Goal: Task Accomplishment & Management: Manage account settings

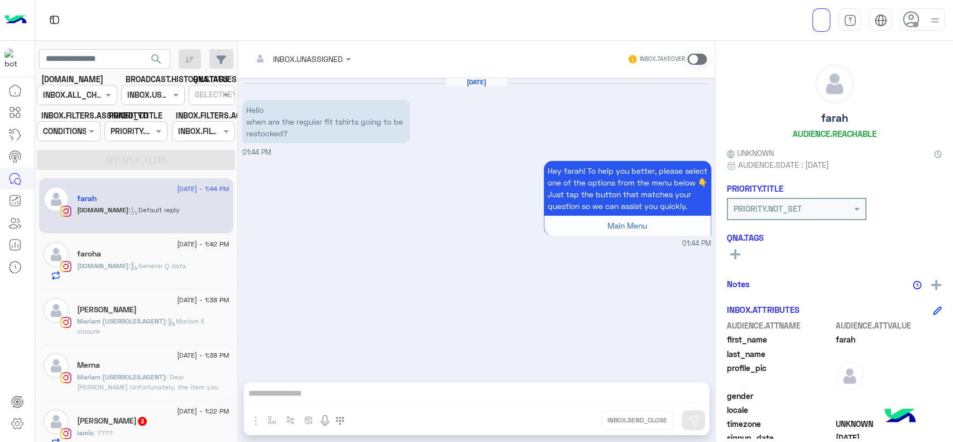
click at [16, 87] on icon at bounding box center [14, 90] width 13 height 13
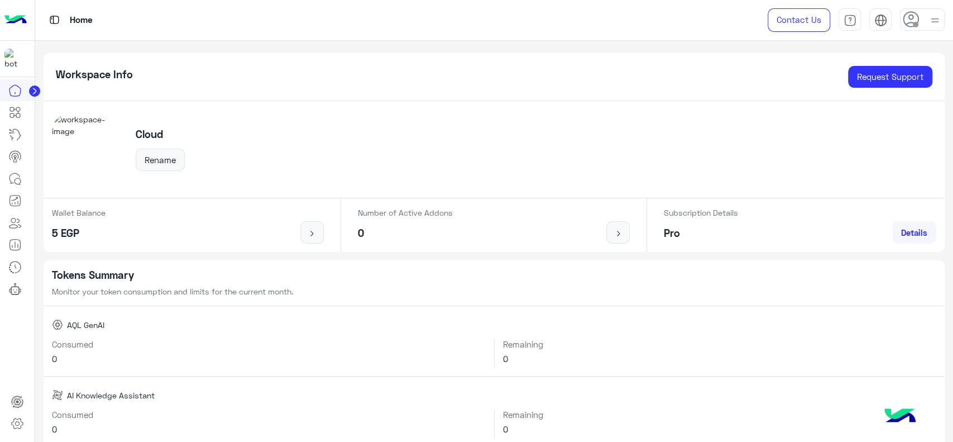
click at [31, 87] on circle at bounding box center [34, 90] width 11 height 11
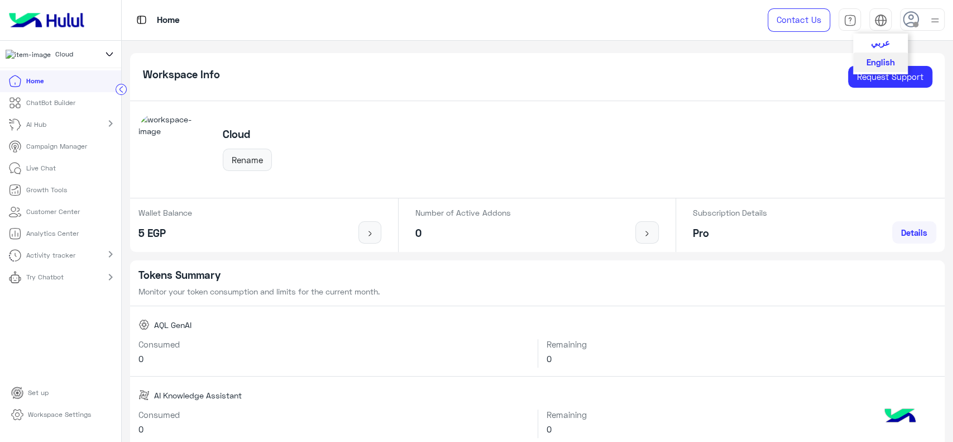
click at [881, 40] on span "عربي" at bounding box center [880, 42] width 19 height 10
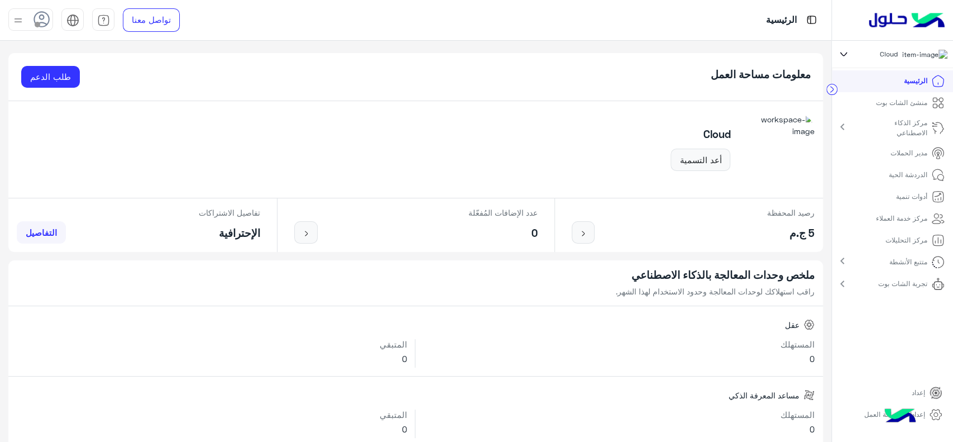
click at [38, 22] on span at bounding box center [38, 25] width 6 height 6
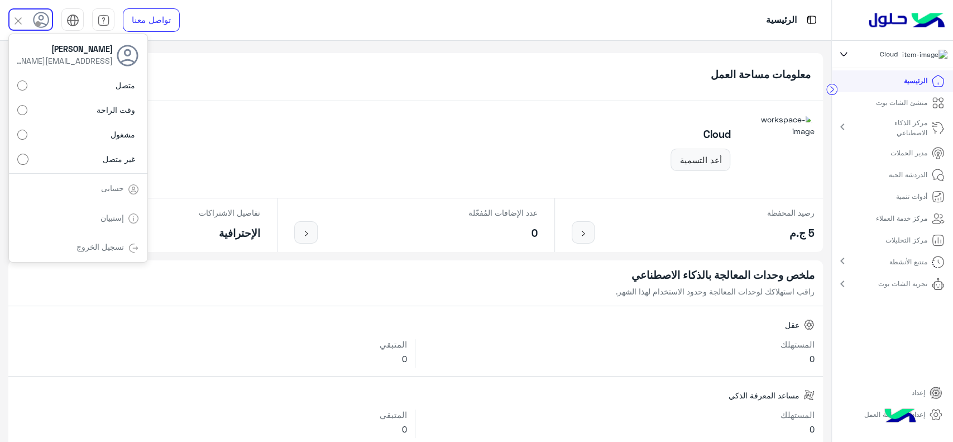
click at [483, 78] on div "معلومات مساحة العمل طلب الدعم" at bounding box center [415, 77] width 815 height 48
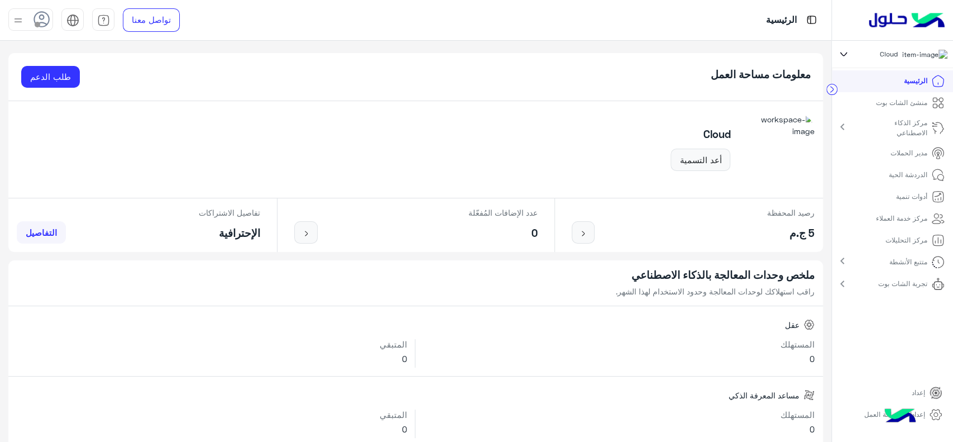
click at [891, 105] on p "منشئ الشات بوت" at bounding box center [901, 103] width 51 height 10
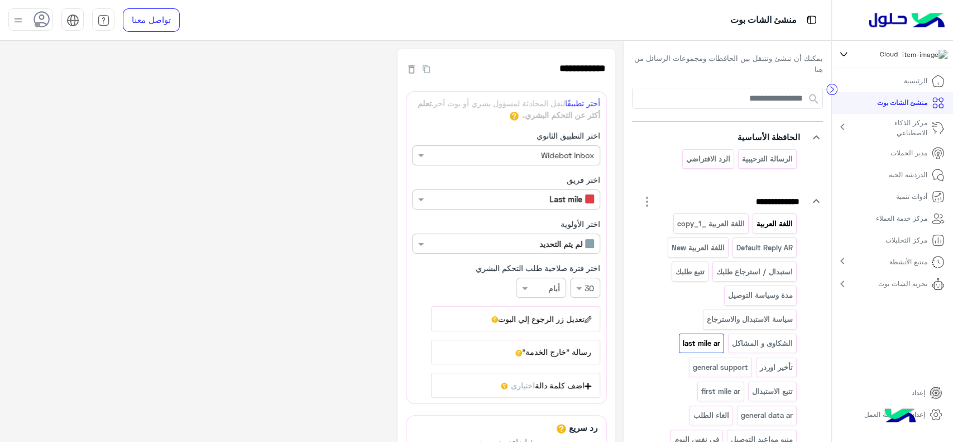
click at [774, 227] on p "اللغة العربية" at bounding box center [775, 223] width 38 height 13
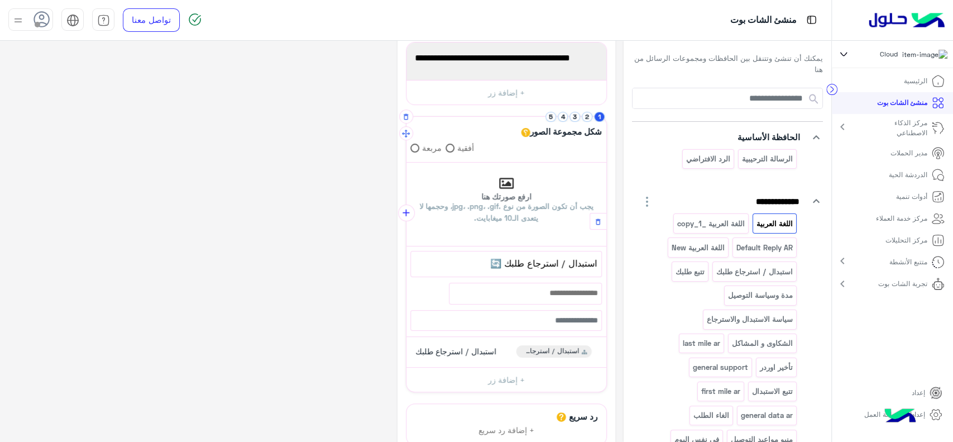
scroll to position [55, 0]
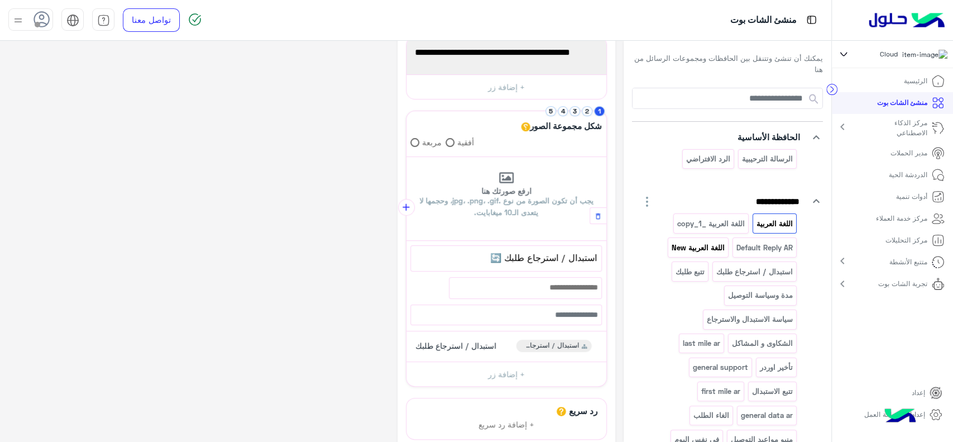
click at [707, 245] on p "اللغة العربية New" at bounding box center [698, 247] width 55 height 13
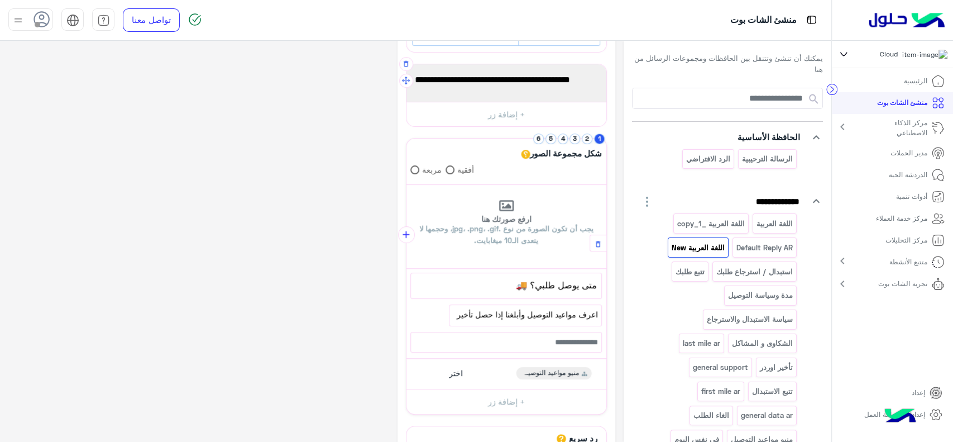
scroll to position [130, 0]
click at [587, 138] on button "2" at bounding box center [587, 138] width 11 height 11
click at [561, 137] on button "4" at bounding box center [563, 138] width 11 height 11
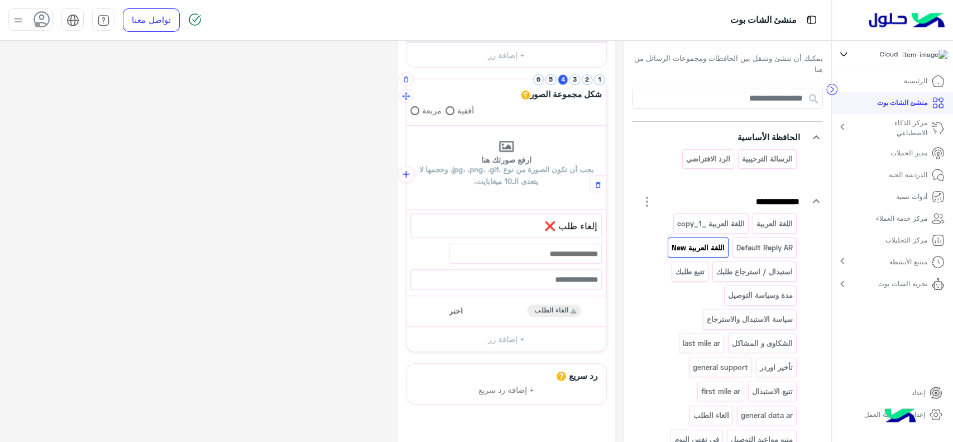
scroll to position [195, 0]
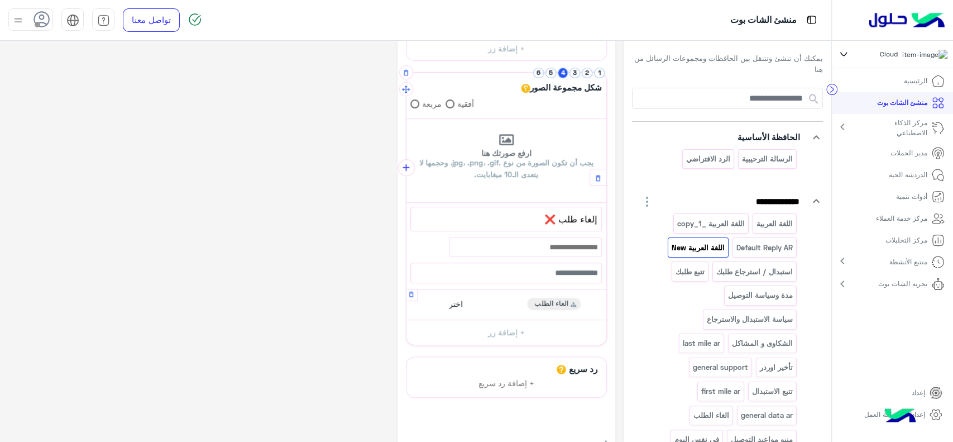
click at [497, 300] on div "اختر الغاء الطلب" at bounding box center [506, 305] width 192 height 22
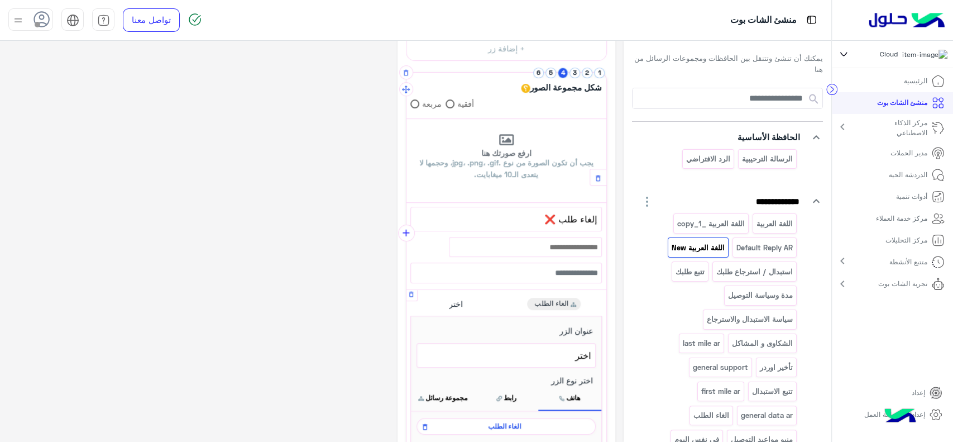
click at [497, 300] on div "اختر الغاء الطلب" at bounding box center [506, 305] width 192 height 22
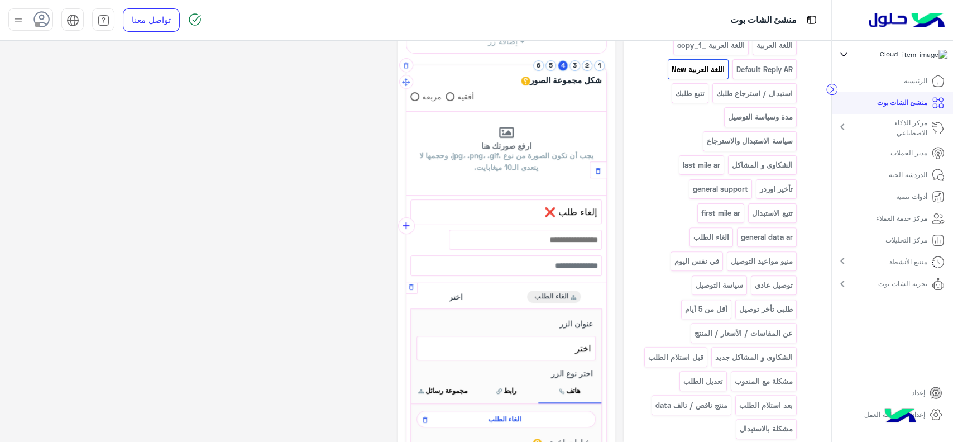
scroll to position [196, 0]
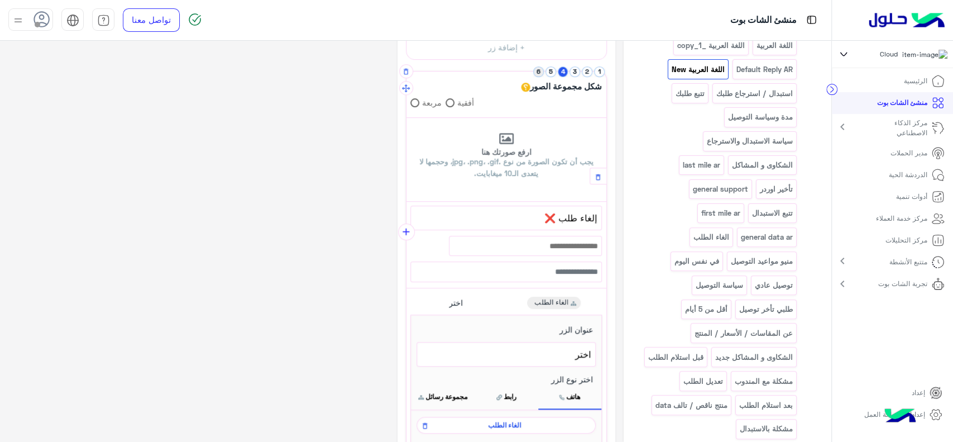
click at [537, 66] on button "6" at bounding box center [538, 71] width 11 height 11
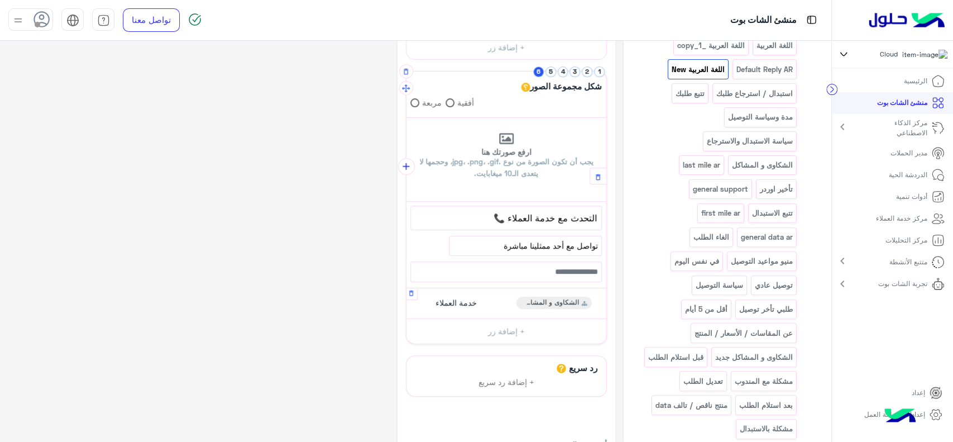
click at [465, 303] on span "خدمة العملاء" at bounding box center [456, 303] width 41 height 10
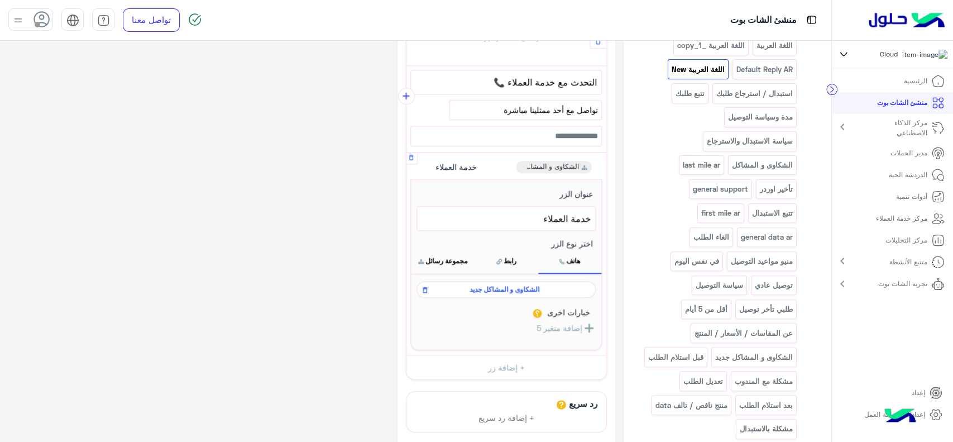
scroll to position [336, 0]
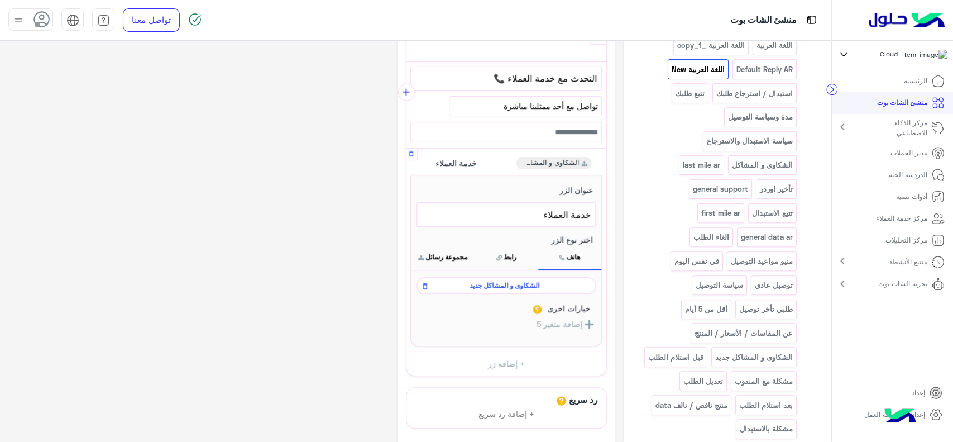
click at [491, 281] on span "الشكاوى و المشاكل جديد" at bounding box center [504, 285] width 163 height 10
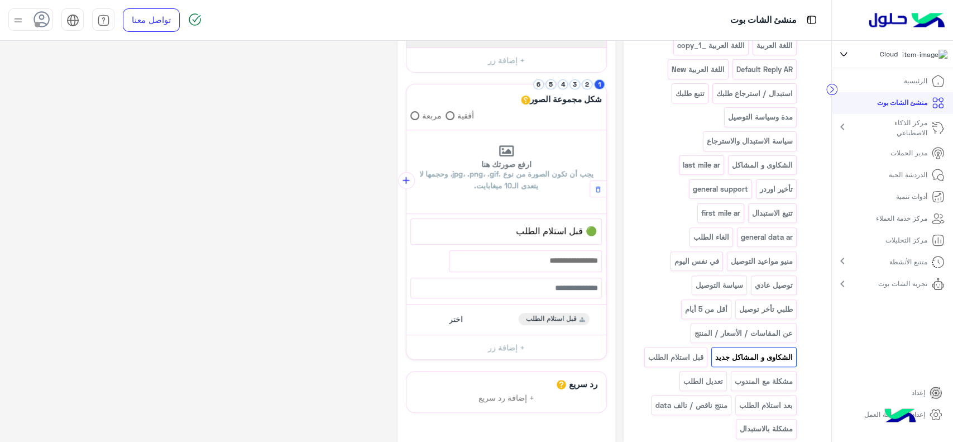
scroll to position [116, 0]
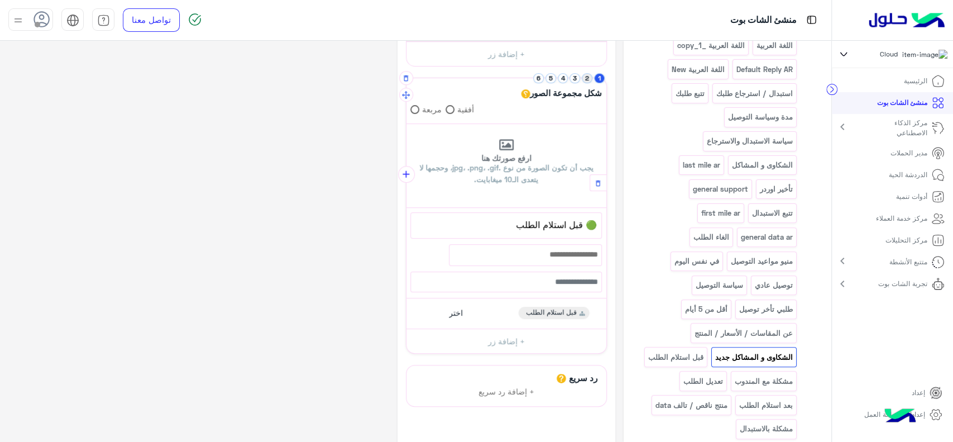
click at [587, 83] on button "2" at bounding box center [587, 78] width 11 height 11
click at [925, 180] on p "الدردشة الحية" at bounding box center [908, 175] width 39 height 10
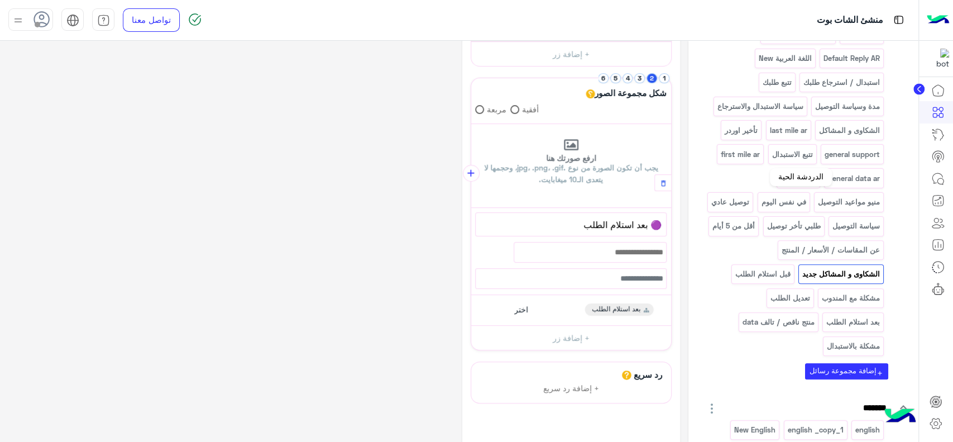
scroll to position [167, 0]
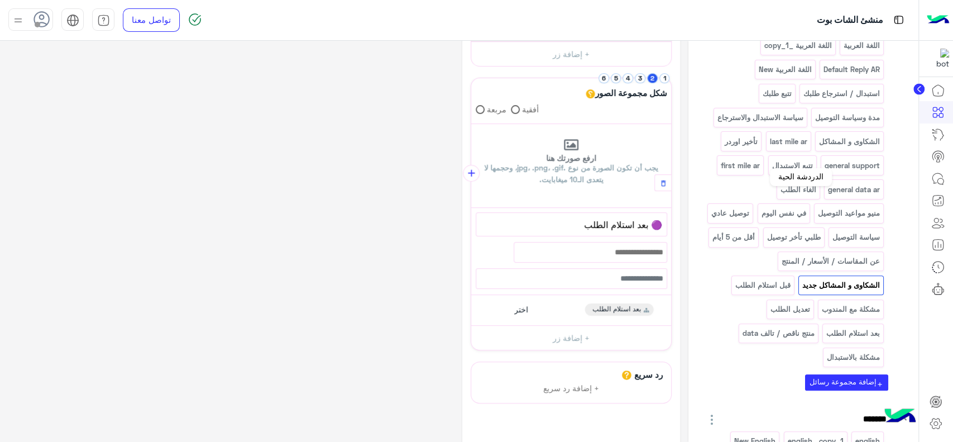
click at [939, 181] on icon at bounding box center [937, 178] width 13 height 13
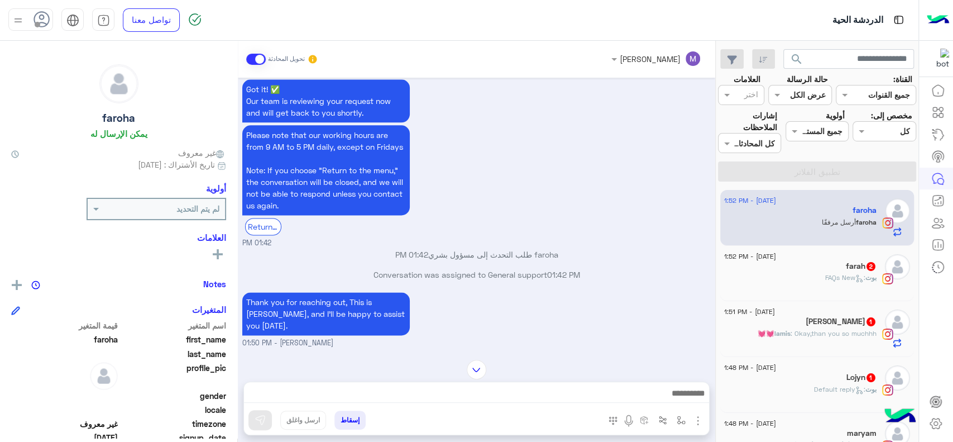
scroll to position [1214, 0]
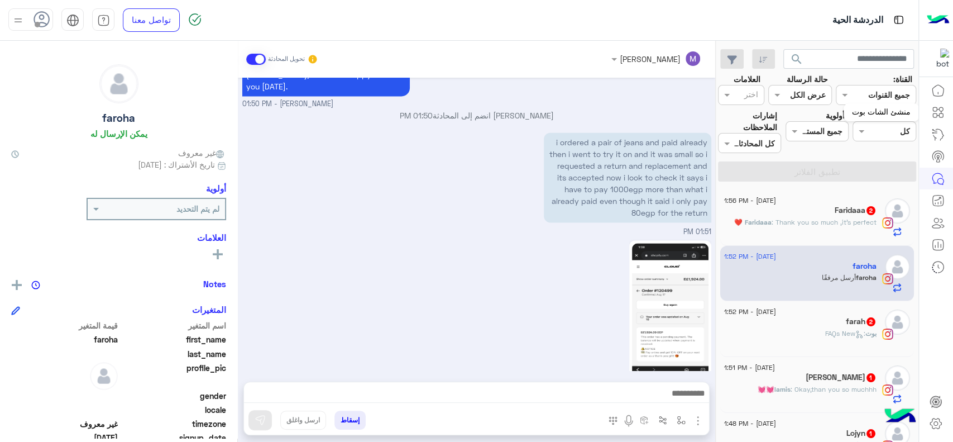
click at [938, 114] on icon at bounding box center [937, 112] width 13 height 13
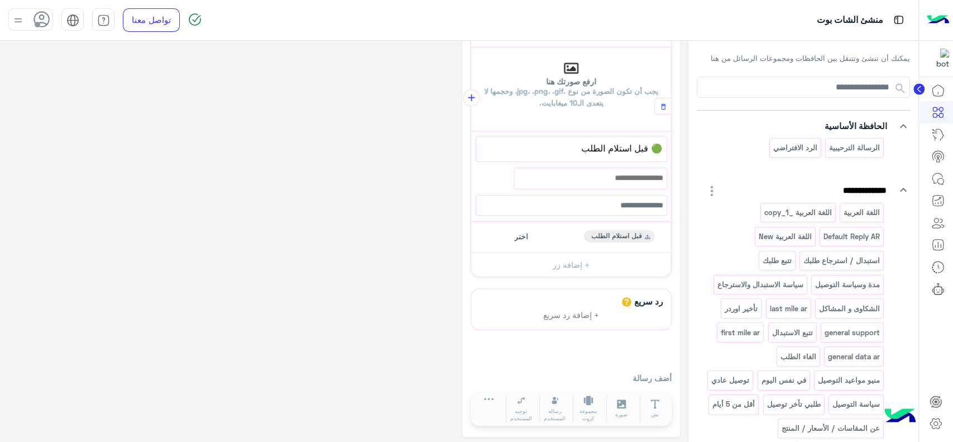
scroll to position [195, 0]
click at [619, 236] on span "قبل استلام الطلب" at bounding box center [616, 233] width 51 height 10
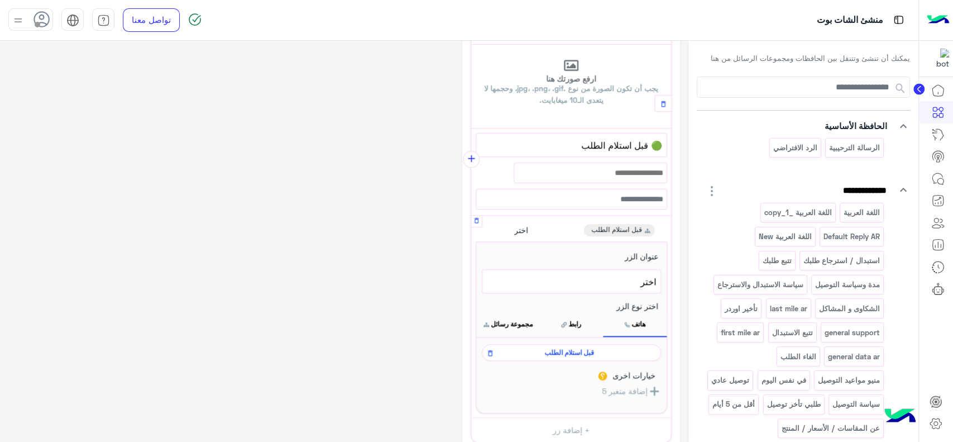
click at [571, 347] on span "قبل استلام الطلب" at bounding box center [569, 352] width 163 height 10
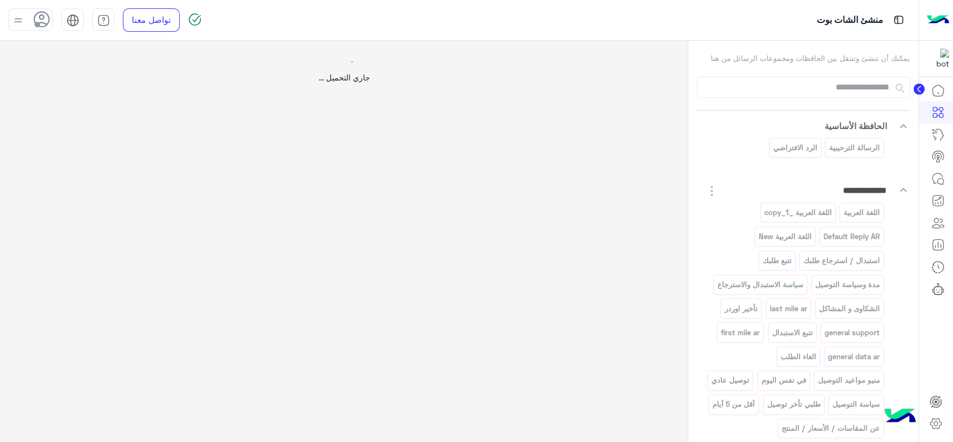
scroll to position [0, 0]
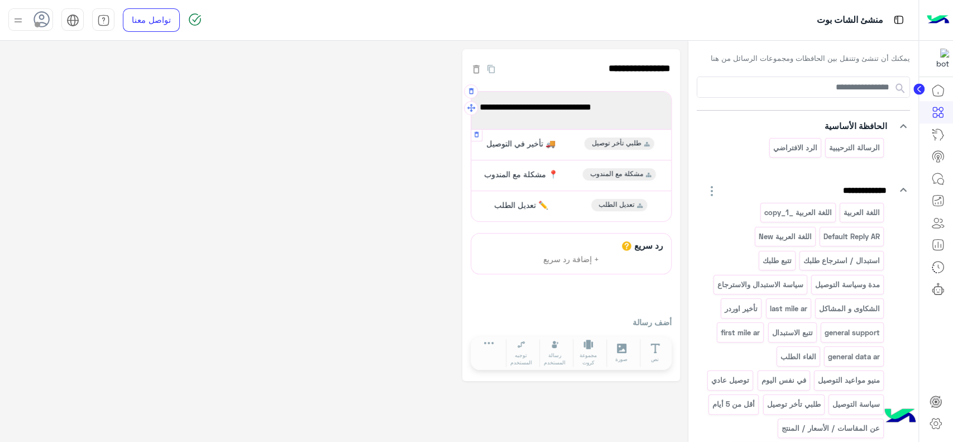
click at [577, 145] on div "🚚 تأخير في التوصيل طلبي تأخر توصيل" at bounding box center [572, 144] width 192 height 22
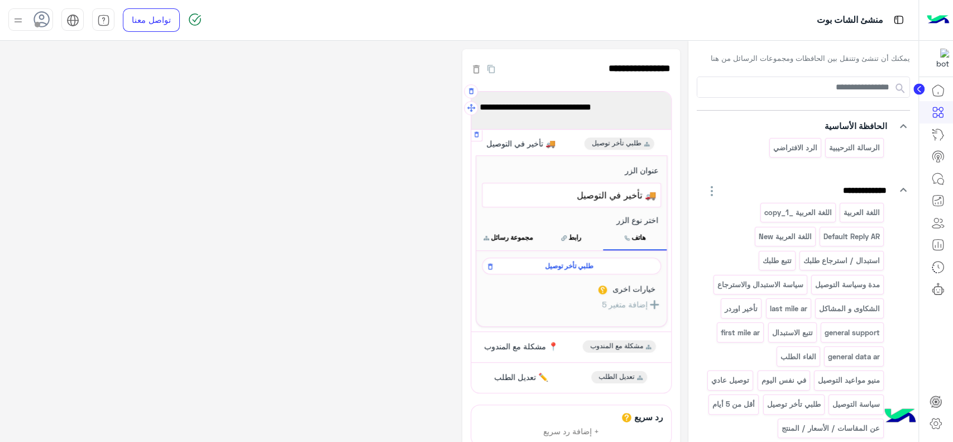
click at [566, 267] on span "طلبي تأخر توصيل" at bounding box center [569, 266] width 163 height 10
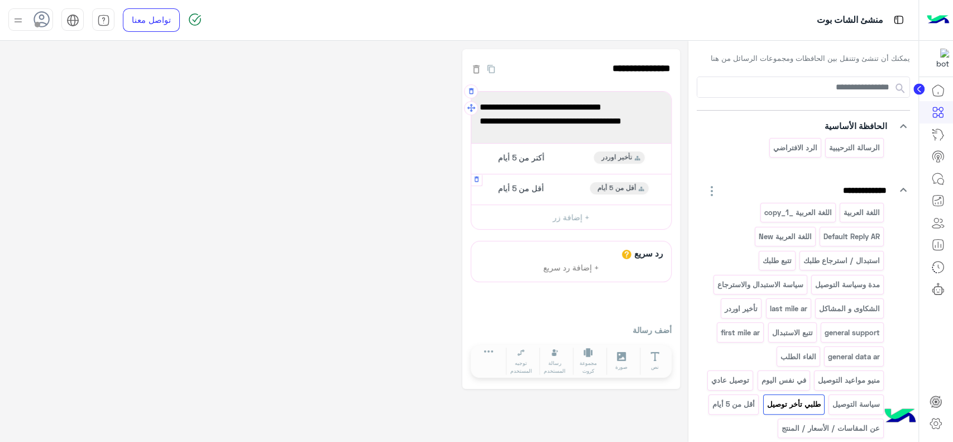
click at [567, 185] on div "أقل من 5 أيام أقل من 5 أيام" at bounding box center [572, 189] width 192 height 22
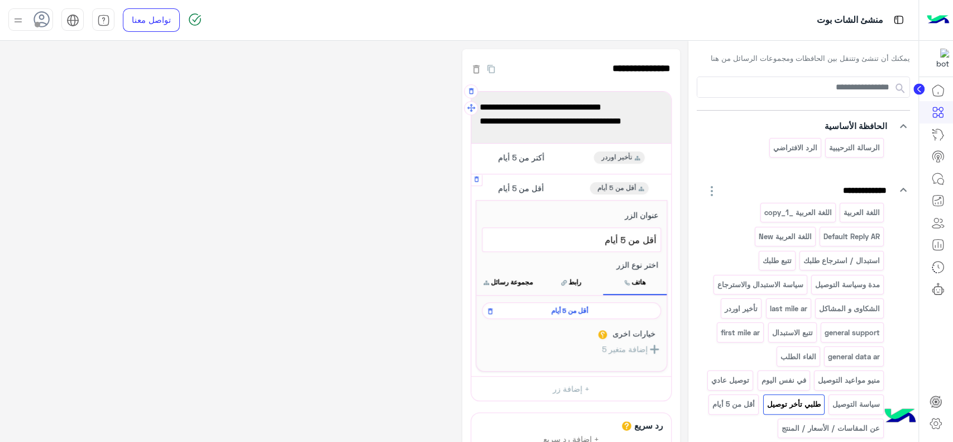
click at [542, 307] on span "أقل من 5 أيام" at bounding box center [569, 310] width 163 height 10
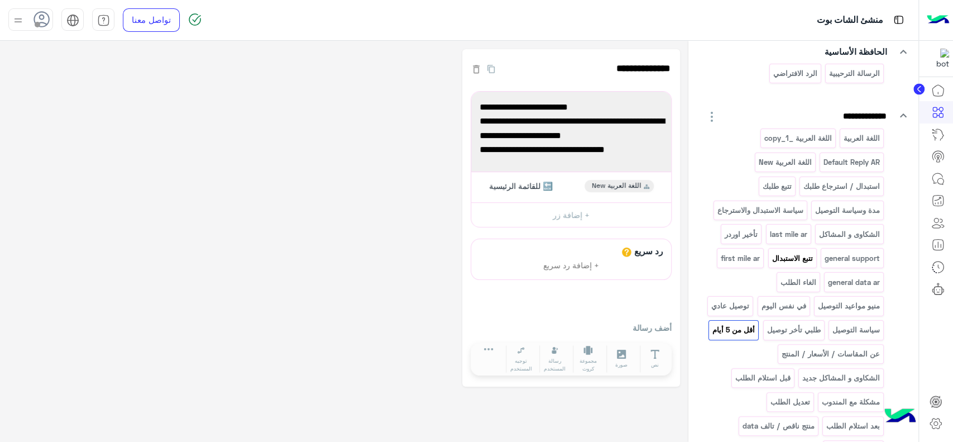
scroll to position [76, 0]
click at [811, 375] on p "الشكاوى و المشاكل جديد" at bounding box center [841, 376] width 79 height 13
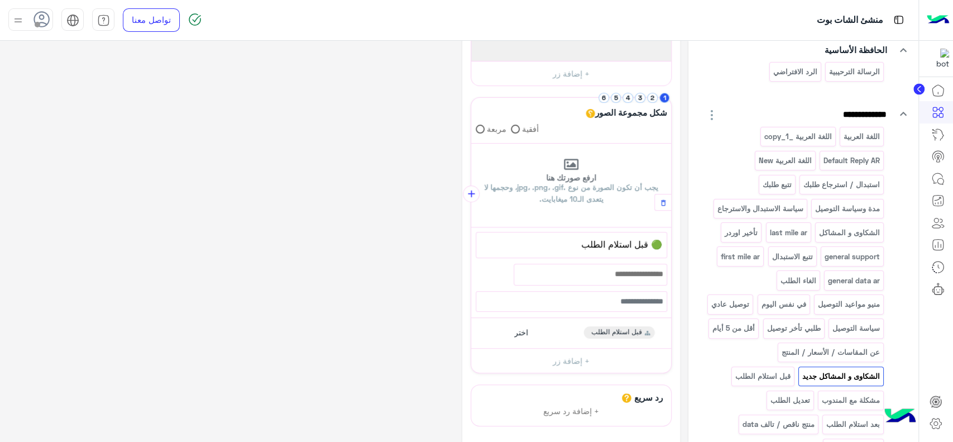
scroll to position [107, 0]
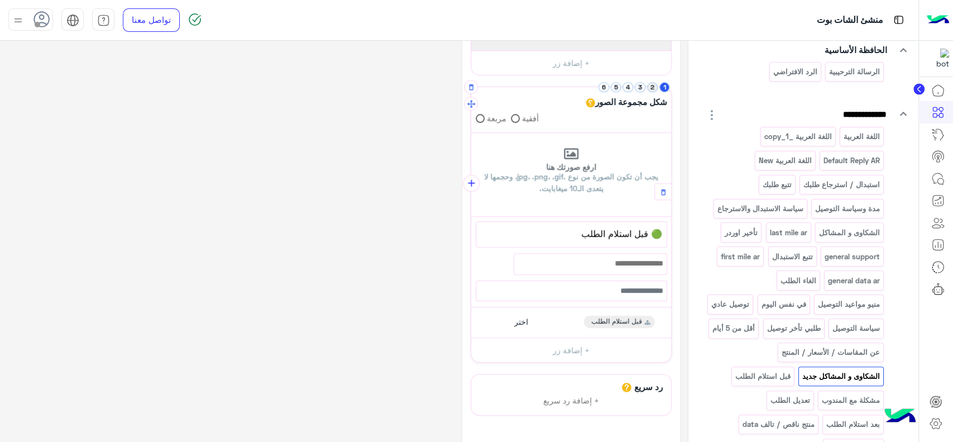
click at [650, 87] on button "2" at bounding box center [652, 87] width 11 height 11
click at [662, 90] on button "1" at bounding box center [664, 87] width 11 height 11
click at [617, 314] on span "قبل استلام الطلب" at bounding box center [616, 318] width 51 height 10
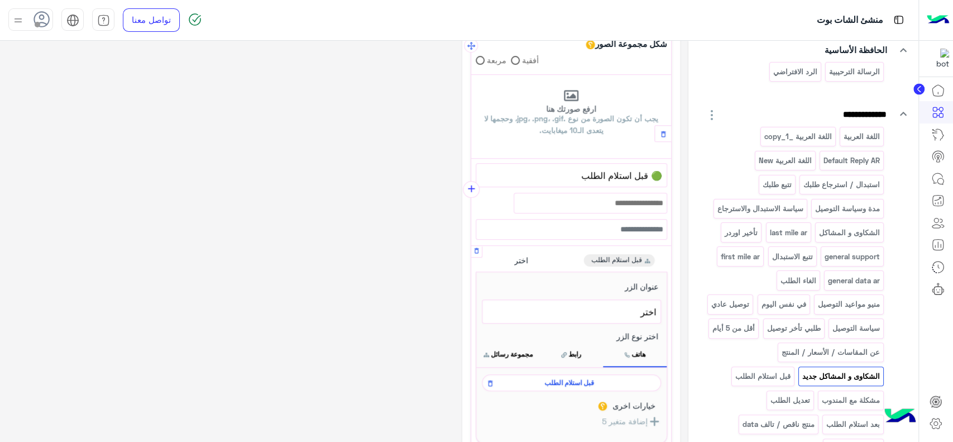
scroll to position [166, 0]
click at [599, 376] on span "قبل استلام الطلب" at bounding box center [569, 381] width 163 height 10
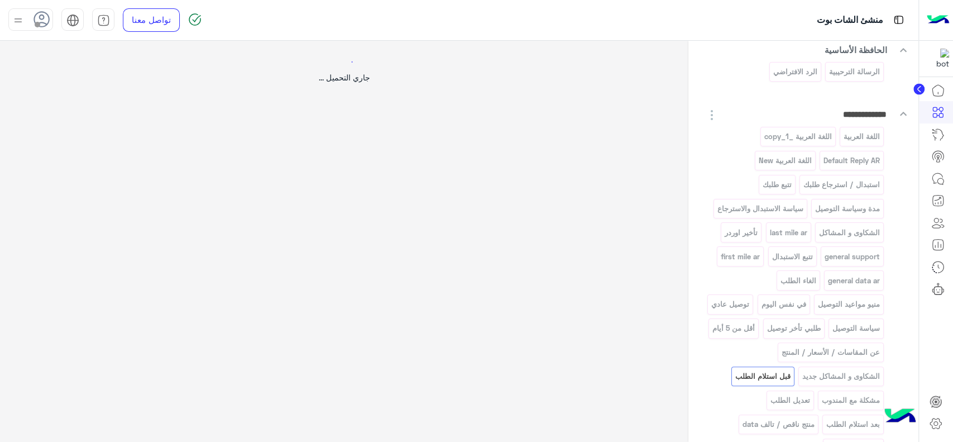
scroll to position [0, 0]
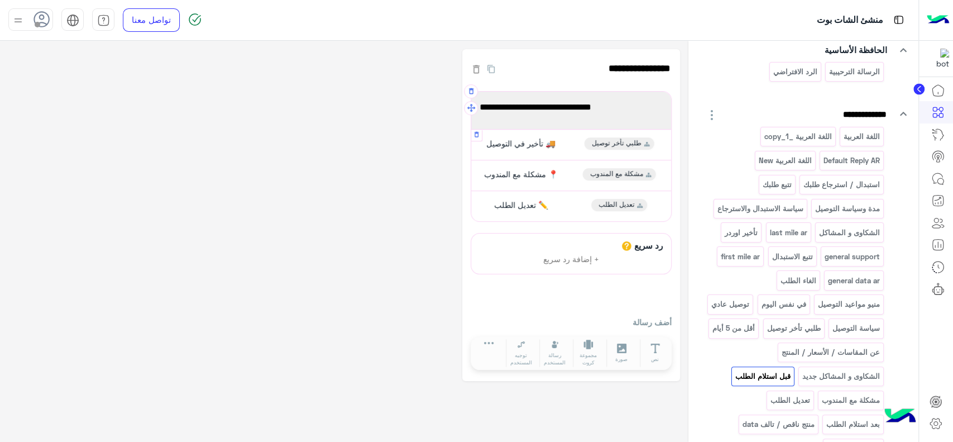
click at [542, 150] on div "🚚 تأخير في التوصيل طلبي تأخر توصيل" at bounding box center [572, 144] width 192 height 22
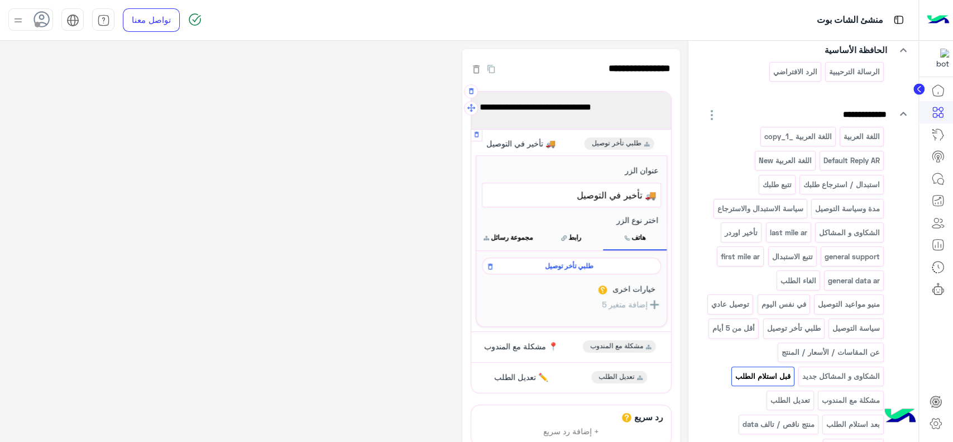
click at [551, 262] on span "طلبي تأخر توصيل" at bounding box center [569, 266] width 163 height 10
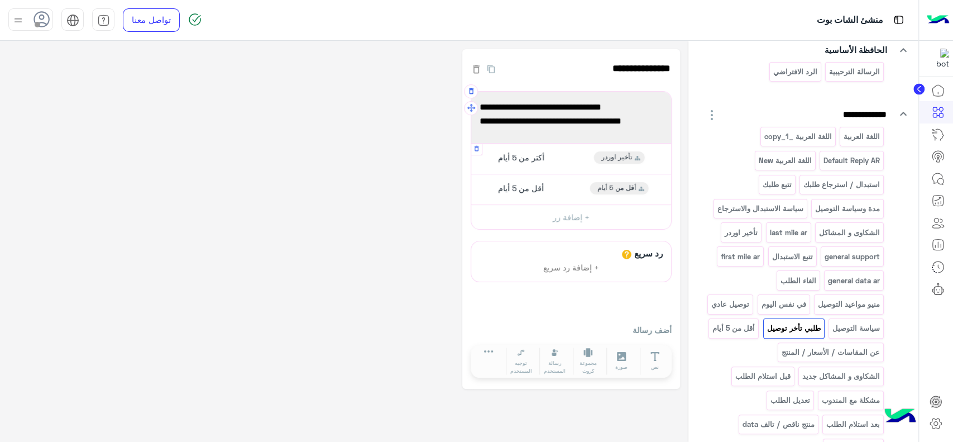
click at [548, 154] on div "أكتر من 5 أيام" at bounding box center [520, 157] width 58 height 12
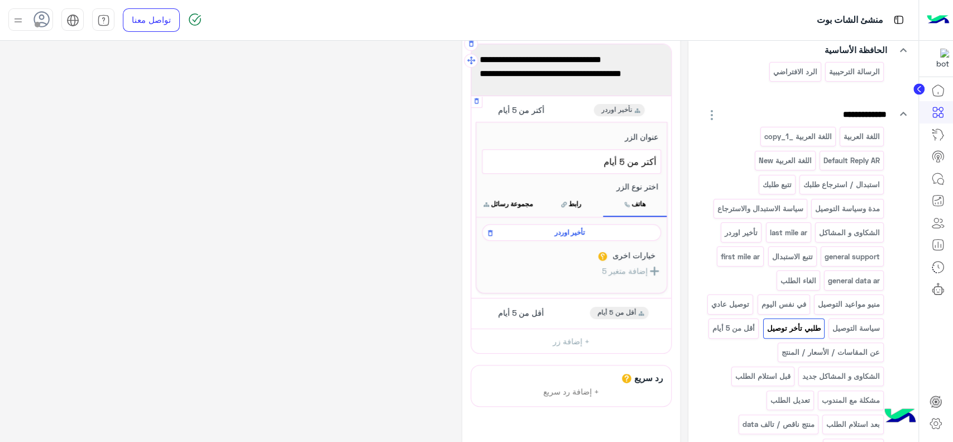
scroll to position [54, 0]
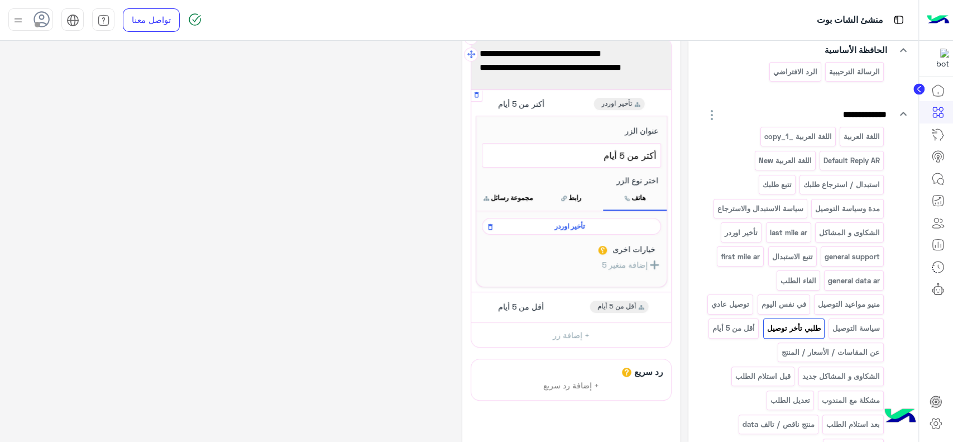
click at [537, 221] on span "تأخير اوردر" at bounding box center [569, 226] width 163 height 10
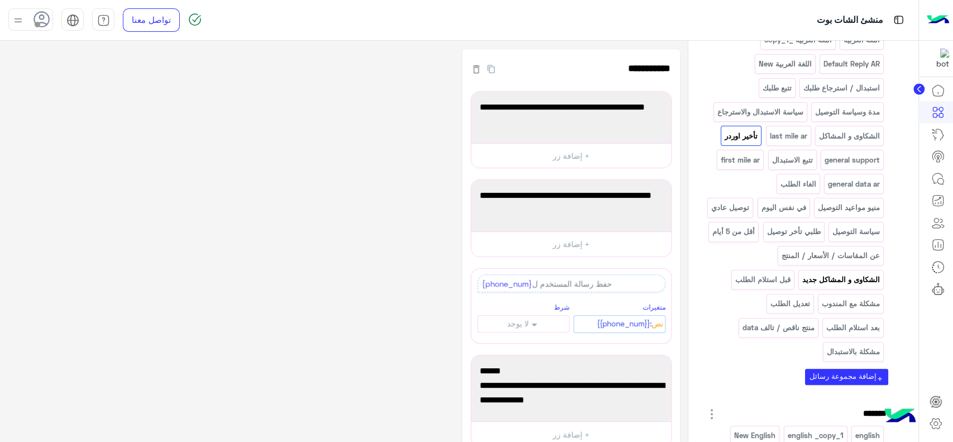
scroll to position [174, 0]
click at [791, 326] on p "منتج ناقص / تالف data" at bounding box center [778, 326] width 74 height 13
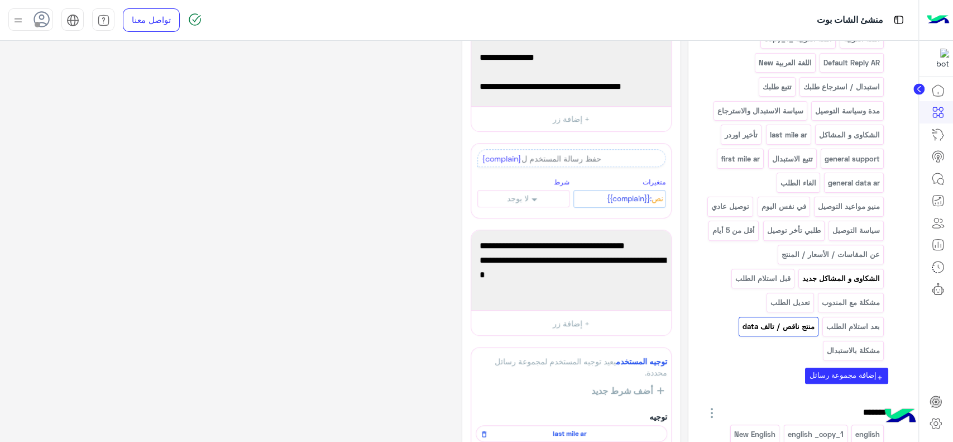
scroll to position [304, 0]
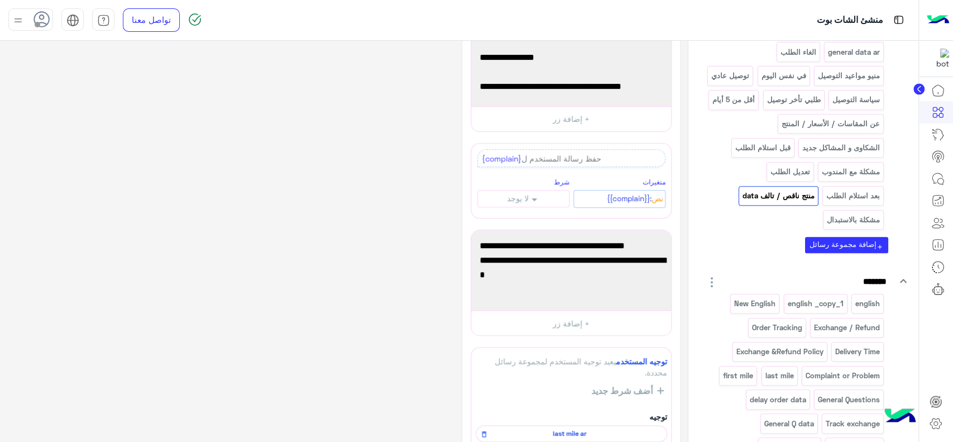
click at [924, 84] on icon at bounding box center [918, 89] width 11 height 11
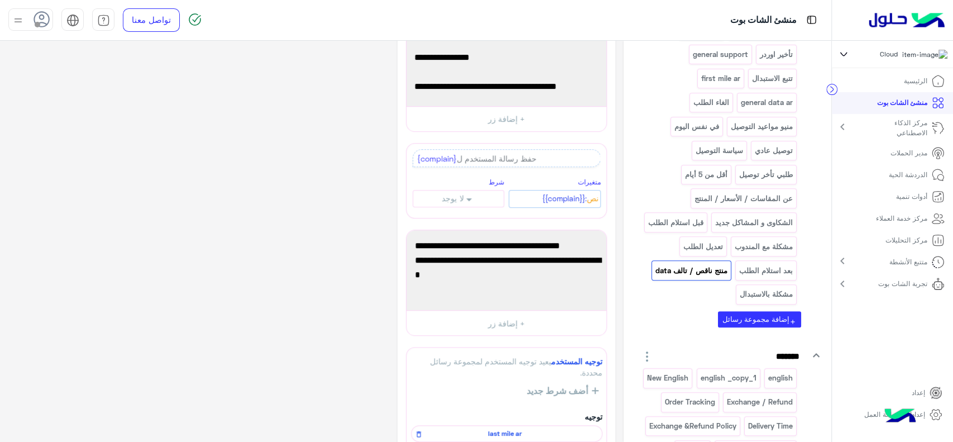
scroll to position [312, 0]
click at [891, 157] on p "مدير الحملات" at bounding box center [909, 153] width 37 height 10
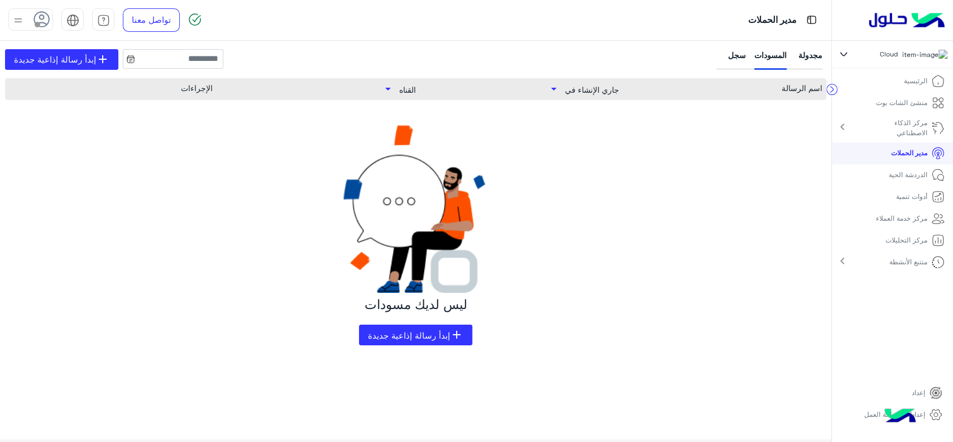
click at [900, 156] on p "مدير الحملات" at bounding box center [909, 153] width 36 height 10
click at [438, 330] on span "إبدأ رسالة إذاعية جديدة" at bounding box center [409, 335] width 82 height 10
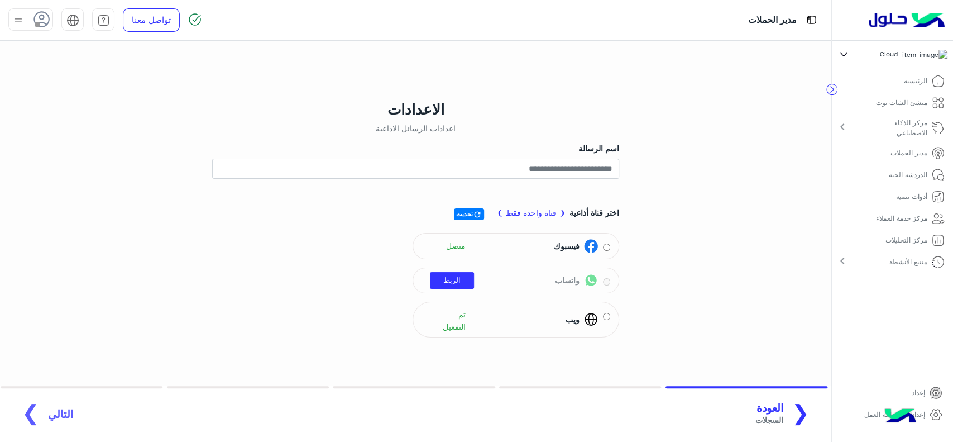
click at [911, 180] on p "الدردشة الحية" at bounding box center [908, 175] width 39 height 10
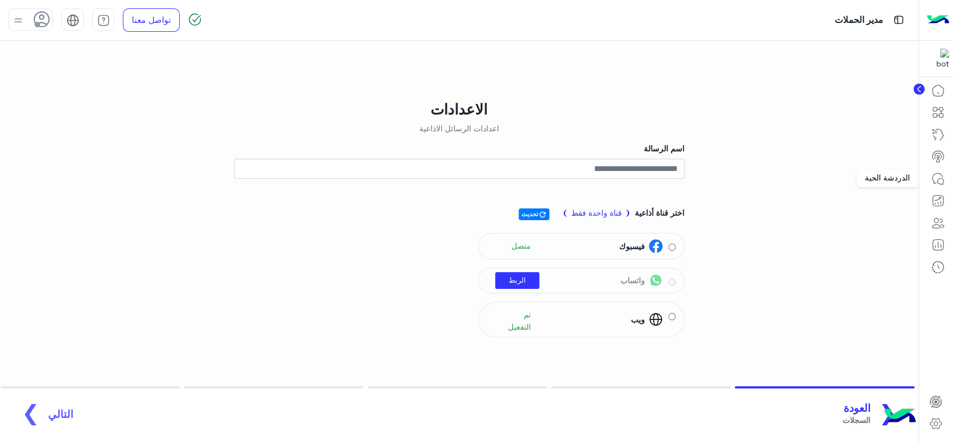
click at [934, 182] on icon at bounding box center [937, 178] width 13 height 13
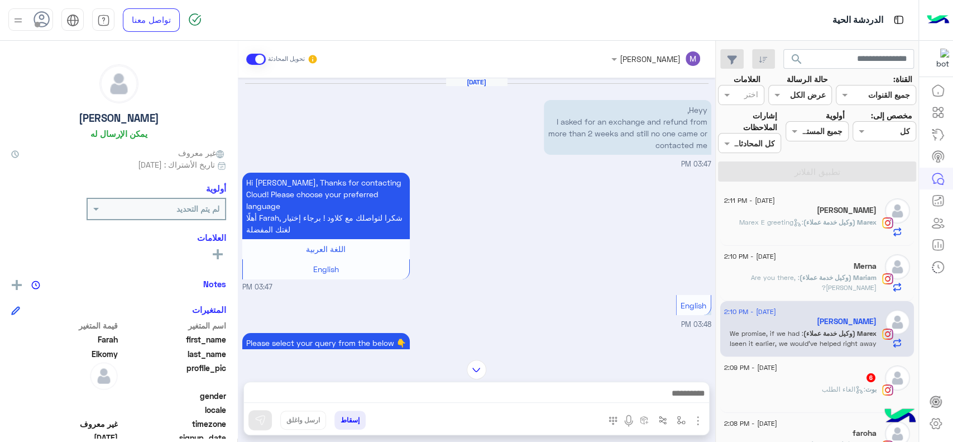
scroll to position [157, 0]
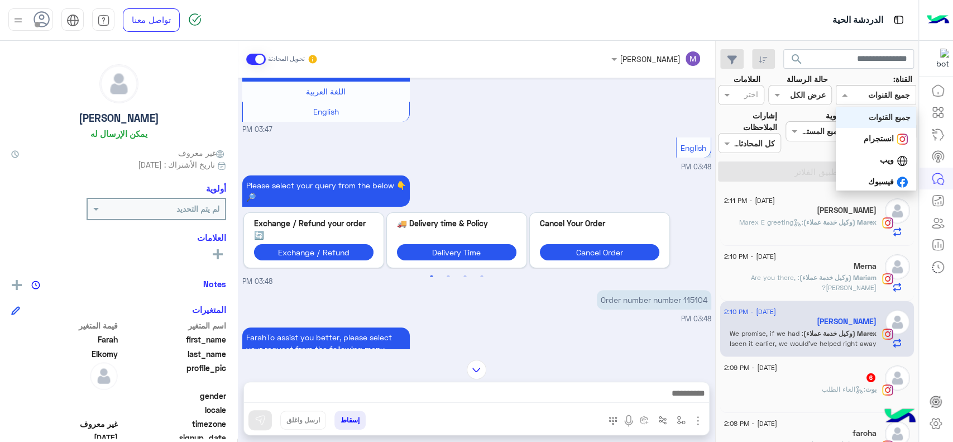
click at [874, 101] on div "جميع القنوات" at bounding box center [889, 95] width 42 height 12
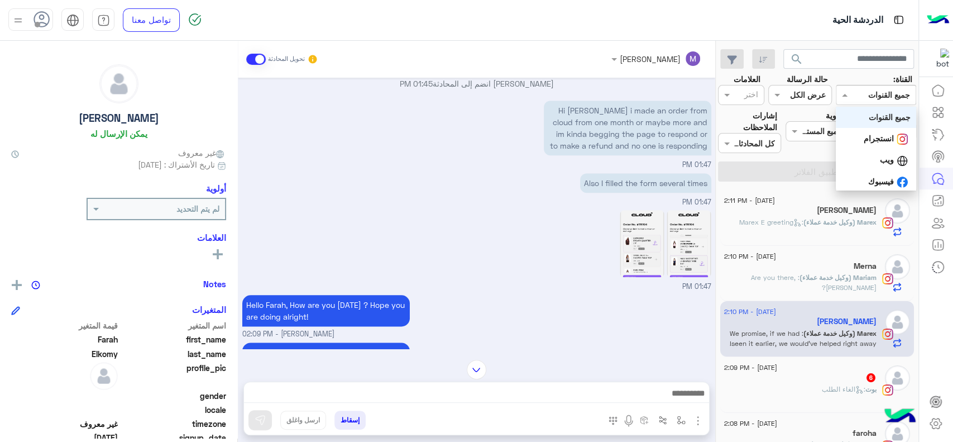
scroll to position [6760, 0]
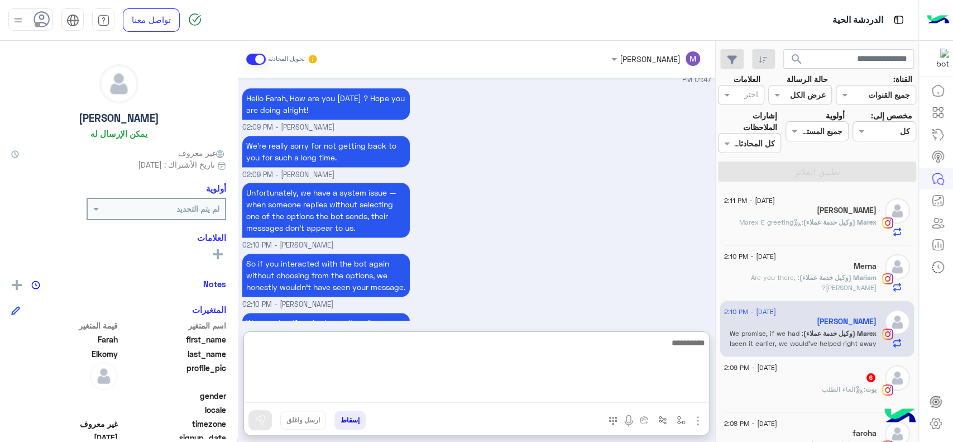
click at [353, 389] on textarea at bounding box center [476, 369] width 465 height 67
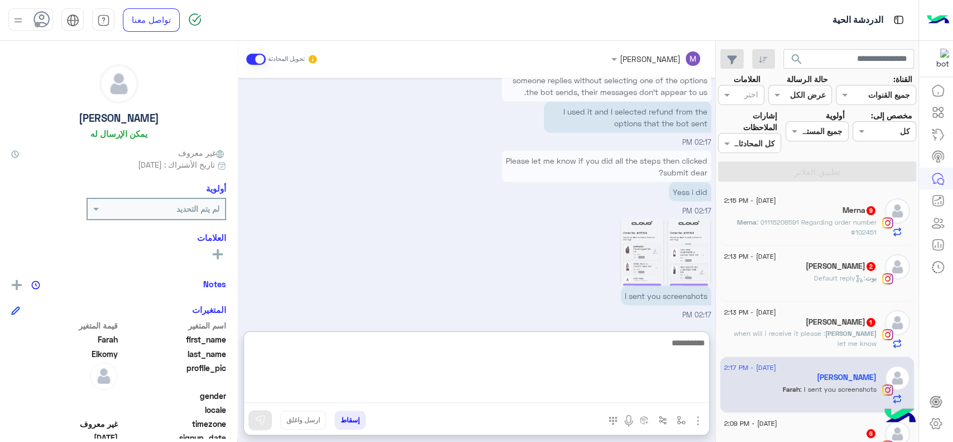
scroll to position [7088, 0]
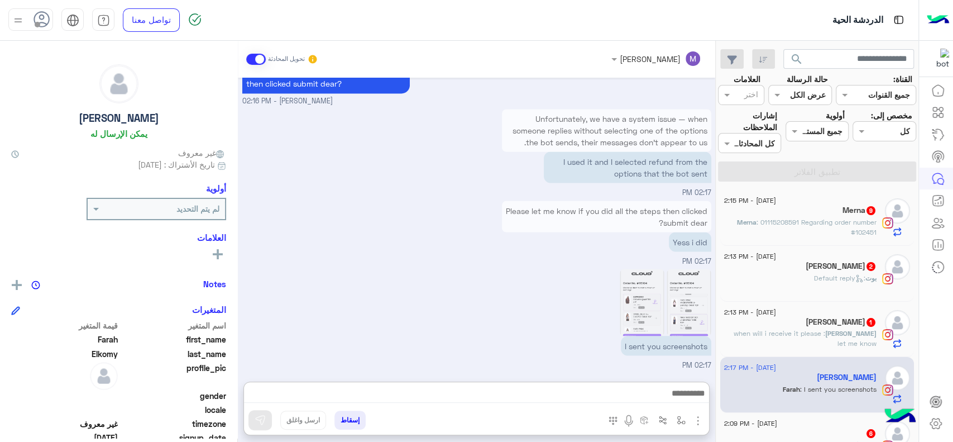
click at [874, 102] on div "القناه جميع القنوات" at bounding box center [876, 95] width 80 height 20
click at [887, 184] on div "فيسبوك" at bounding box center [876, 181] width 80 height 22
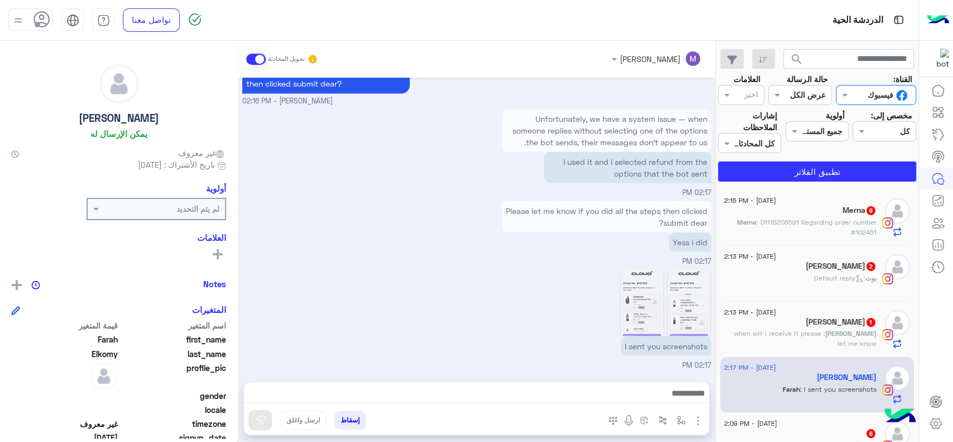
click at [882, 97] on input "text" at bounding box center [889, 95] width 41 height 12
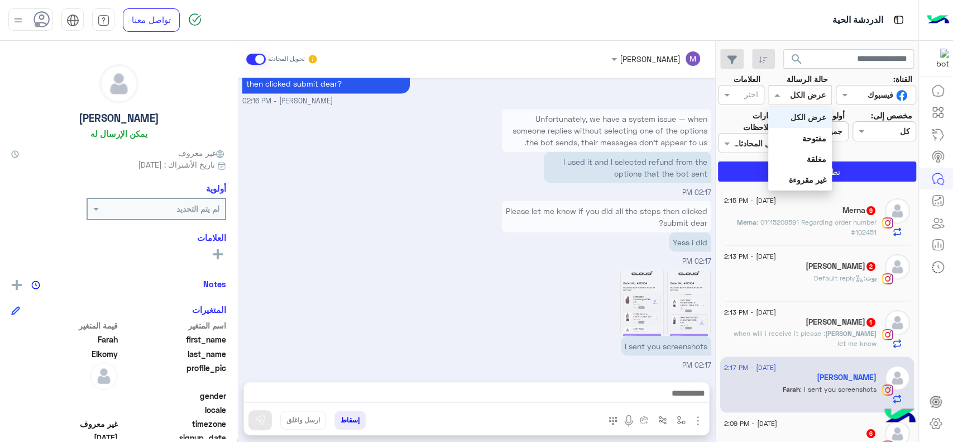
click at [808, 102] on div "القناه عرض الكل" at bounding box center [799, 95] width 63 height 20
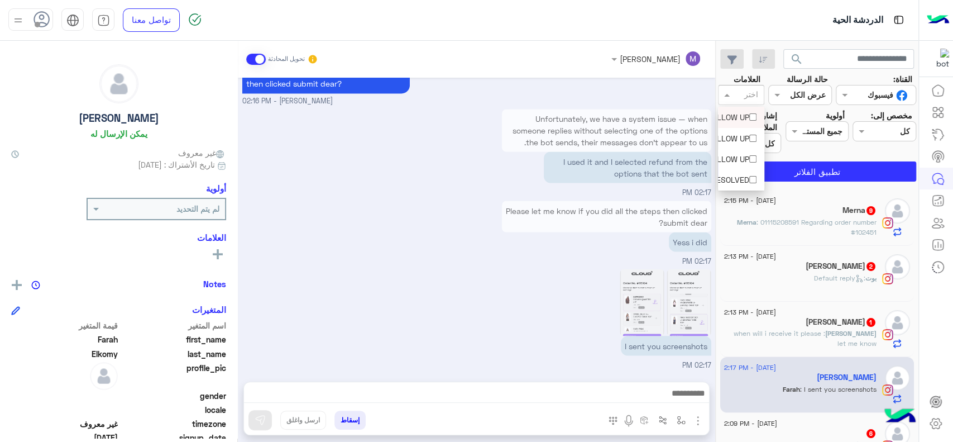
click at [737, 94] on input "text" at bounding box center [746, 96] width 23 height 12
click at [220, 253] on rect at bounding box center [218, 254] width 10 height 2
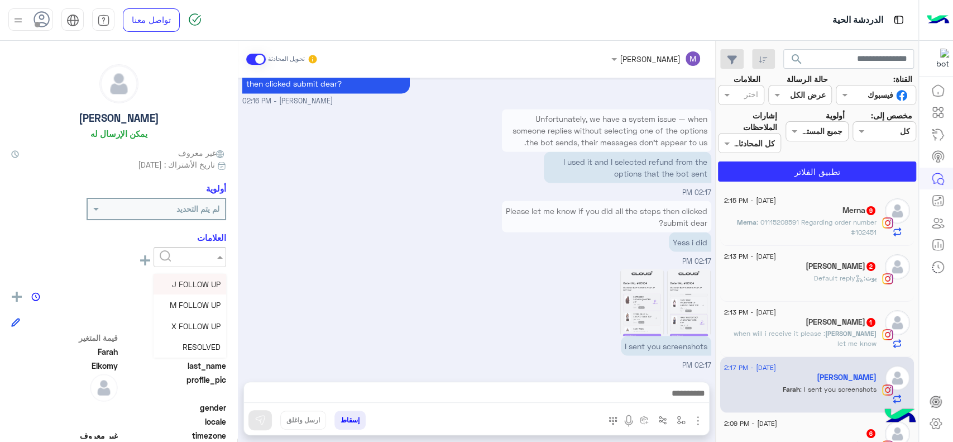
click at [220, 253] on span at bounding box center [219, 257] width 14 height 12
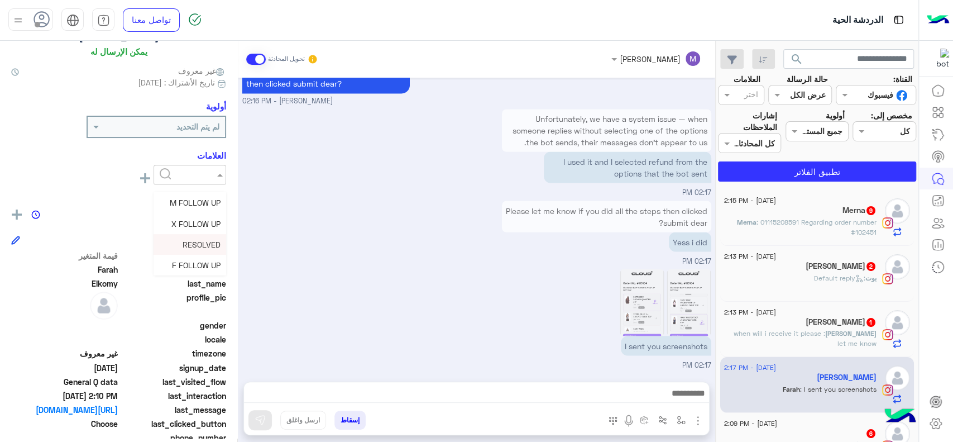
scroll to position [80, 0]
click at [362, 205] on div "Please let me know if you did all the steps then clicked submit dear? Yess i di…" at bounding box center [476, 232] width 469 height 69
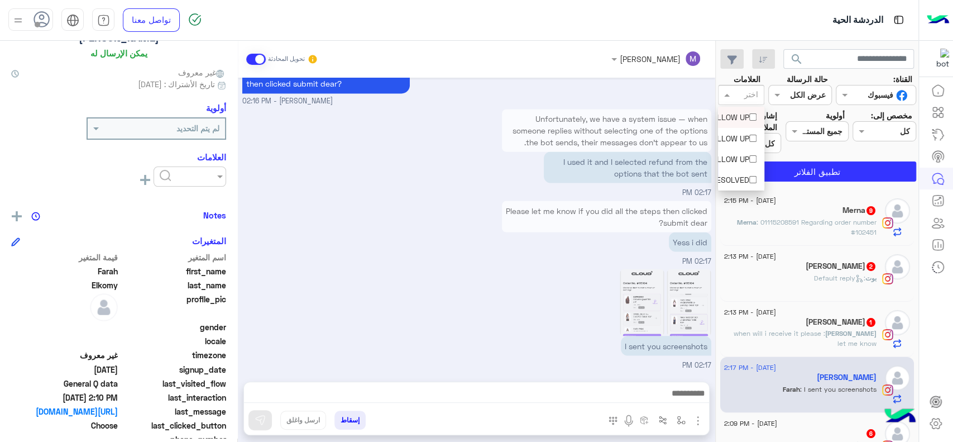
click at [748, 92] on input "text" at bounding box center [746, 96] width 23 height 12
click at [745, 128] on div "M FOLLOW UP" at bounding box center [741, 138] width 46 height 21
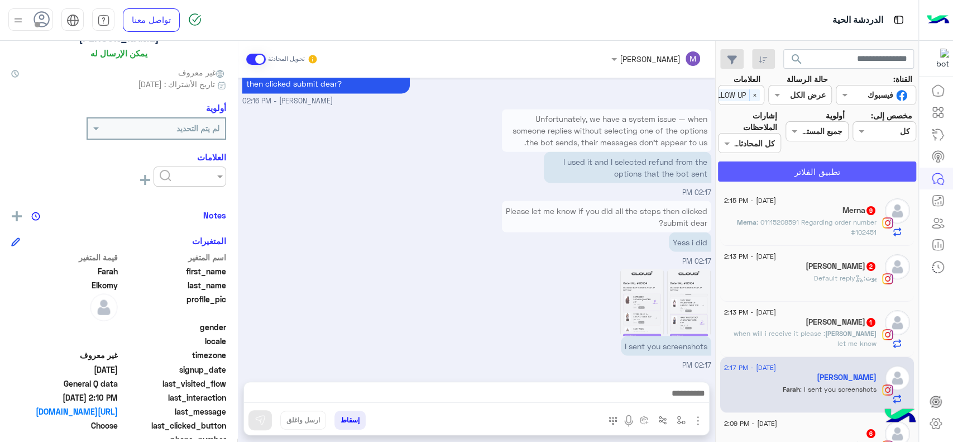
click at [782, 171] on button "تطبيق الفلاتر" at bounding box center [817, 171] width 198 height 20
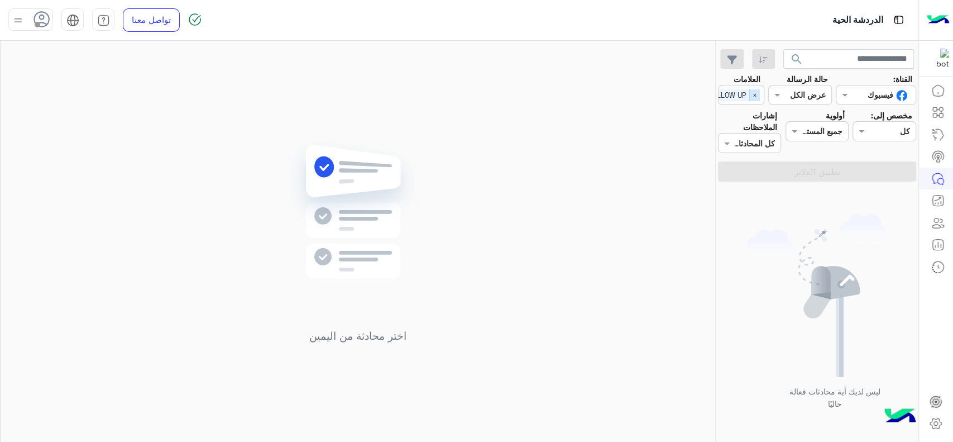
click at [754, 97] on span "×" at bounding box center [754, 95] width 11 height 12
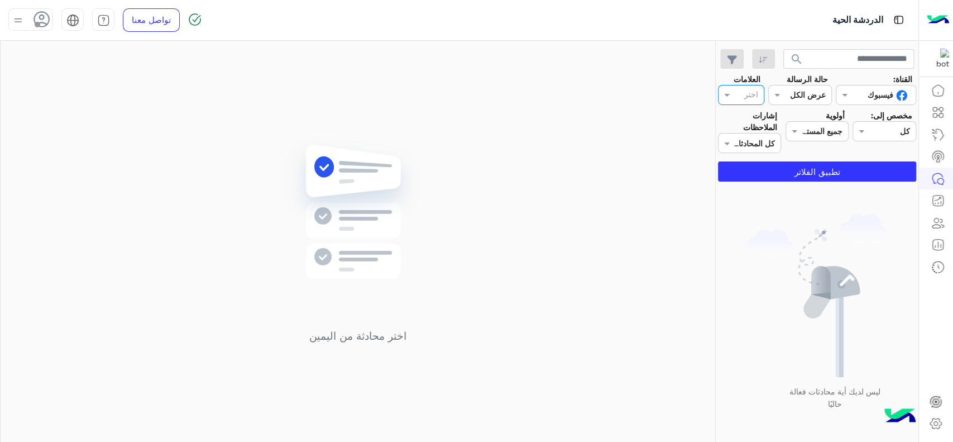
scroll to position [0, 0]
click at [739, 102] on div at bounding box center [746, 96] width 27 height 15
click at [739, 116] on div "J FOLLOW UP" at bounding box center [741, 117] width 35 height 12
click at [783, 176] on button "تطبيق الفلاتر" at bounding box center [817, 171] width 198 height 20
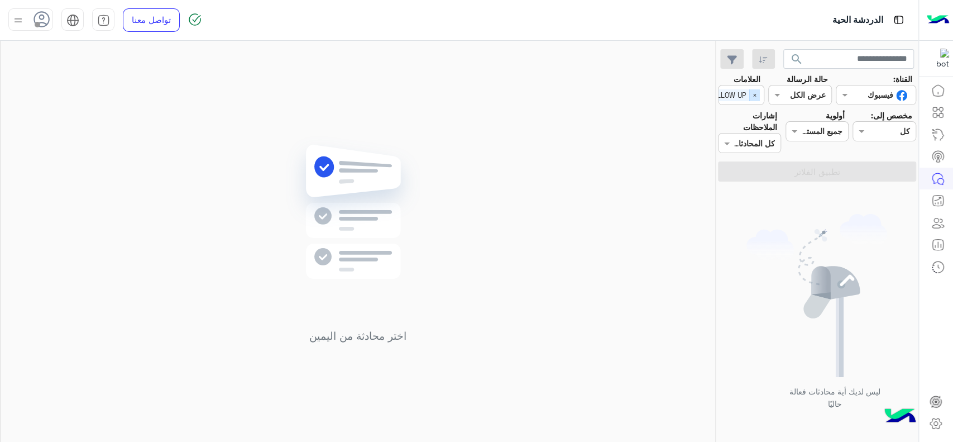
click at [759, 96] on span "×" at bounding box center [754, 95] width 11 height 12
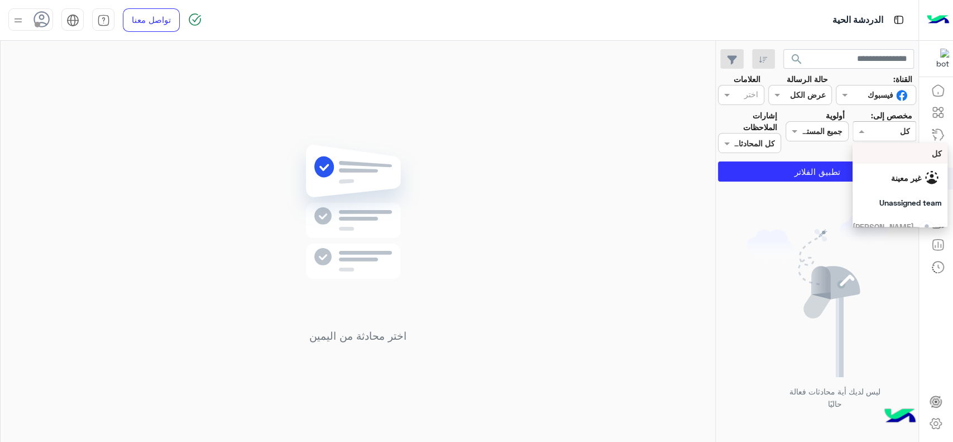
click at [889, 131] on input "text" at bounding box center [897, 132] width 26 height 12
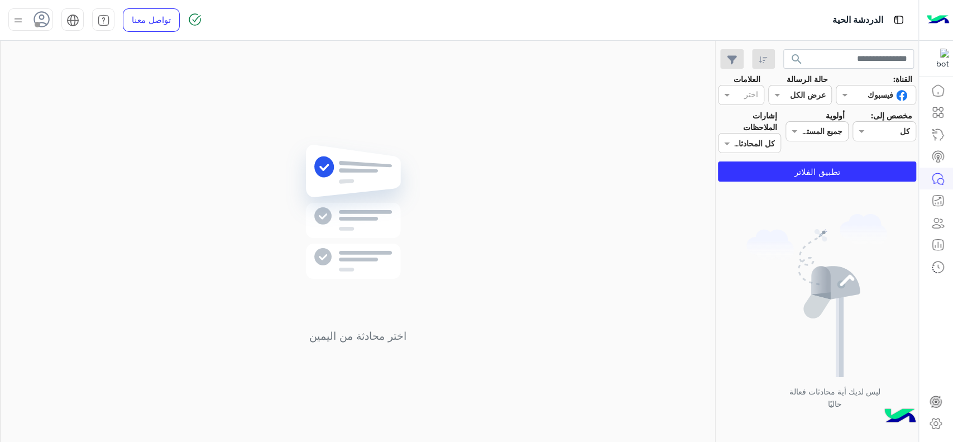
click at [803, 146] on div "أولوية جميع المستويات جميع المستويات" at bounding box center [817, 131] width 68 height 44
click at [815, 131] on div at bounding box center [817, 131] width 62 height 13
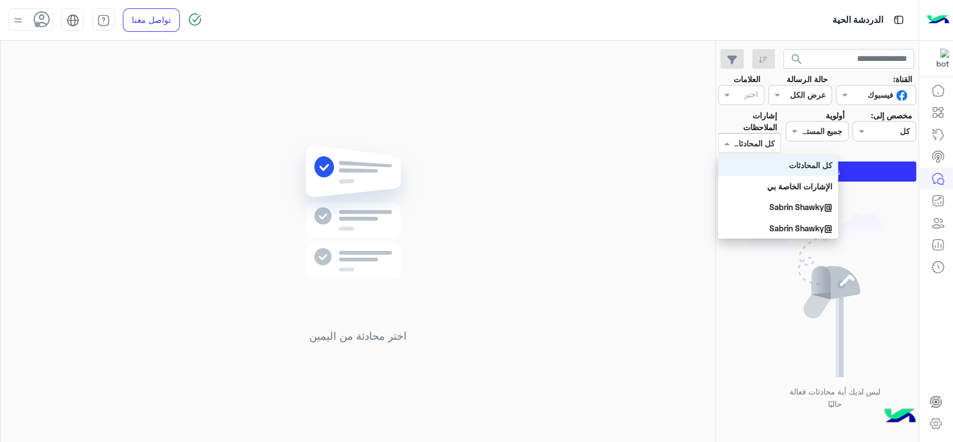
click at [751, 150] on div "اختر كل المحادثات" at bounding box center [749, 143] width 63 height 20
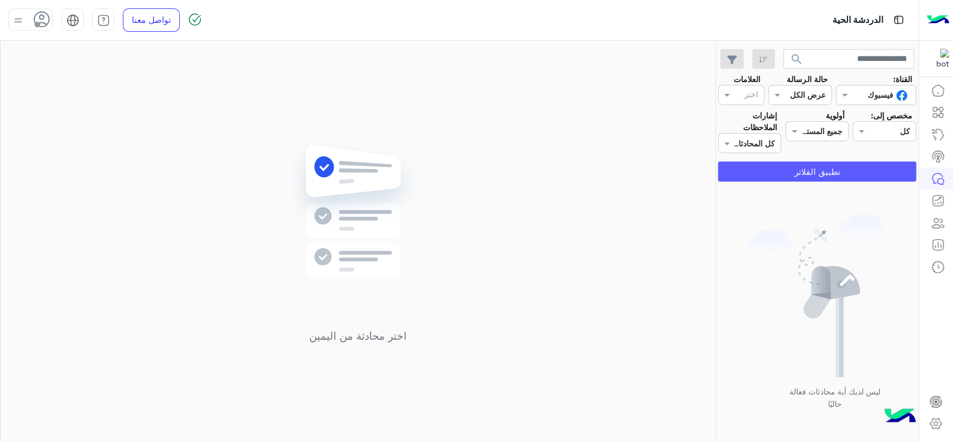
click at [872, 174] on button "تطبيق الفلاتر" at bounding box center [817, 171] width 198 height 20
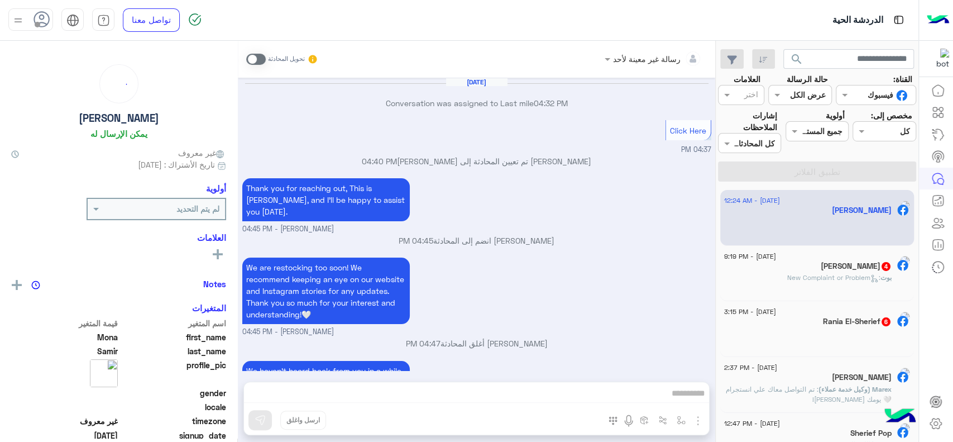
scroll to position [826, 0]
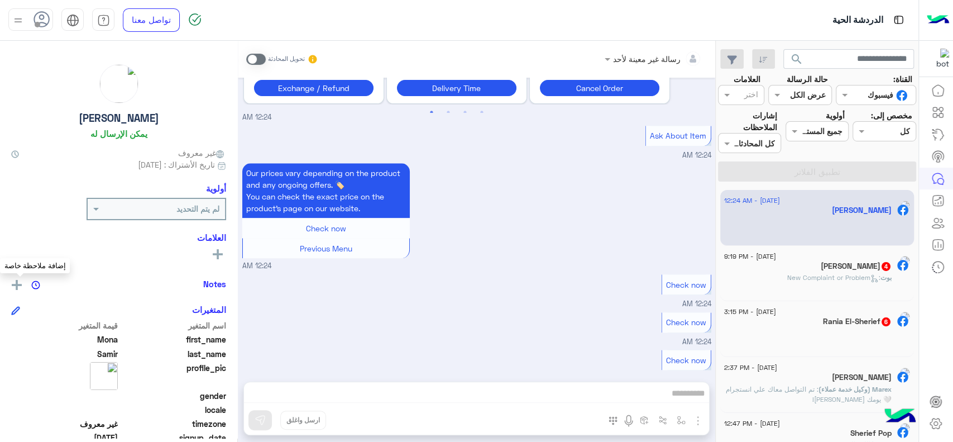
click at [22, 281] on img at bounding box center [17, 285] width 10 height 10
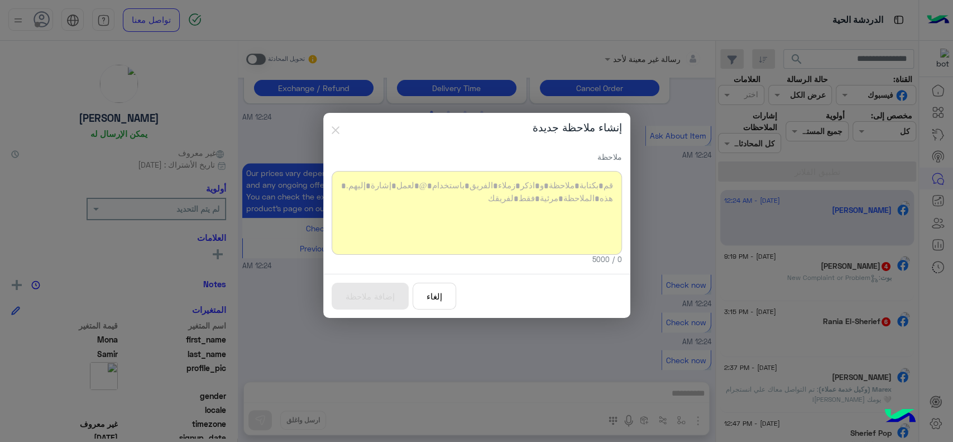
click at [399, 210] on div at bounding box center [477, 213] width 290 height 84
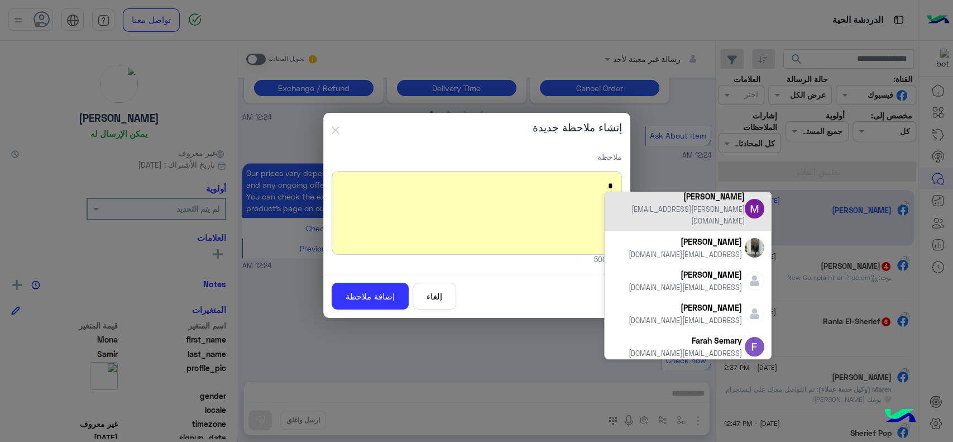
scroll to position [101, 0]
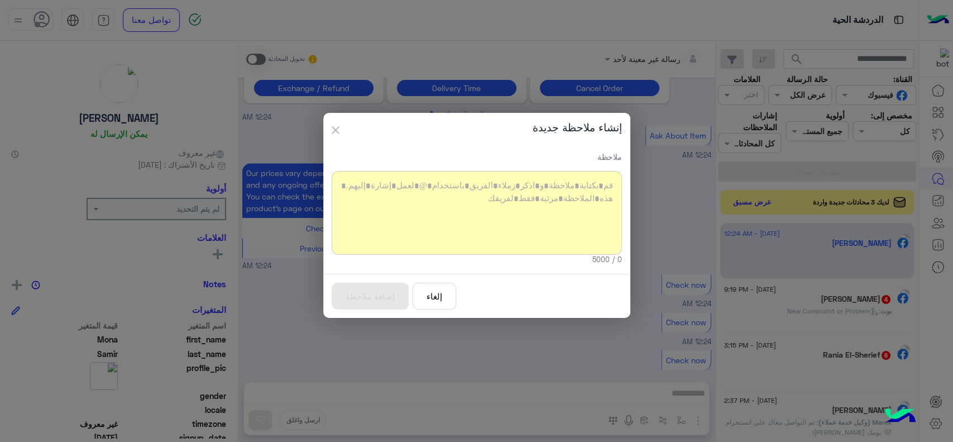
click at [332, 135] on button "button" at bounding box center [336, 127] width 8 height 21
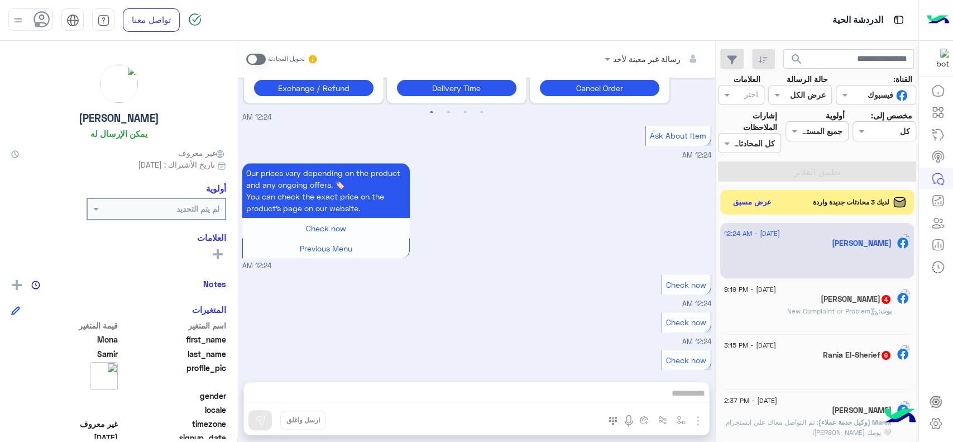
click at [881, 99] on input "text" at bounding box center [889, 95] width 41 height 12
click at [571, 231] on div "Our prices vary depending on the product and any ongoing offers. 🏷️ You can che…" at bounding box center [476, 215] width 469 height 111
click at [654, 61] on input "text" at bounding box center [667, 59] width 67 height 12
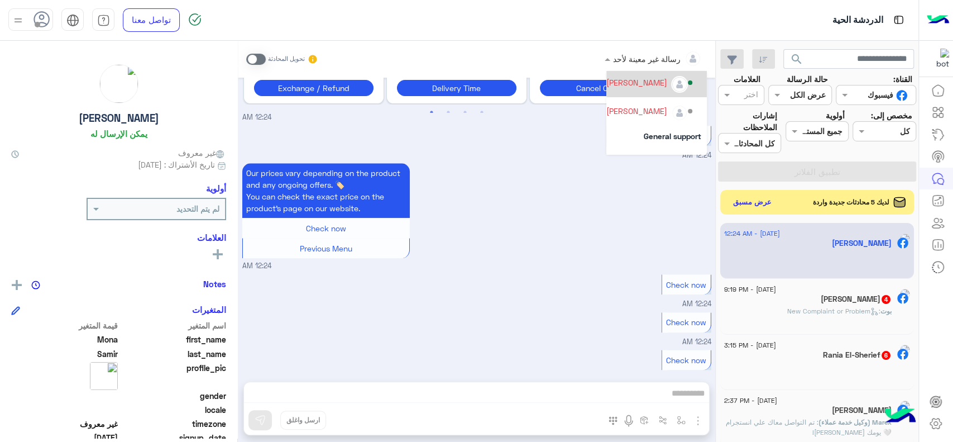
scroll to position [159, 0]
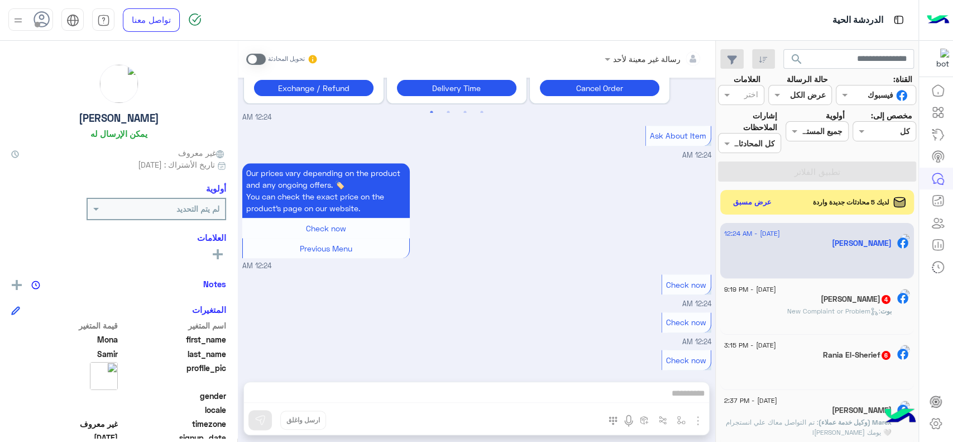
click at [546, 210] on div "Our prices vary depending on the product and any ongoing offers. 🏷️ You can che…" at bounding box center [476, 215] width 469 height 111
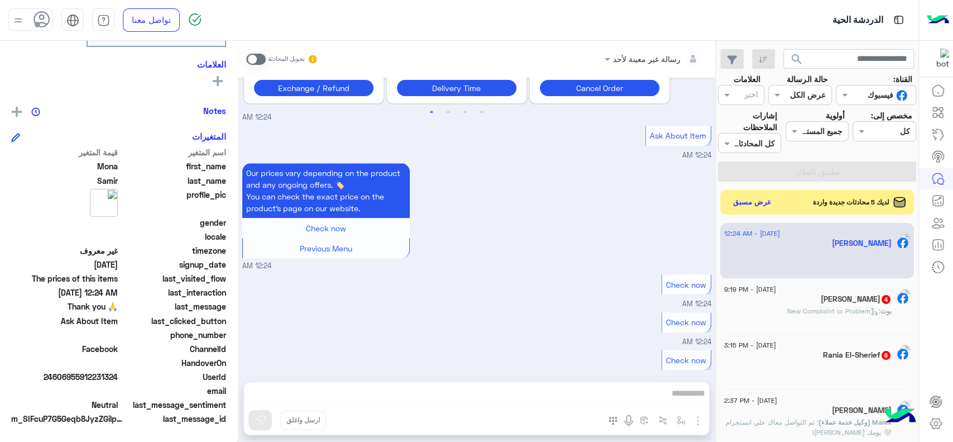
click at [657, 382] on div "رسالة غير معينة لأحد تحويل المحادثة Jul 27, 2025 Conversation was assigned to L…" at bounding box center [476, 243] width 477 height 405
click at [551, 211] on div "Our prices vary depending on the product and any ongoing offers. 🏷️ You can che…" at bounding box center [476, 215] width 469 height 111
click at [419, 391] on div "رسالة غير معينة لأحد تحويل المحادثة Jul 27, 2025 Conversation was assigned to L…" at bounding box center [476, 243] width 477 height 405
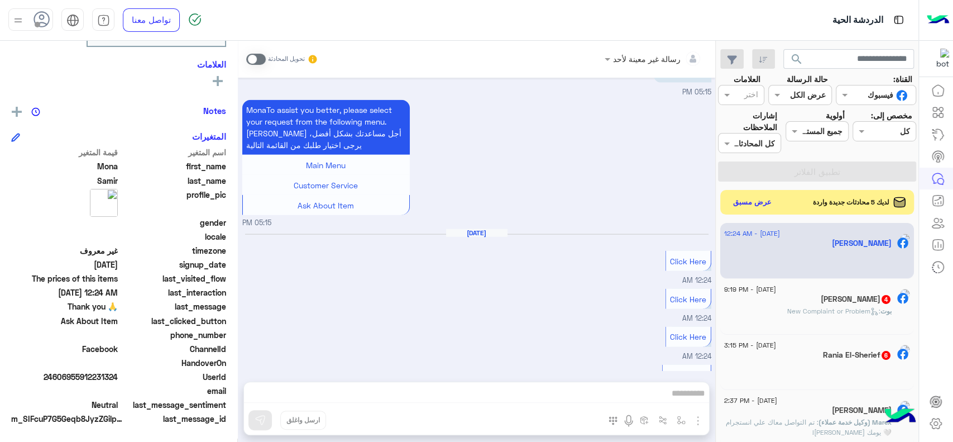
scroll to position [2151, 0]
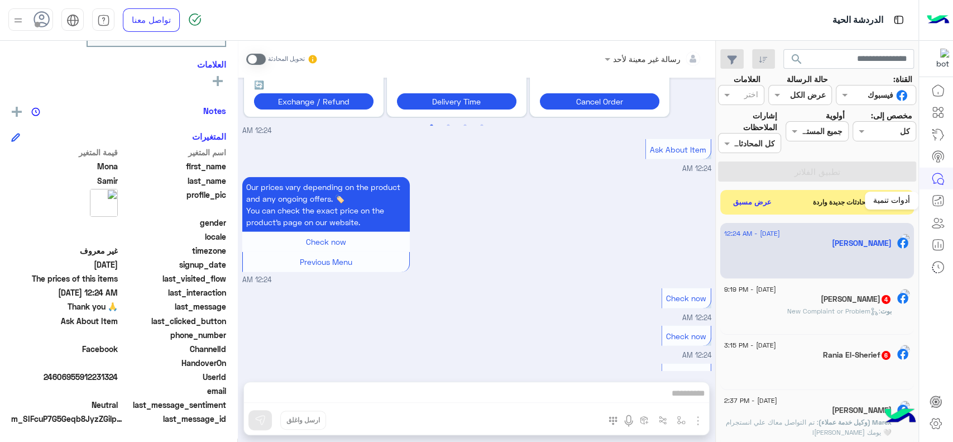
click at [943, 200] on icon at bounding box center [938, 200] width 11 height 11
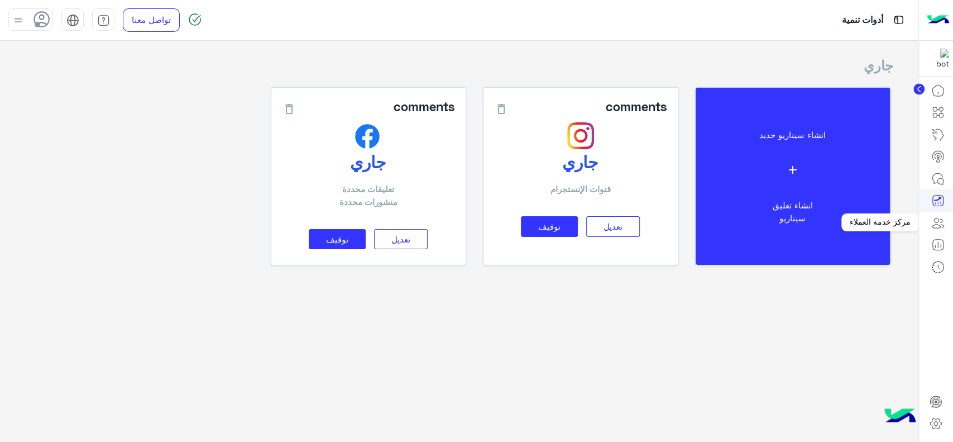
click at [933, 224] on icon at bounding box center [937, 222] width 13 height 13
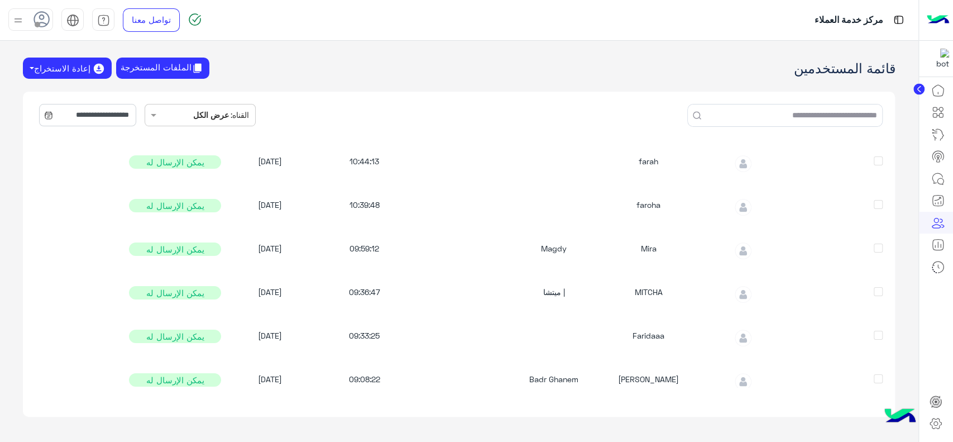
scroll to position [45, 0]
click at [103, 115] on input "**********" at bounding box center [87, 115] width 97 height 22
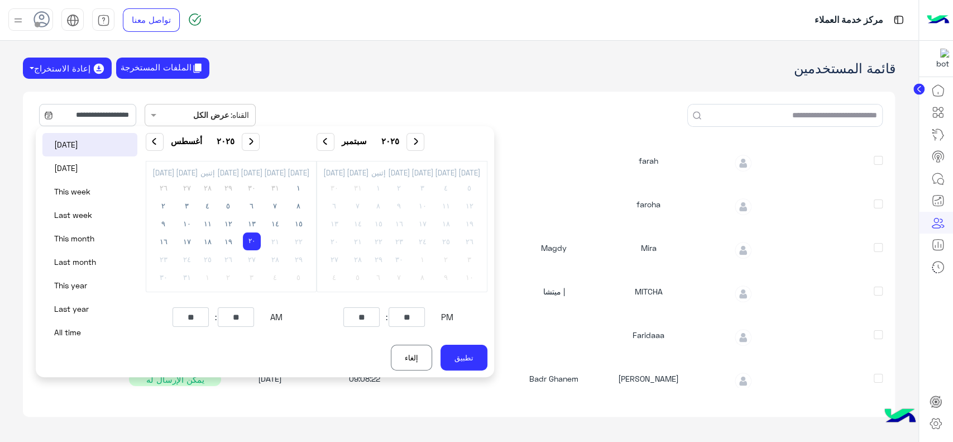
click at [628, 329] on div "Faridaaa" at bounding box center [648, 337] width 93 height 17
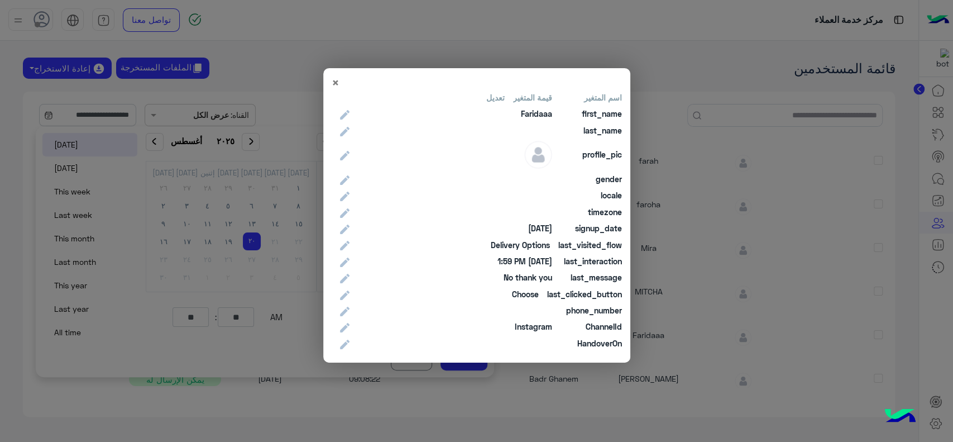
click at [717, 212] on modal-container "× اسم المتغير قيمة المتغير تعديل first_name Faridaaa last_name profile_pic gend…" at bounding box center [476, 221] width 953 height 442
click at [334, 82] on span "×" at bounding box center [336, 82] width 8 height 15
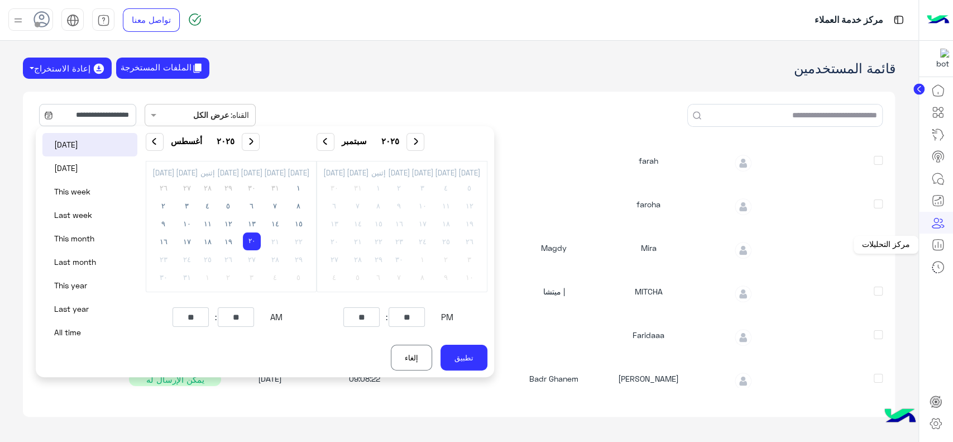
click at [937, 238] on icon at bounding box center [937, 244] width 13 height 13
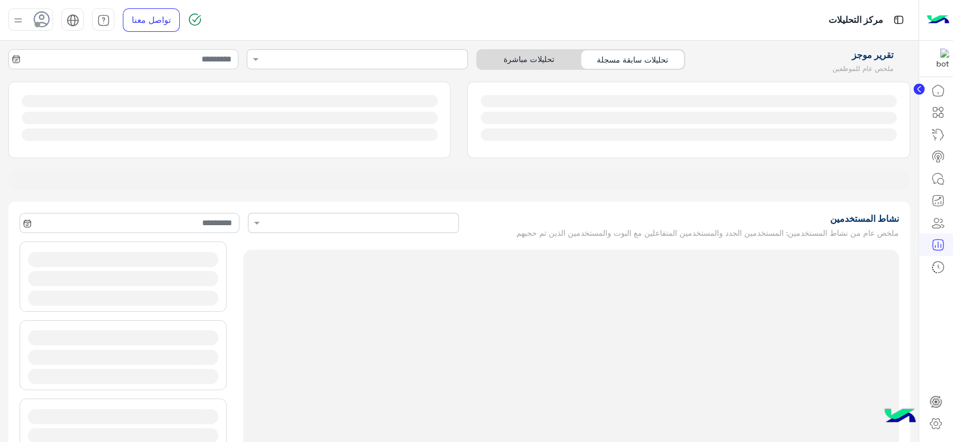
type input "**********"
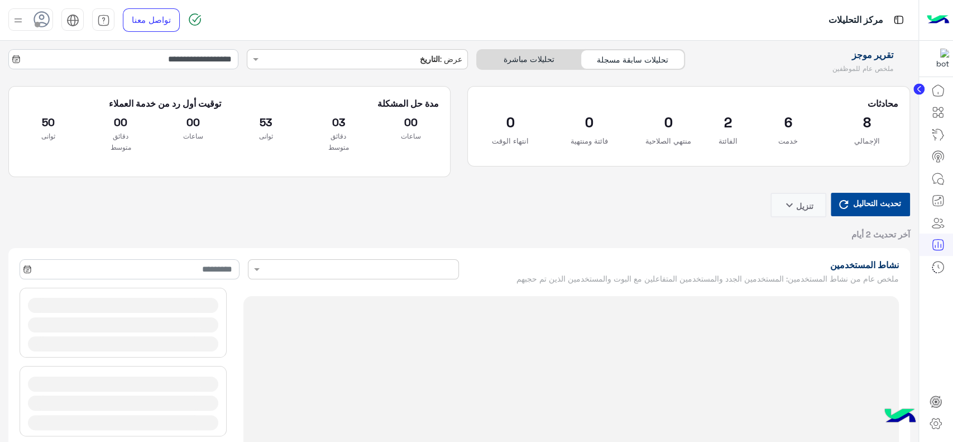
type input "**********"
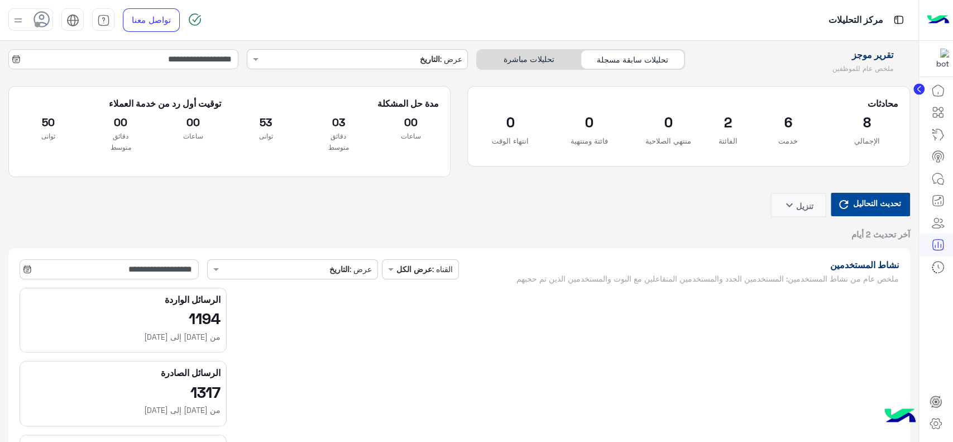
type input "**********"
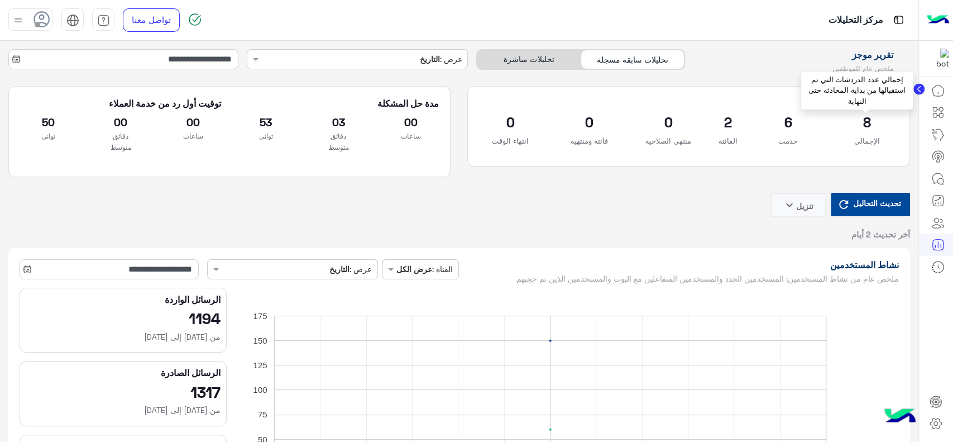
type input "**********"
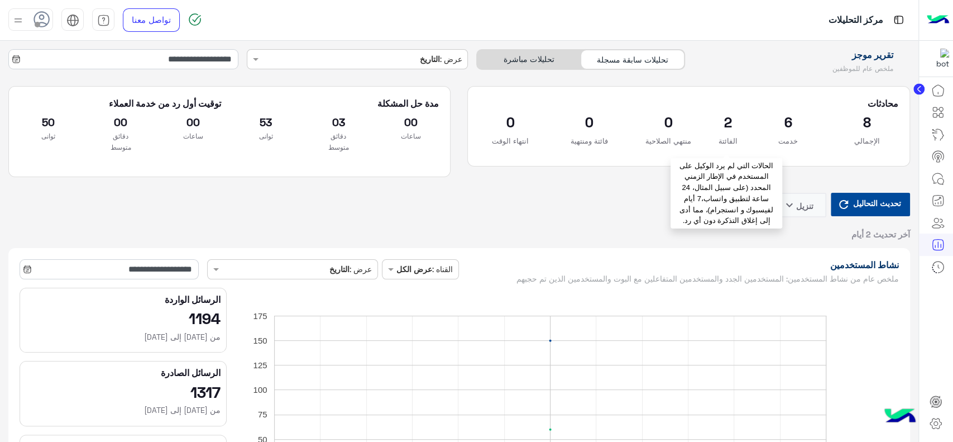
type input "**********"
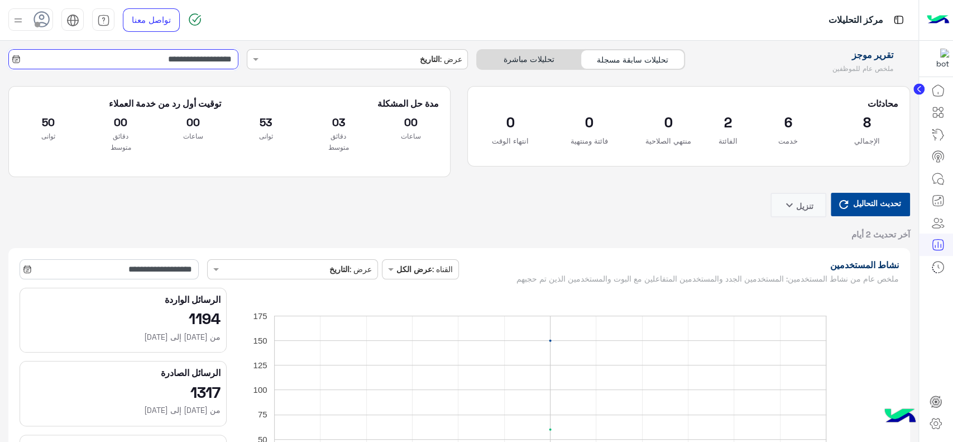
click at [203, 59] on input "**********" at bounding box center [123, 59] width 230 height 20
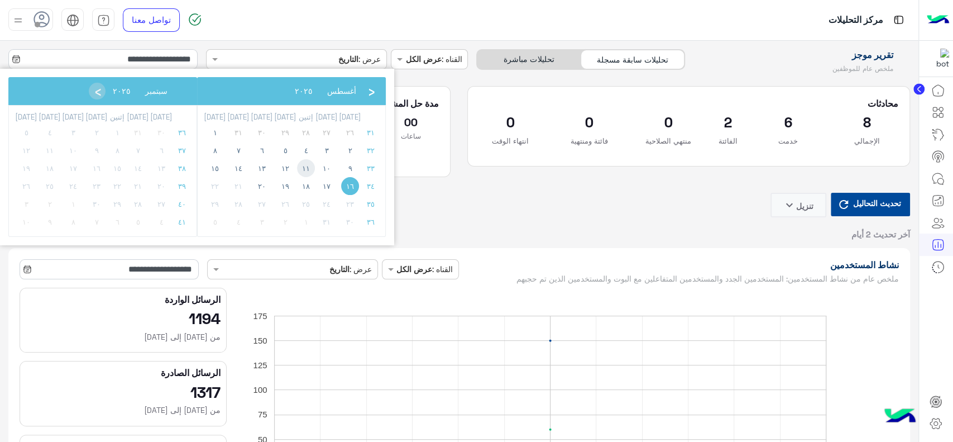
click at [297, 164] on span "١١" at bounding box center [306, 168] width 18 height 18
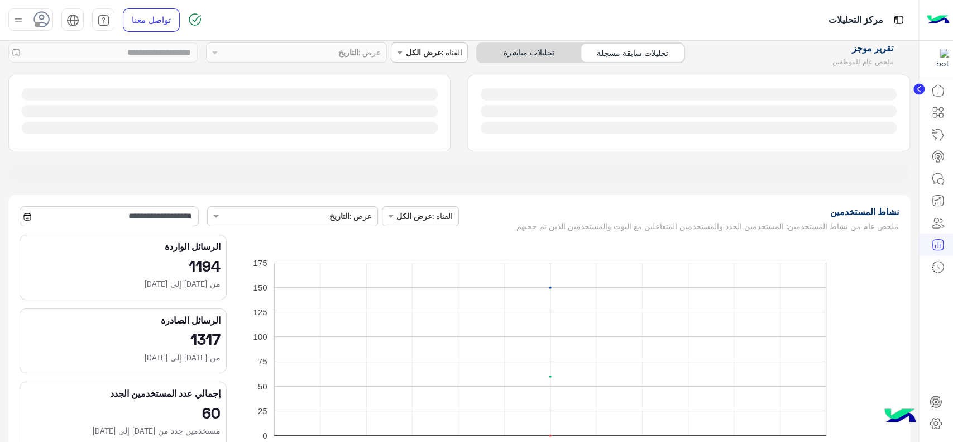
scroll to position [4, 0]
type input "**********"
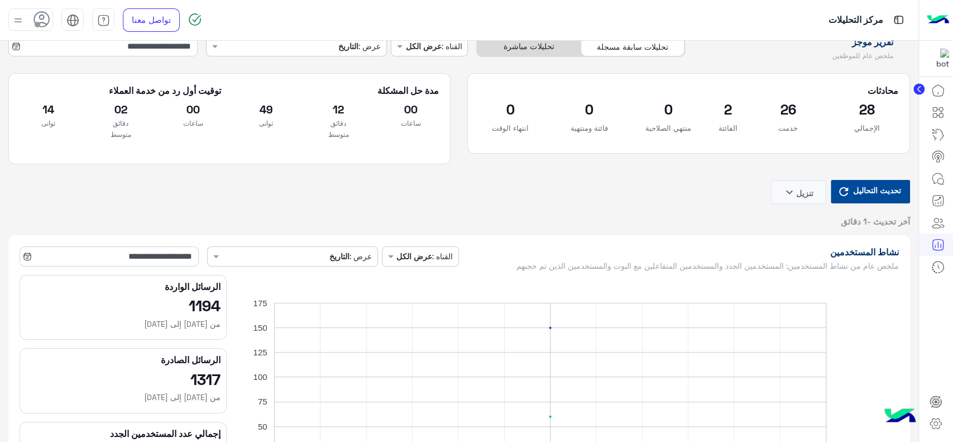
scroll to position [0, 0]
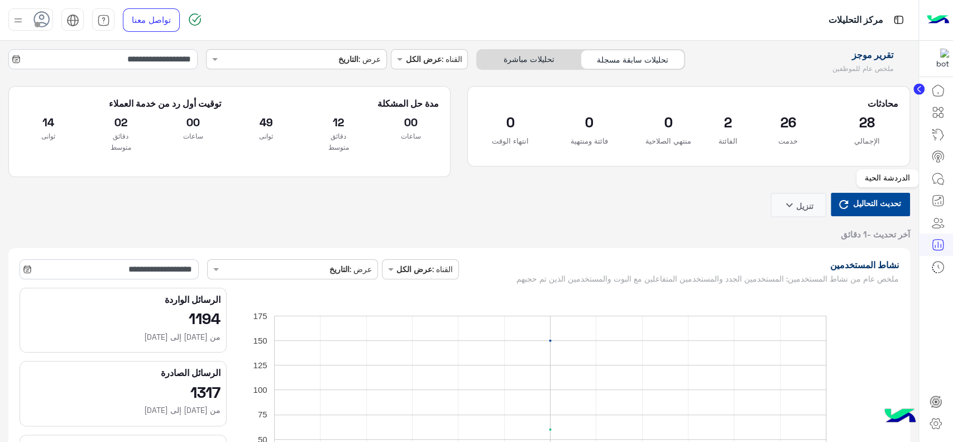
click at [937, 180] on icon at bounding box center [940, 181] width 6 height 6
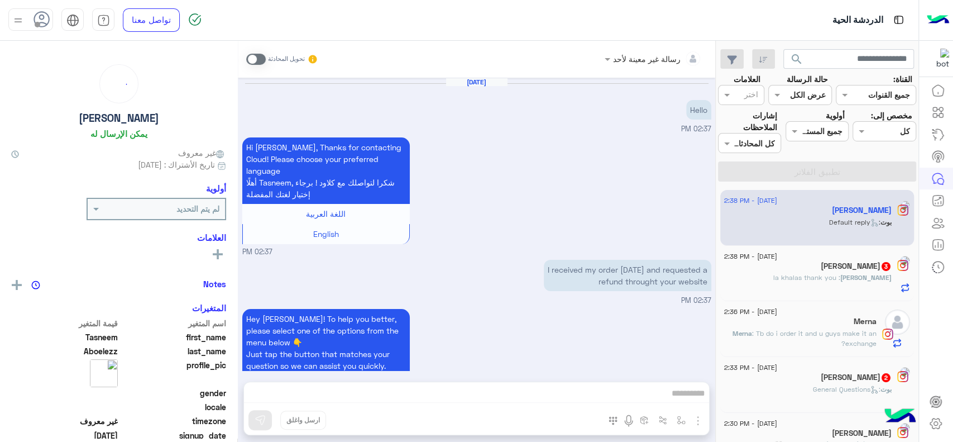
scroll to position [201, 0]
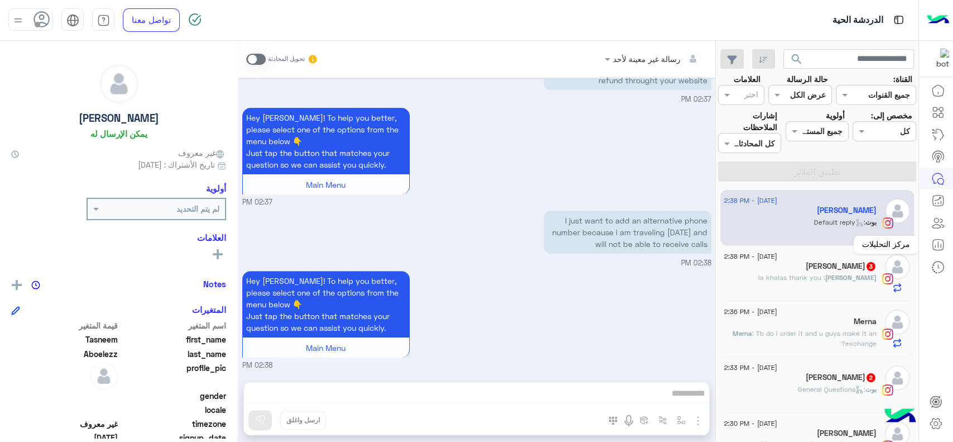
click at [942, 237] on link at bounding box center [938, 244] width 30 height 22
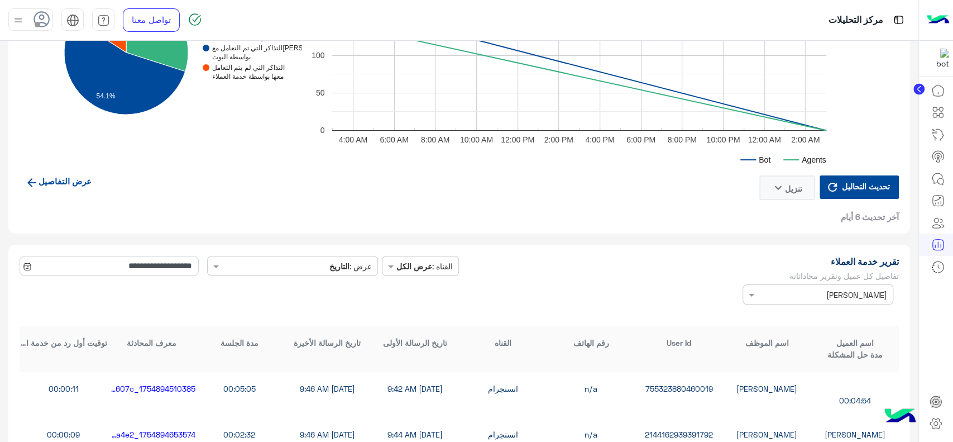
scroll to position [2734, 0]
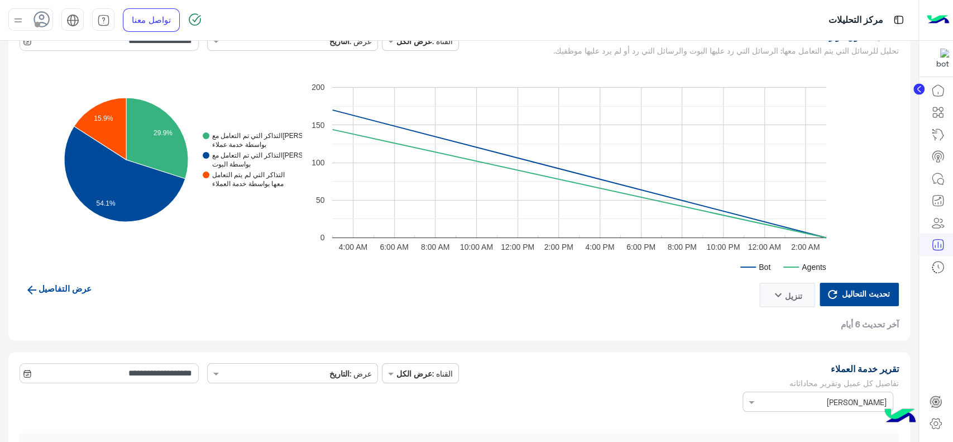
click at [69, 286] on link "عرض التفاصيل" at bounding box center [59, 287] width 78 height 21
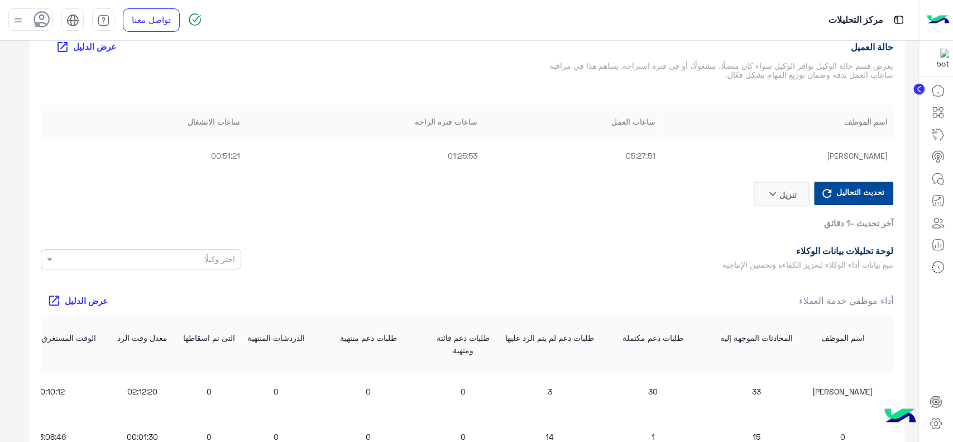
scroll to position [733, 0]
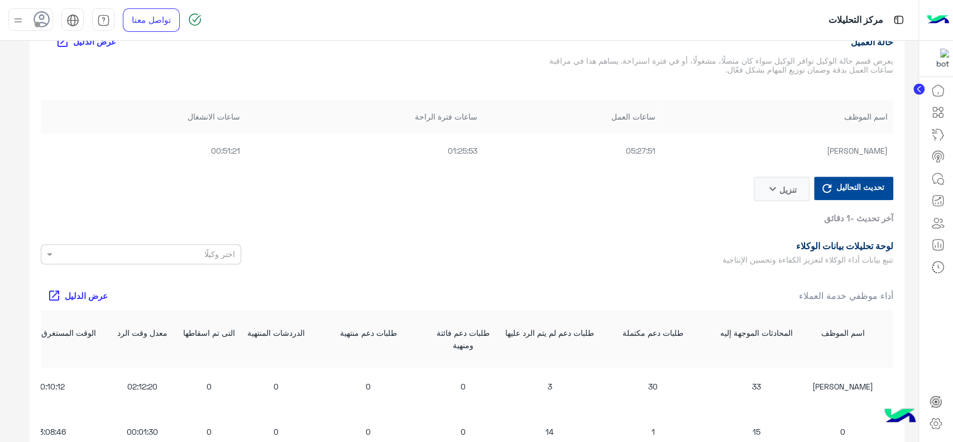
click at [784, 185] on button "تنزيل keyboard_arrow_down" at bounding box center [782, 188] width 56 height 25
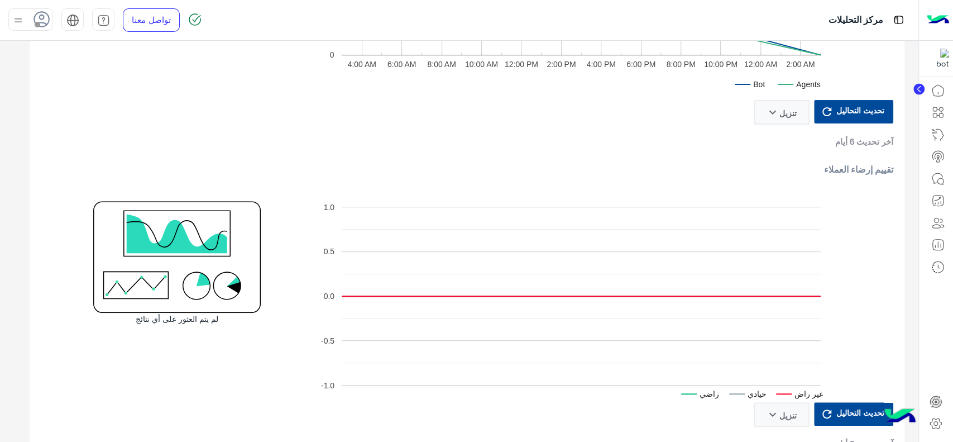
scroll to position [0, 0]
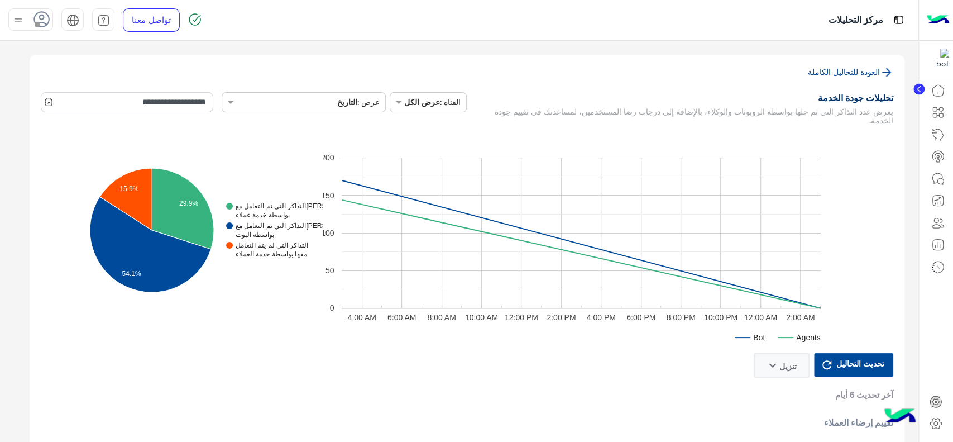
click at [864, 70] on link "العودة للتحاليل الكاملة" at bounding box center [850, 71] width 85 height 9
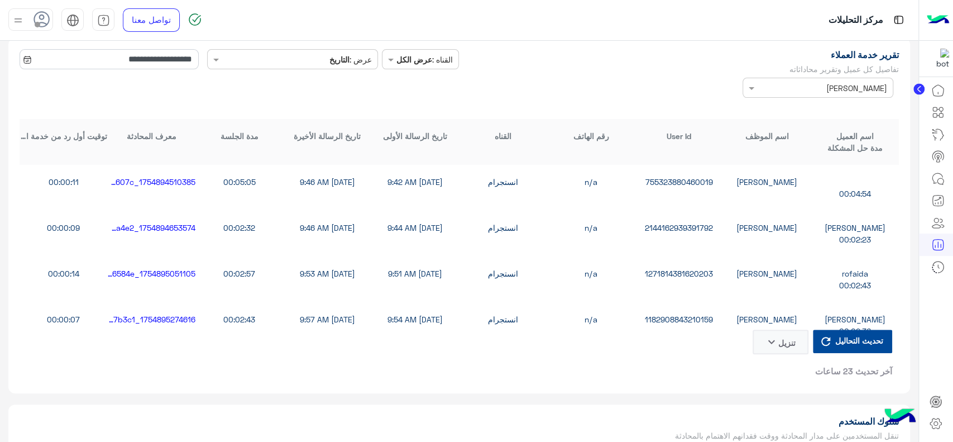
scroll to position [3049, 0]
click at [844, 81] on input "text" at bounding box center [834, 87] width 104 height 12
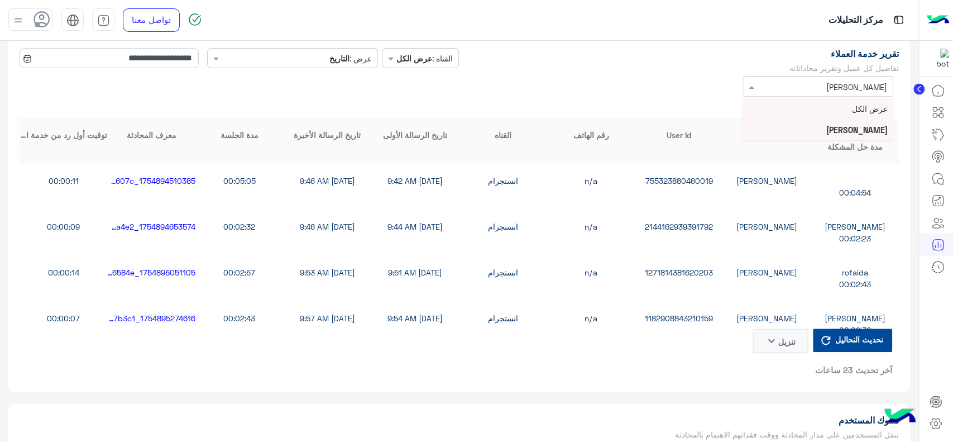
click at [675, 98] on div "**********" at bounding box center [459, 214] width 879 height 333
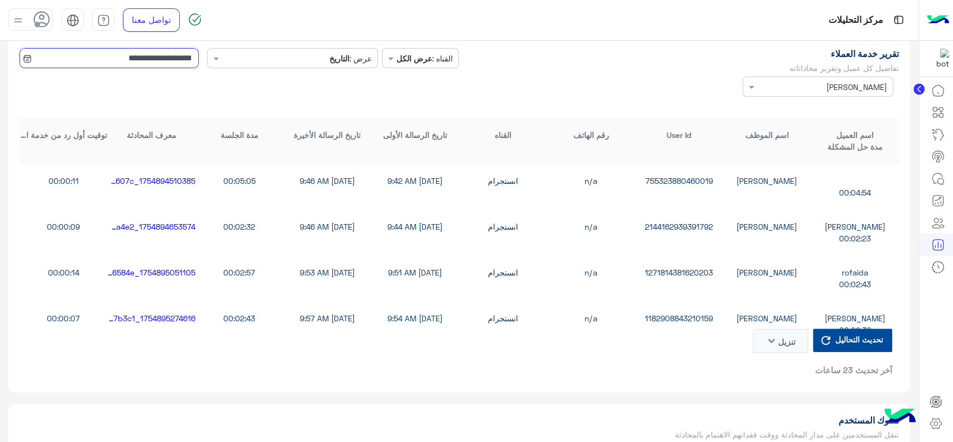
click at [183, 61] on input "**********" at bounding box center [109, 58] width 179 height 20
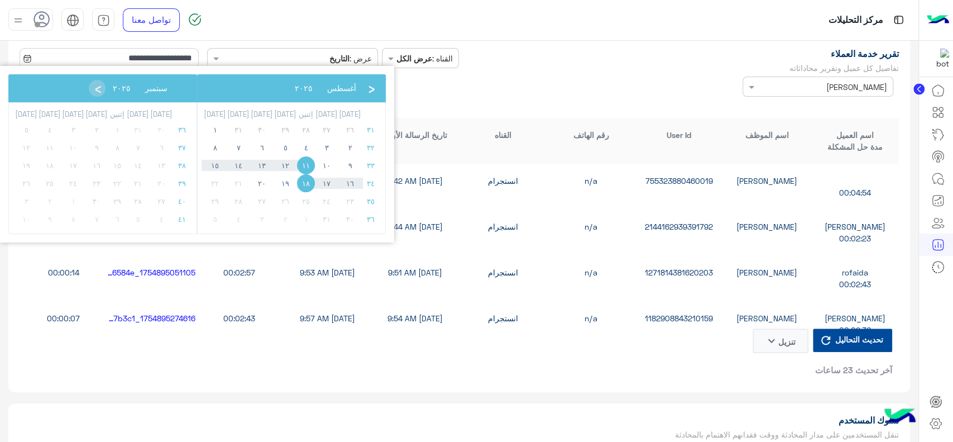
click at [773, 348] on button "تنزيل keyboard_arrow_down" at bounding box center [781, 340] width 56 height 25
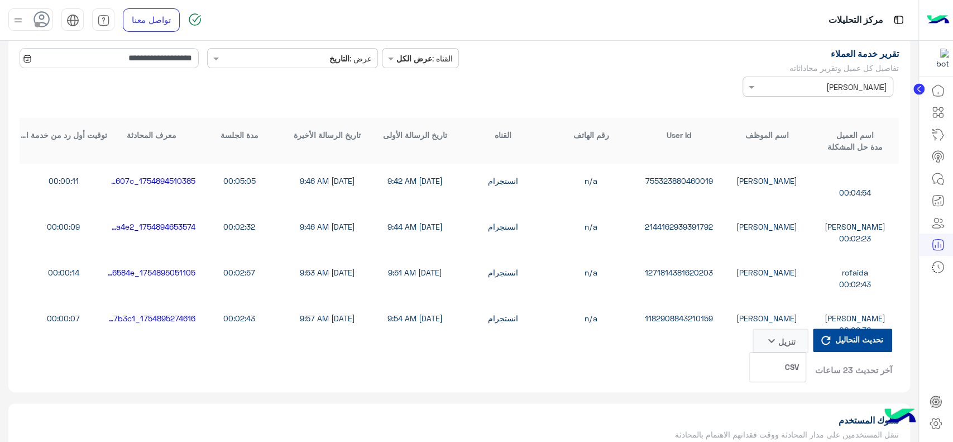
click at [702, 97] on div "**********" at bounding box center [459, 214] width 879 height 333
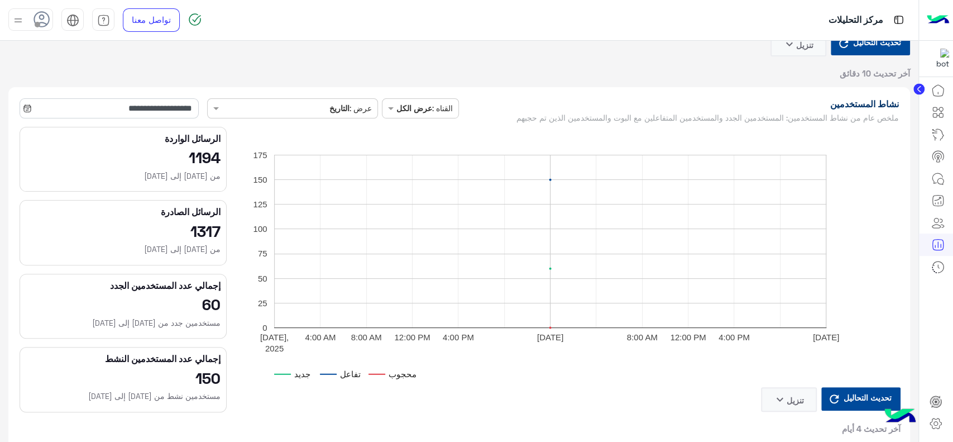
scroll to position [160, 0]
click at [207, 380] on h2 "150" at bounding box center [123, 378] width 195 height 18
click at [215, 312] on h2 "60" at bounding box center [123, 304] width 195 height 18
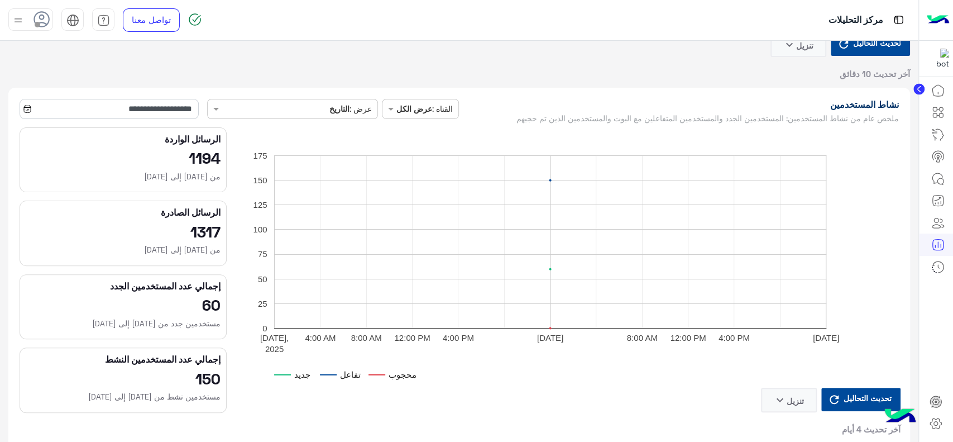
click at [215, 312] on h2 "60" at bounding box center [123, 304] width 195 height 18
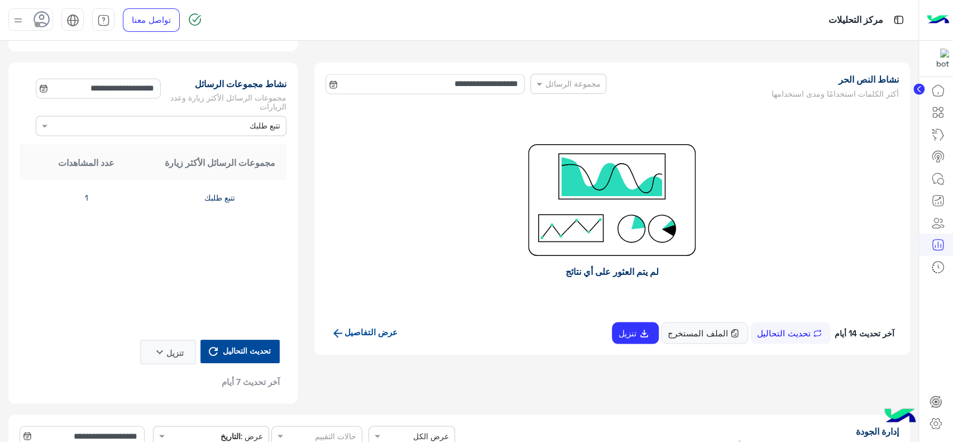
scroll to position [1318, 0]
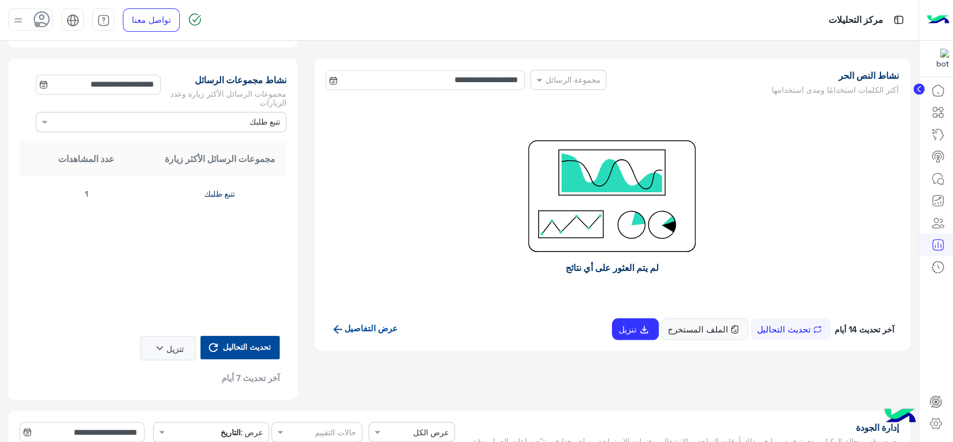
click at [255, 117] on input "text" at bounding box center [182, 122] width 195 height 12
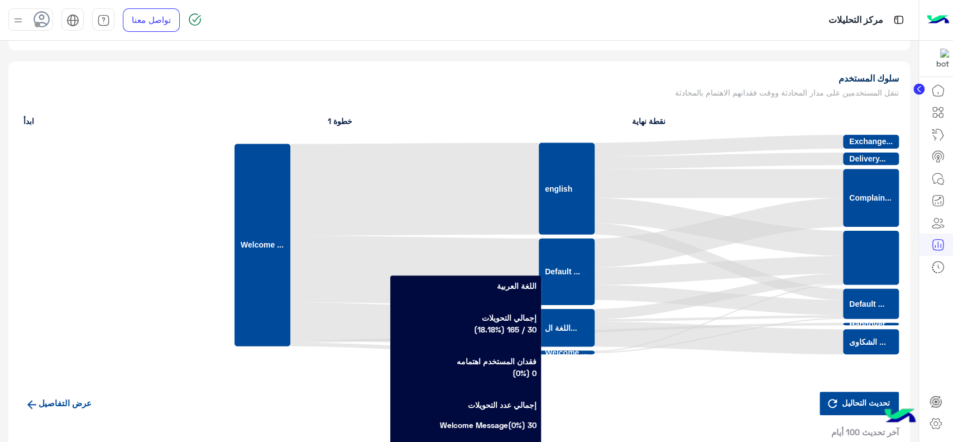
scroll to position [3400, 0]
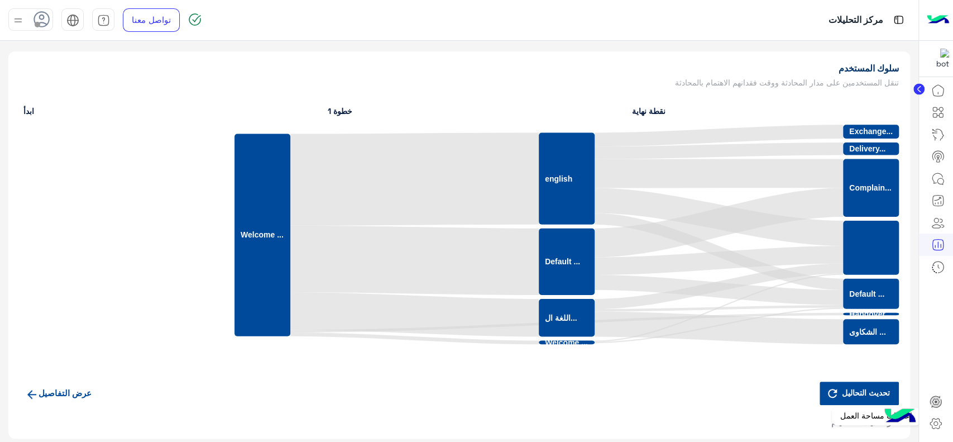
click at [937, 425] on icon at bounding box center [936, 424] width 4 height 4
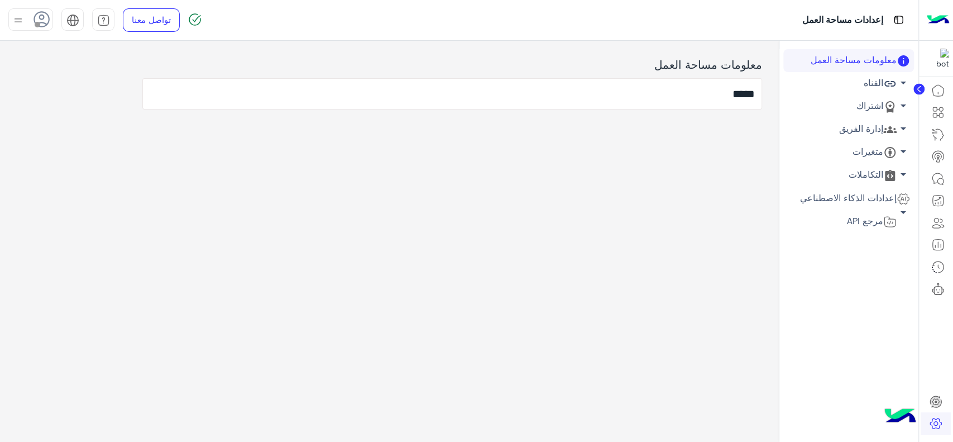
click at [867, 87] on link "القناه arrow_drop_down" at bounding box center [848, 83] width 131 height 23
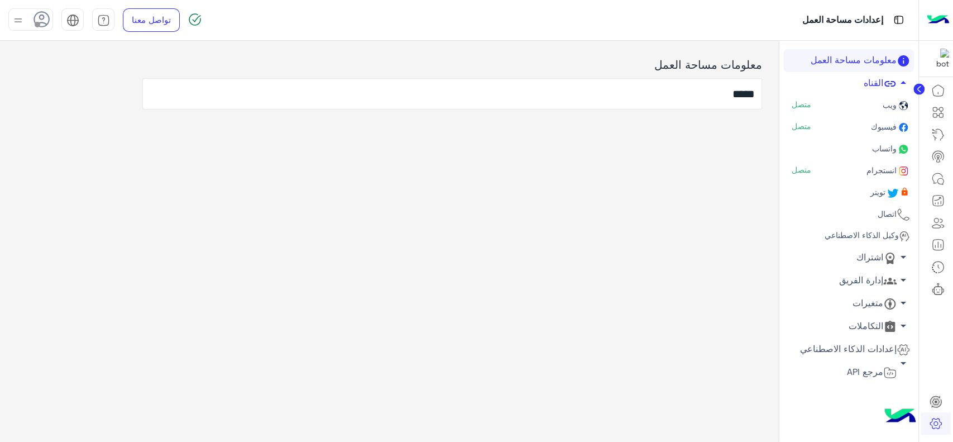
click at [856, 256] on link "اشتراك arrow_drop_down" at bounding box center [848, 257] width 131 height 23
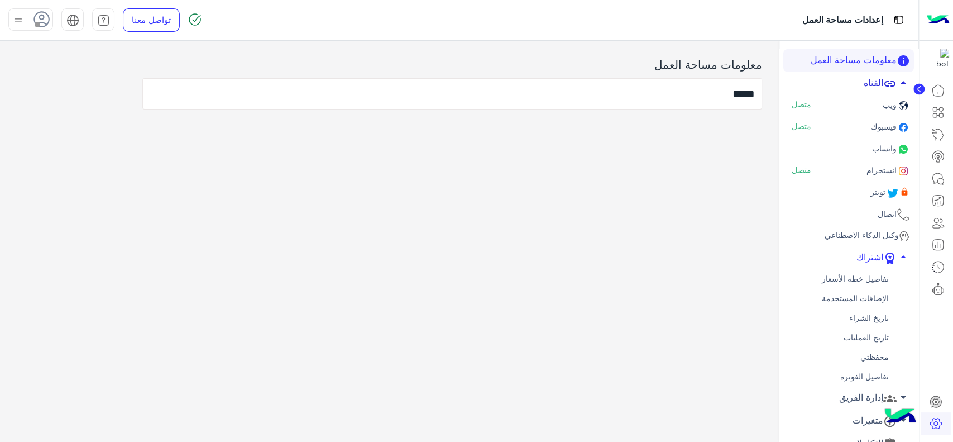
click at [871, 84] on link "القناه arrow_drop_up" at bounding box center [848, 83] width 131 height 23
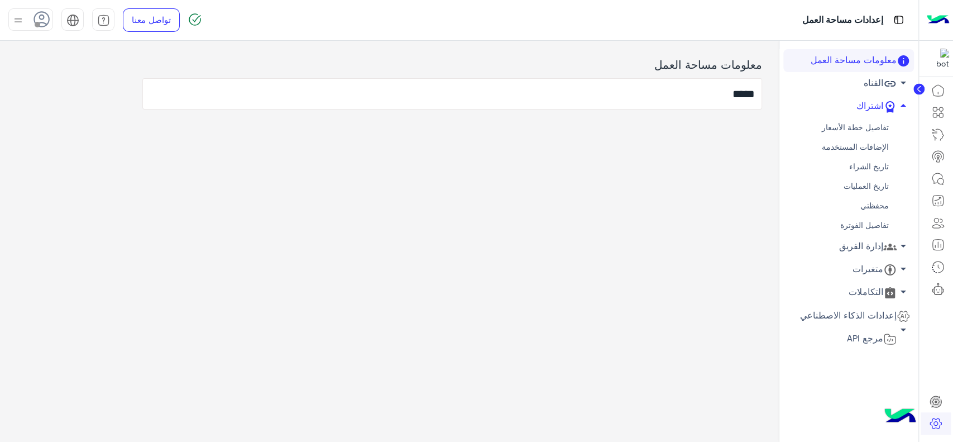
click at [874, 207] on link "محفظتي" at bounding box center [848, 206] width 131 height 20
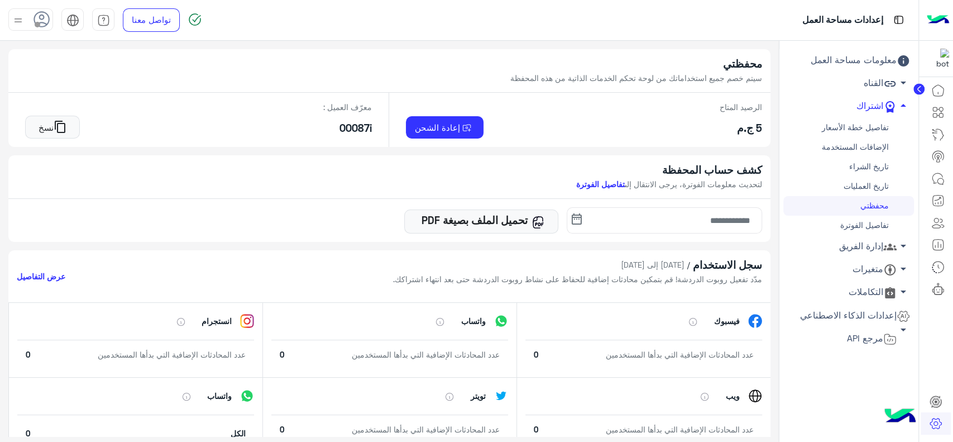
click at [853, 247] on link "إدارة الفريق arrow_drop_down" at bounding box center [848, 246] width 131 height 23
click at [853, 266] on link "أعضاء الفريق" at bounding box center [848, 268] width 131 height 20
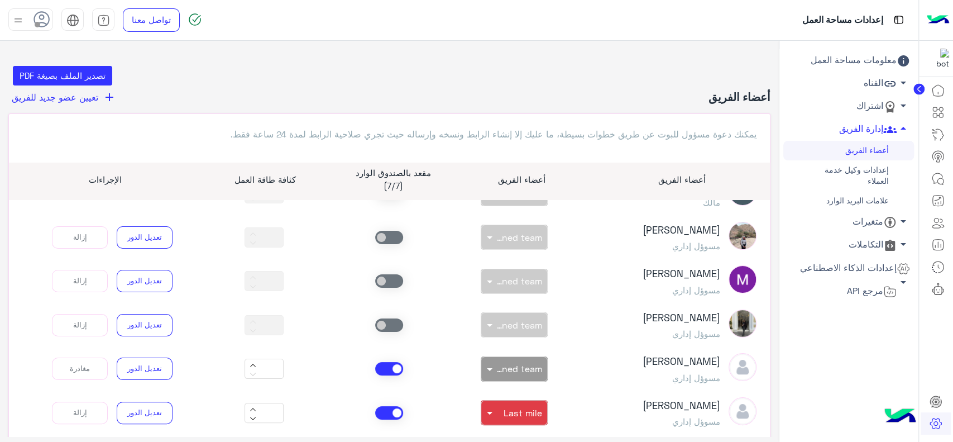
scroll to position [36, 0]
click at [92, 101] on span "تعيين عضو جديد للفريق" at bounding box center [55, 97] width 87 height 11
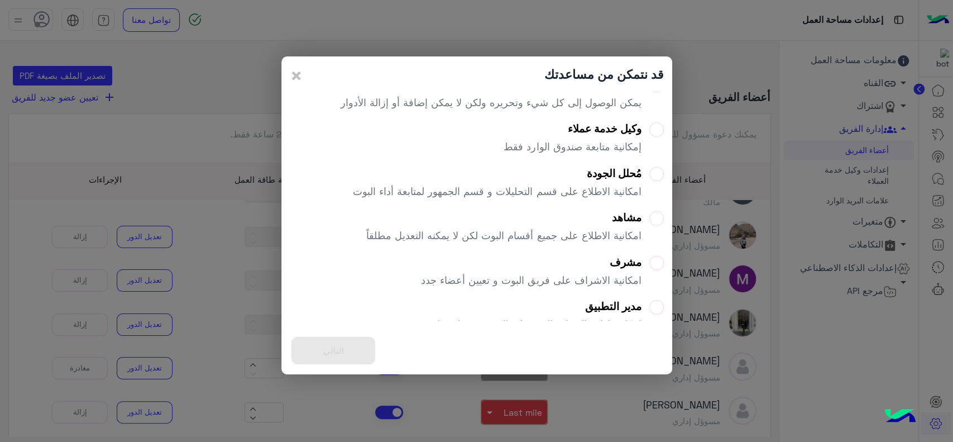
scroll to position [82, 0]
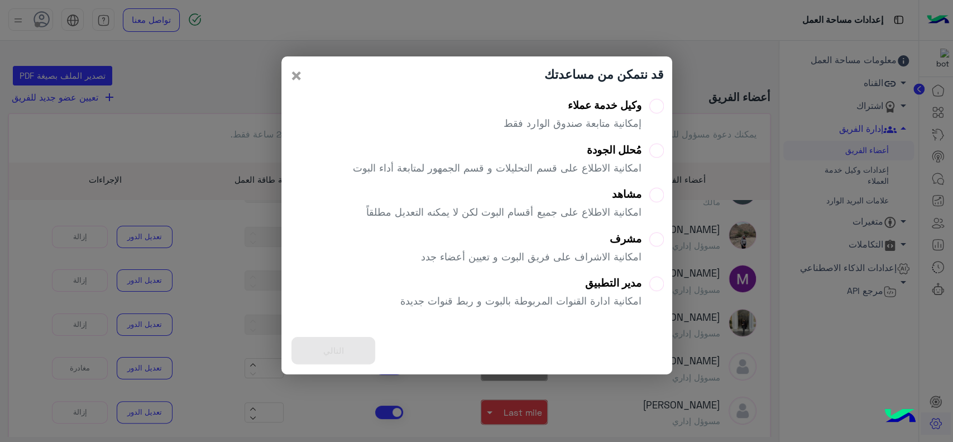
click at [299, 80] on span "×" at bounding box center [296, 75] width 13 height 25
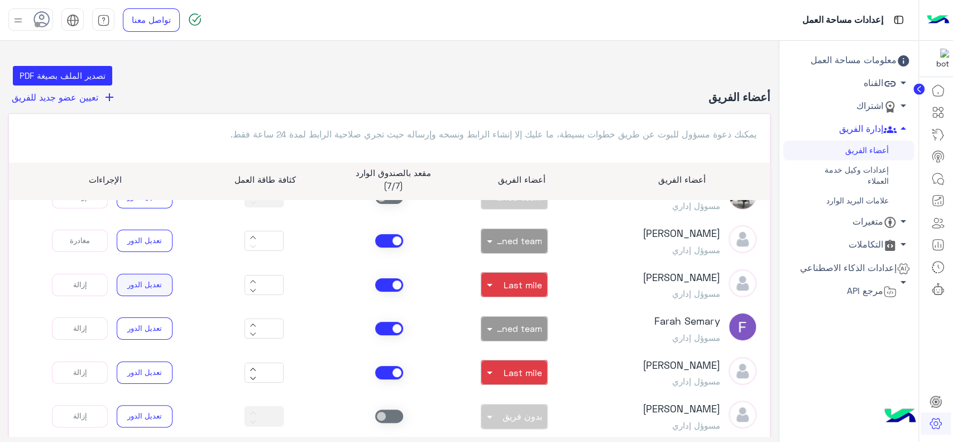
scroll to position [165, 0]
click at [162, 281] on button "تعديل الدور" at bounding box center [145, 283] width 56 height 22
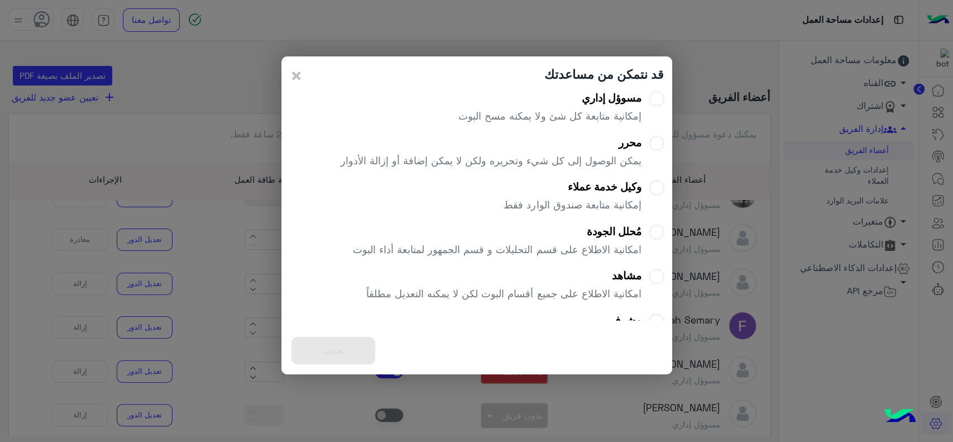
scroll to position [82, 0]
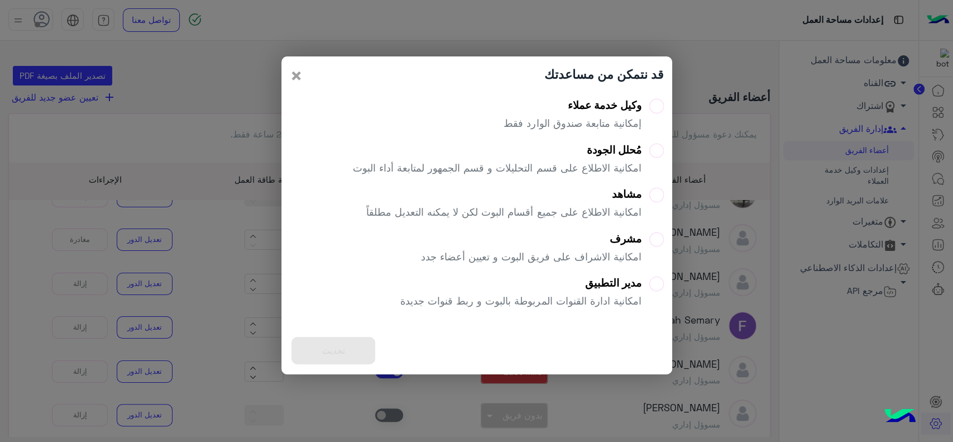
click at [296, 75] on span "×" at bounding box center [296, 75] width 13 height 25
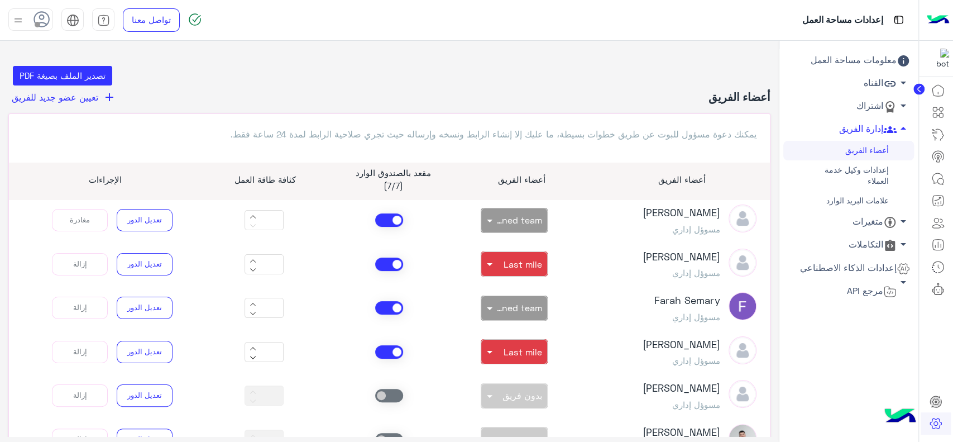
scroll to position [181, 0]
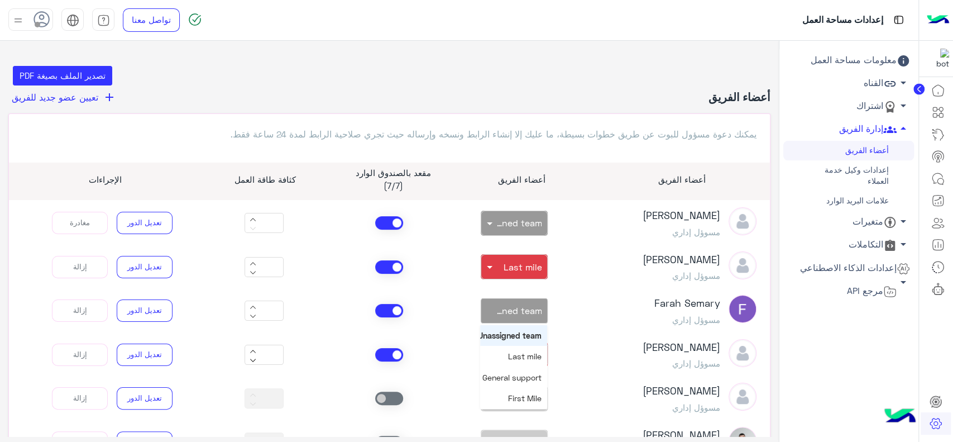
click at [519, 305] on input "text" at bounding box center [527, 309] width 29 height 12
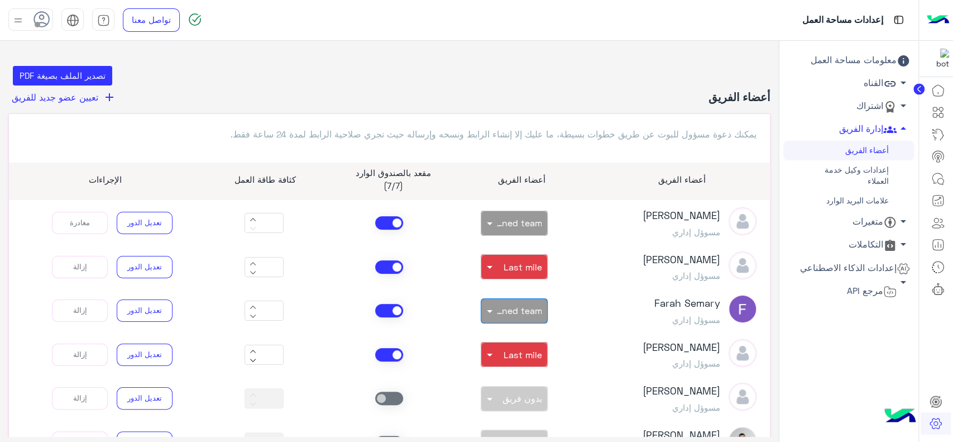
click at [519, 305] on input "text" at bounding box center [527, 309] width 29 height 12
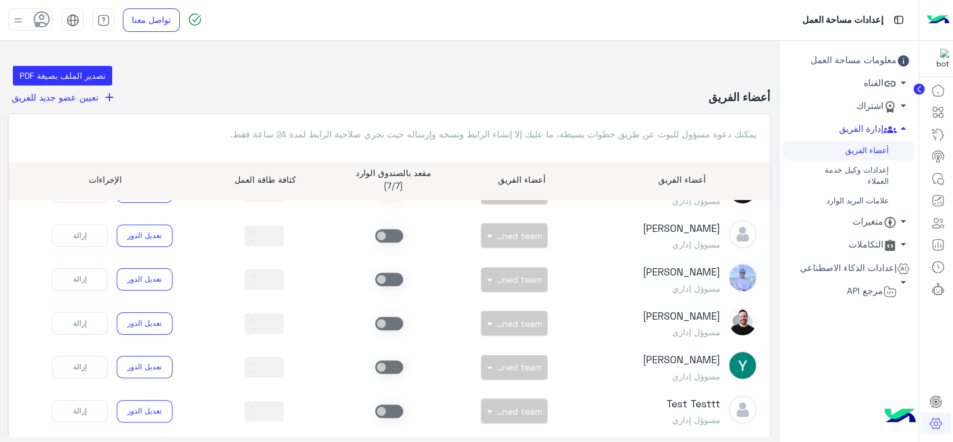
scroll to position [477, 0]
click at [875, 173] on link "إعدادات وكيل خدمة العملاء" at bounding box center [848, 175] width 131 height 31
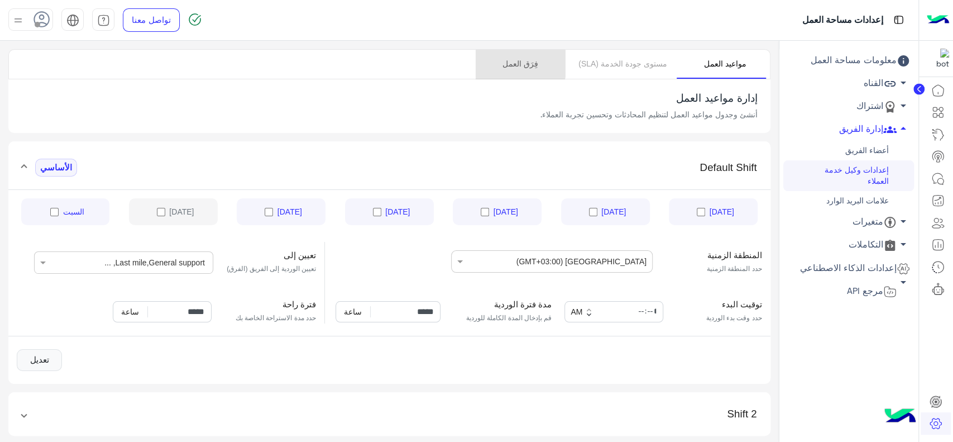
click at [513, 64] on link "فِرَق العمل" at bounding box center [520, 64] width 89 height 29
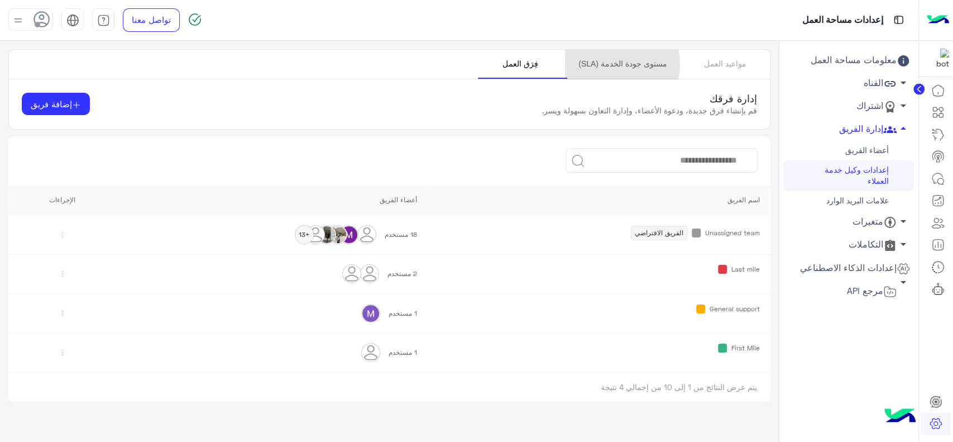
click at [606, 64] on link "مستوى جودة الخدمة (SLA)" at bounding box center [622, 64] width 115 height 29
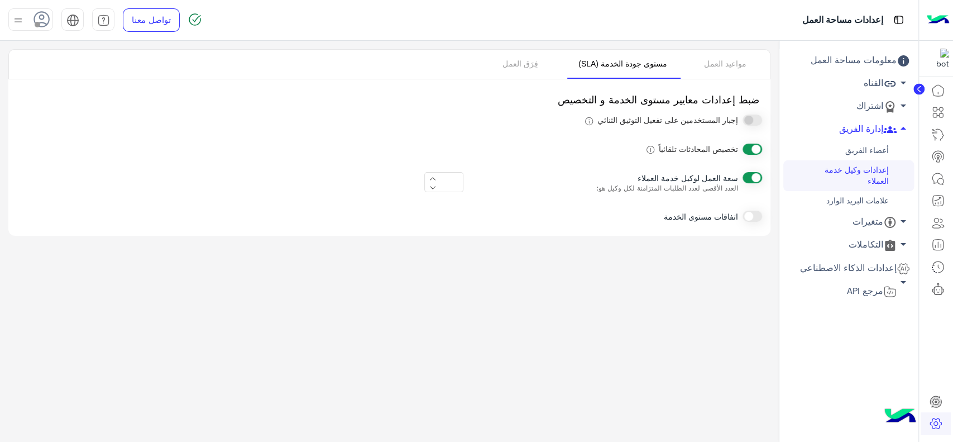
type input "**"
click at [820, 203] on link "علامات البريد الوارد" at bounding box center [848, 201] width 131 height 20
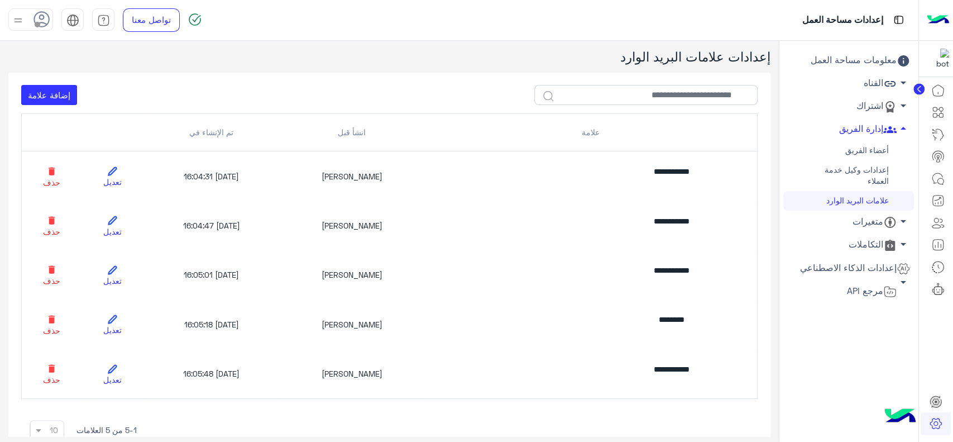
scroll to position [66, 0]
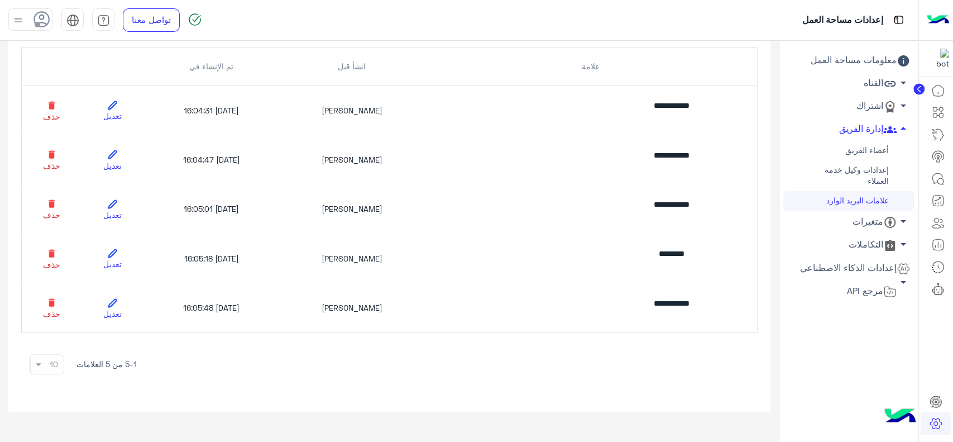
click at [848, 226] on link "متغيرات arrow_drop_down" at bounding box center [848, 221] width 131 height 23
click at [848, 226] on link "متغيرات arrow_drop_up" at bounding box center [848, 221] width 131 height 23
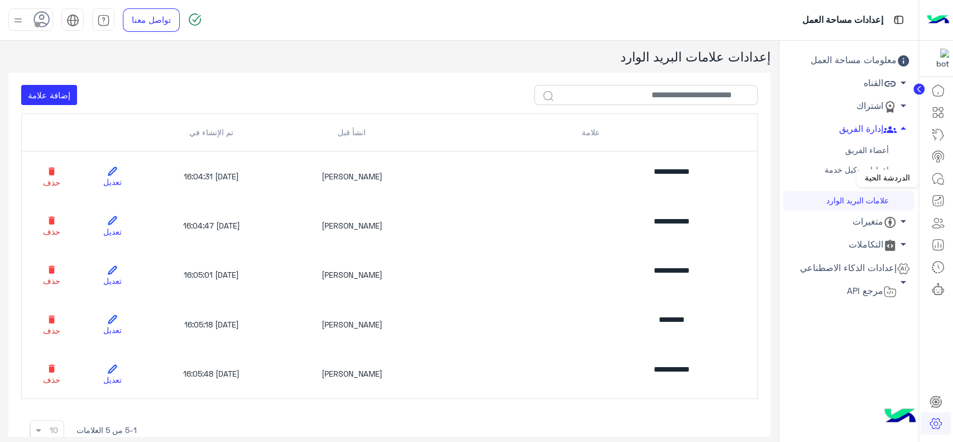
click at [936, 175] on icon at bounding box center [937, 178] width 13 height 13
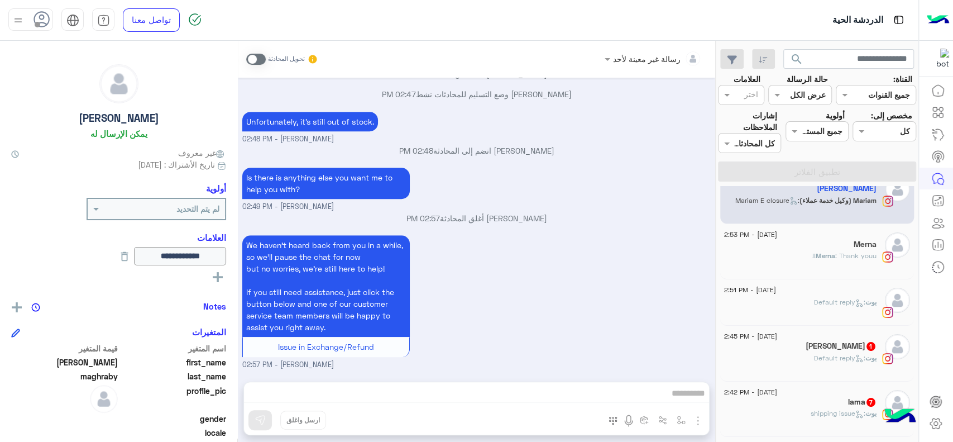
scroll to position [22, 0]
click at [808, 304] on div "بوت : Default reply" at bounding box center [800, 306] width 152 height 20
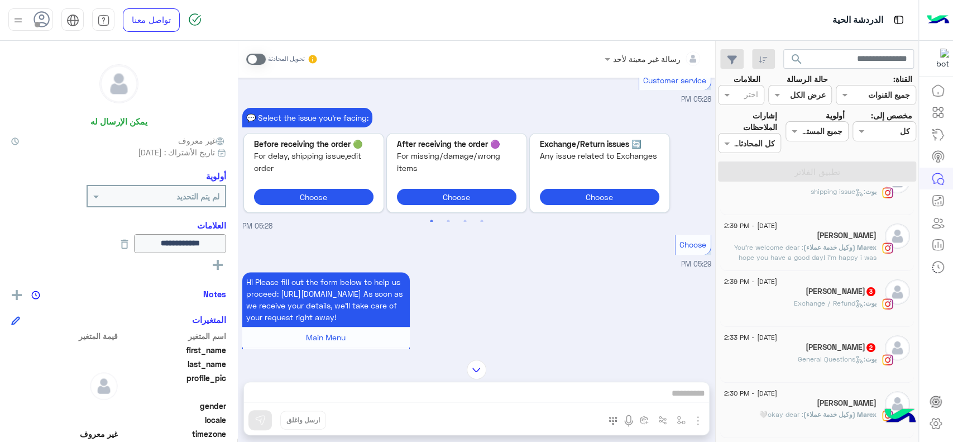
scroll to position [252, 0]
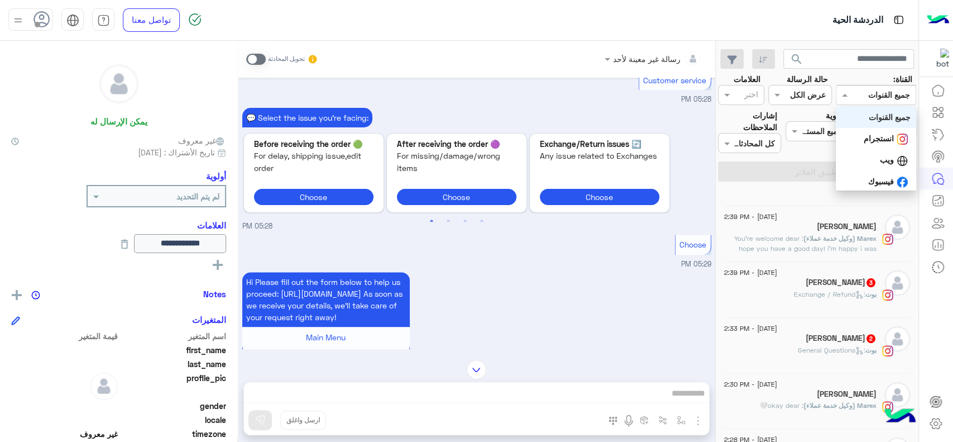
click at [875, 100] on input "text" at bounding box center [889, 95] width 41 height 12
click at [877, 122] on div "جميع القنوات" at bounding box center [876, 117] width 80 height 21
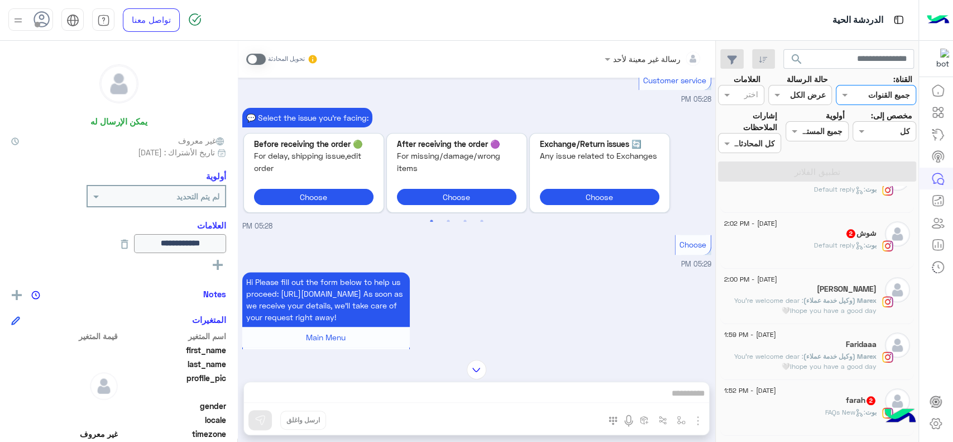
scroll to position [803, 0]
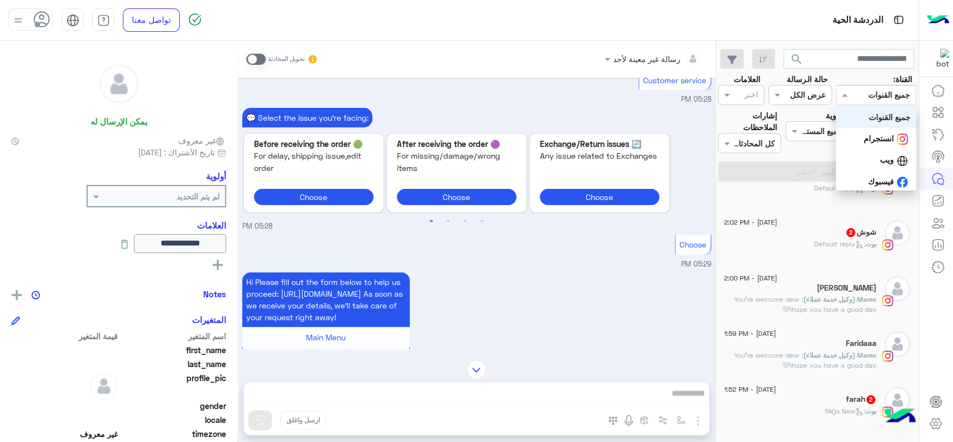
click at [877, 90] on input "text" at bounding box center [889, 95] width 41 height 12
click at [877, 116] on b "جميع القنوات" at bounding box center [890, 116] width 42 height 9
click at [877, 116] on label "مخصص إلى:" at bounding box center [890, 115] width 41 height 12
click at [875, 127] on div at bounding box center [884, 131] width 62 height 13
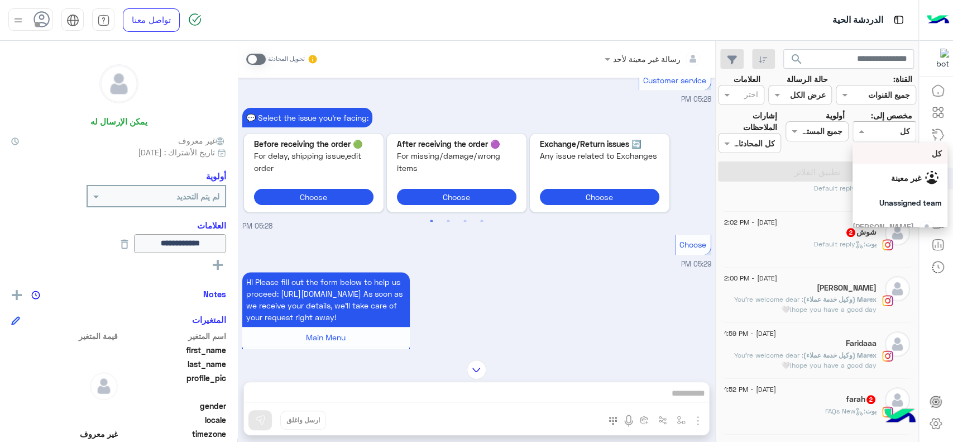
click at [883, 154] on div "كل" at bounding box center [900, 153] width 84 height 12
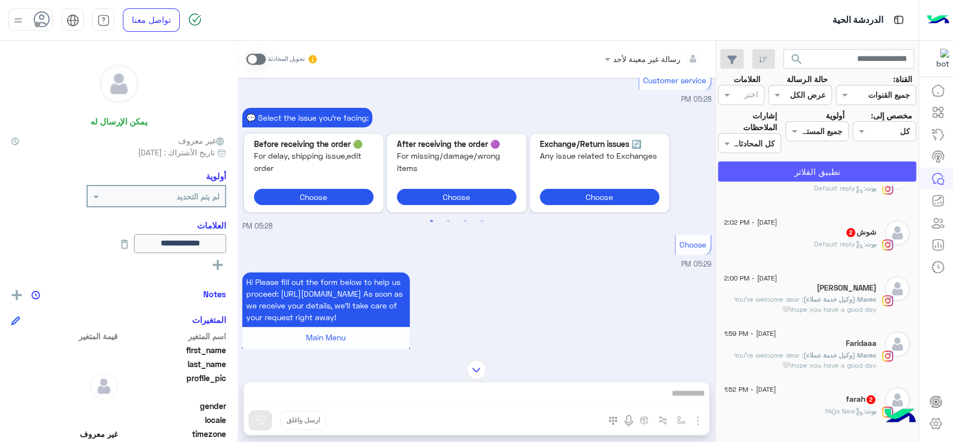
click at [834, 168] on button "تطبيق الفلاتر" at bounding box center [817, 171] width 198 height 20
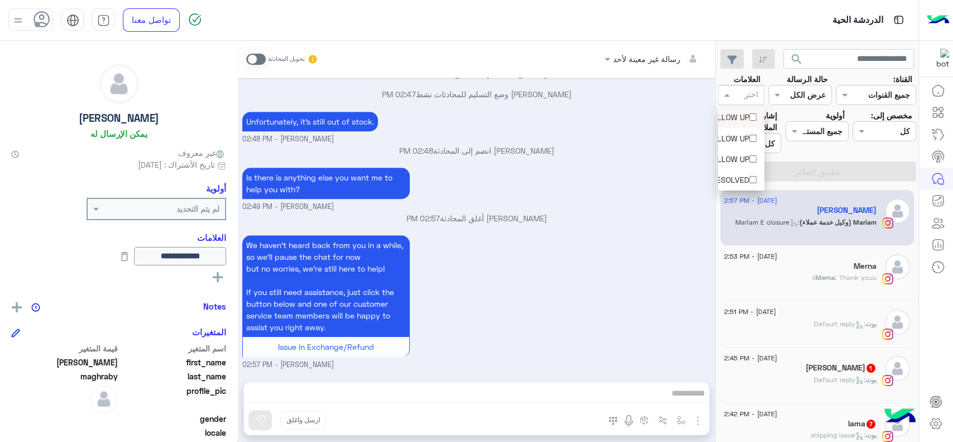
click at [752, 88] on div "اختر" at bounding box center [752, 95] width 16 height 15
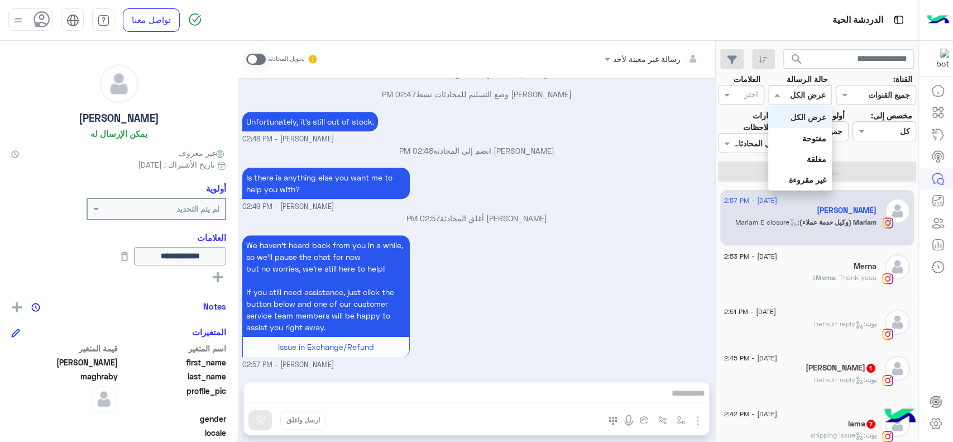
click at [786, 103] on div "القناه عرض الكل" at bounding box center [799, 95] width 63 height 20
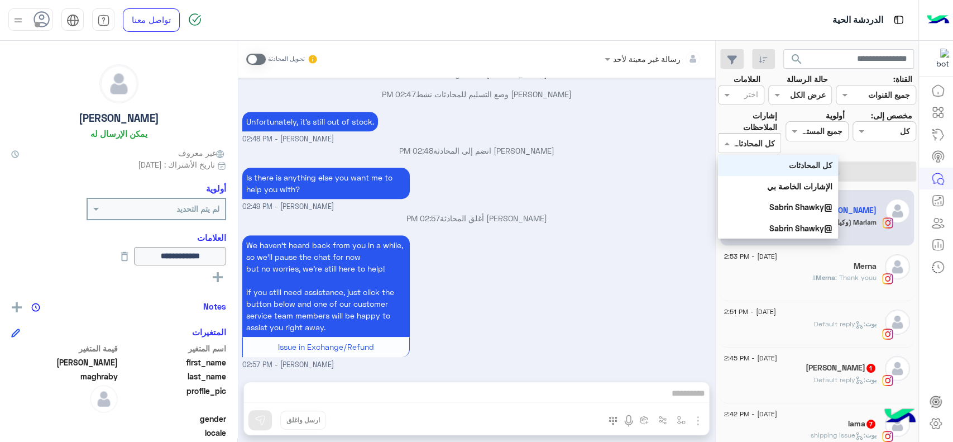
click at [743, 148] on div at bounding box center [750, 142] width 62 height 13
click at [759, 165] on div "كل المحادثات" at bounding box center [778, 165] width 120 height 21
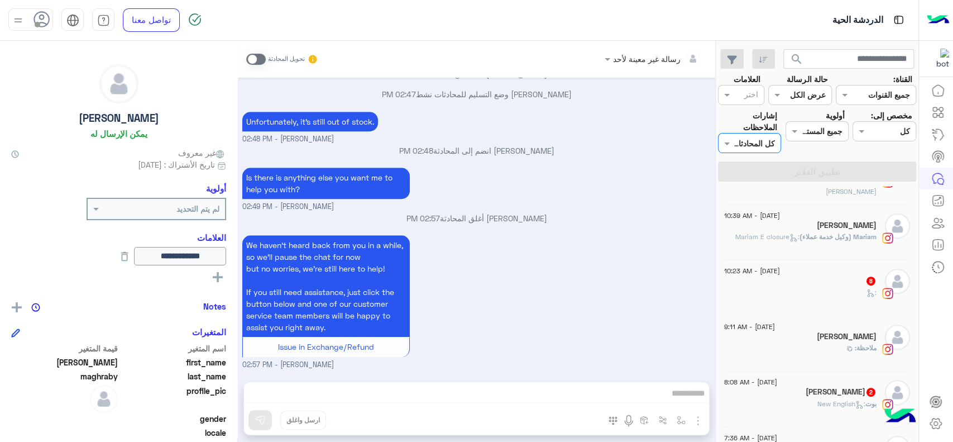
scroll to position [318, 0]
click at [942, 14] on img at bounding box center [938, 19] width 22 height 23
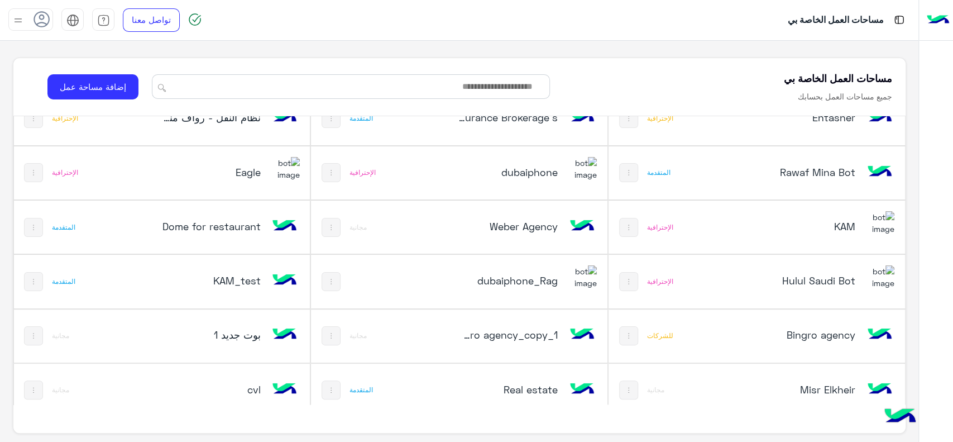
scroll to position [134, 0]
click at [803, 275] on h5 "Hulul Saudi Bot" at bounding box center [806, 279] width 99 height 13
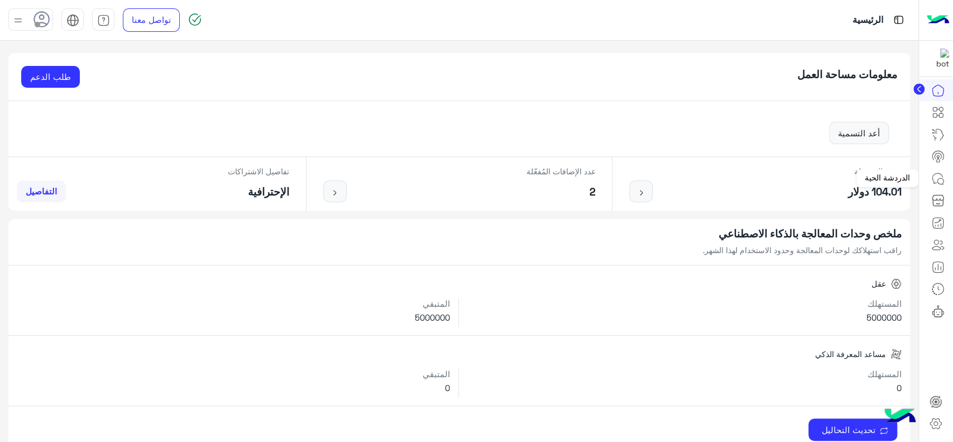
click at [935, 176] on icon at bounding box center [937, 178] width 13 height 13
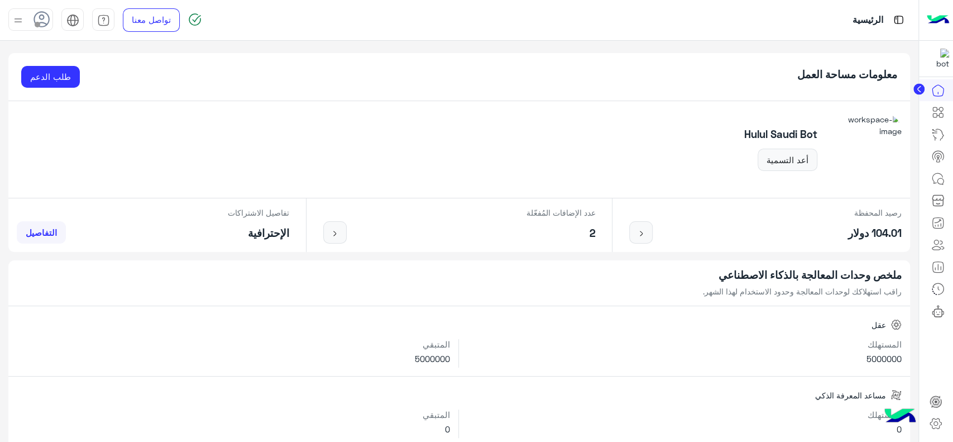
click at [935, 176] on icon at bounding box center [937, 178] width 13 height 13
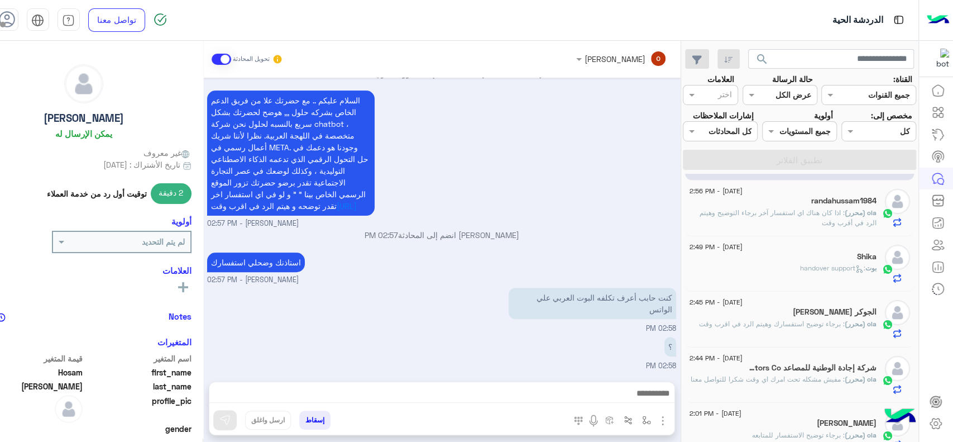
scroll to position [63, 0]
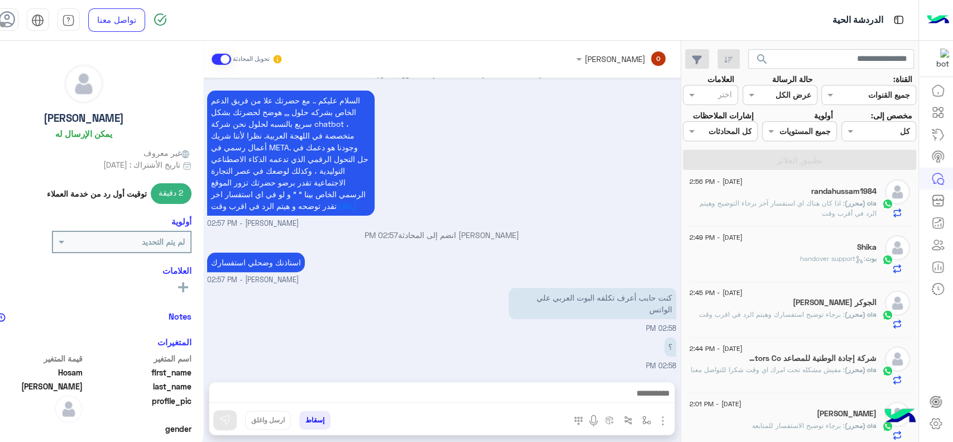
click at [791, 365] on span ": مفيش مشكله تحت امرك اي وقت شكرا للتواصل معنا" at bounding box center [768, 369] width 154 height 8
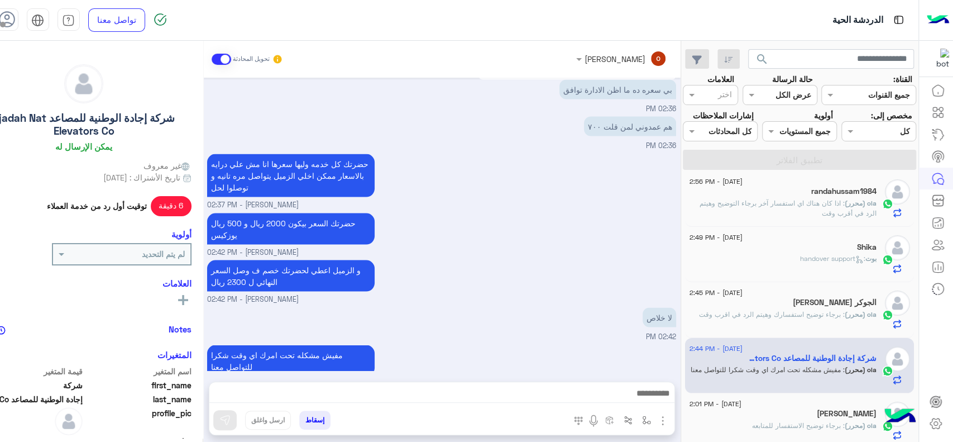
scroll to position [1460, 0]
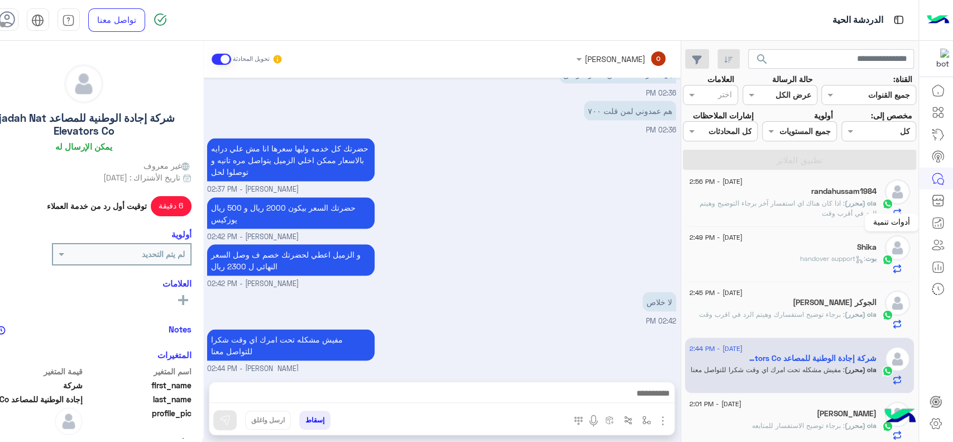
click at [937, 227] on icon at bounding box center [937, 222] width 13 height 13
click at [936, 261] on icon at bounding box center [938, 266] width 11 height 11
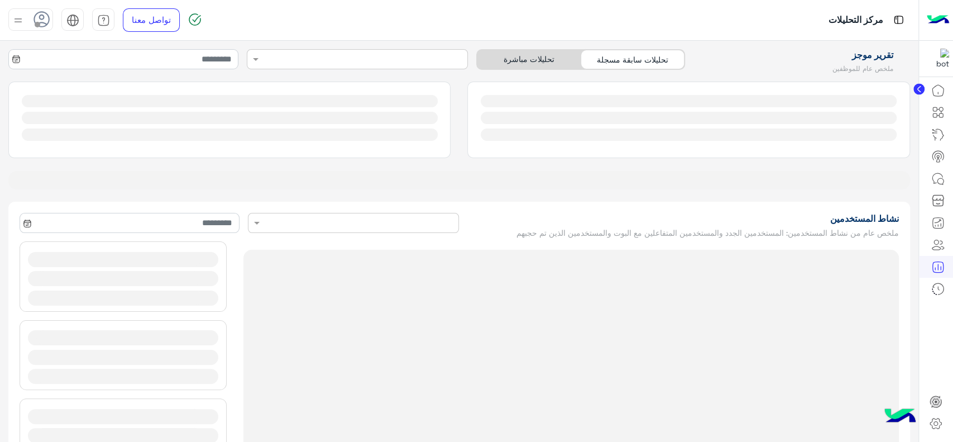
type input "**********"
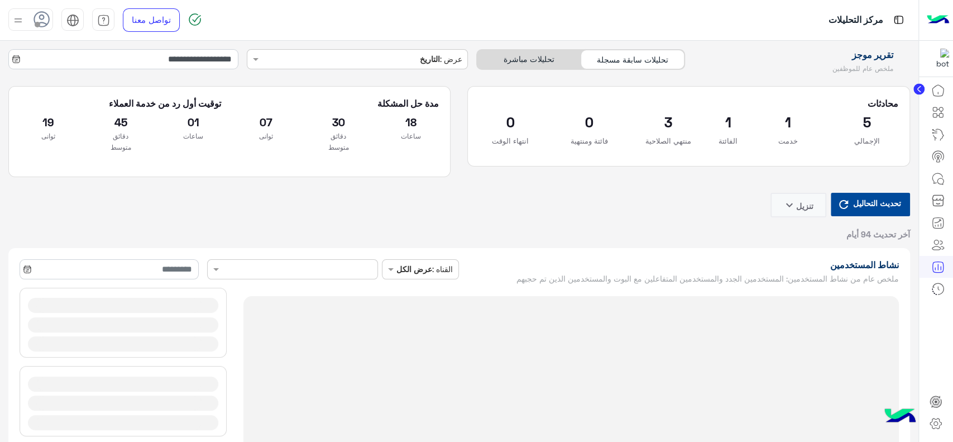
type input "**********"
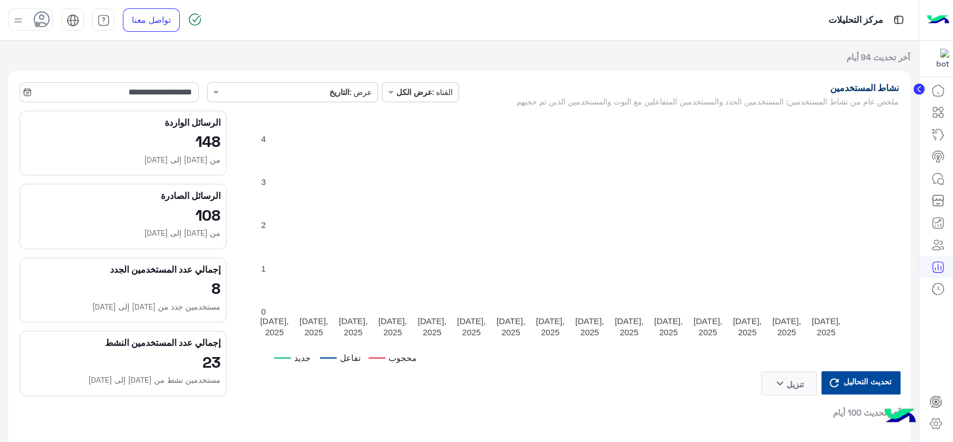
type input "**********"
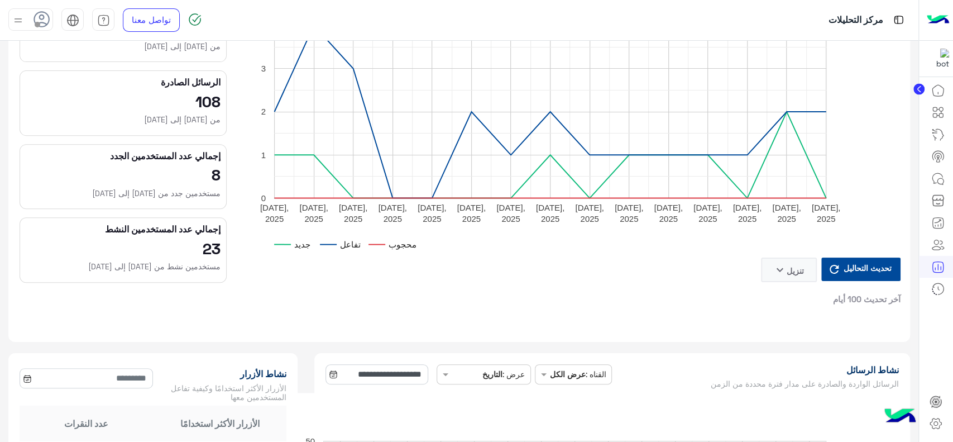
type input "**********"
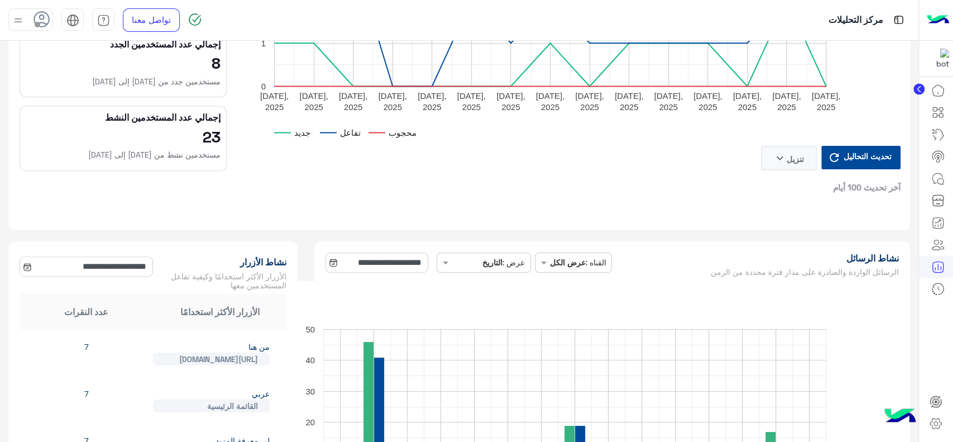
type input "**********"
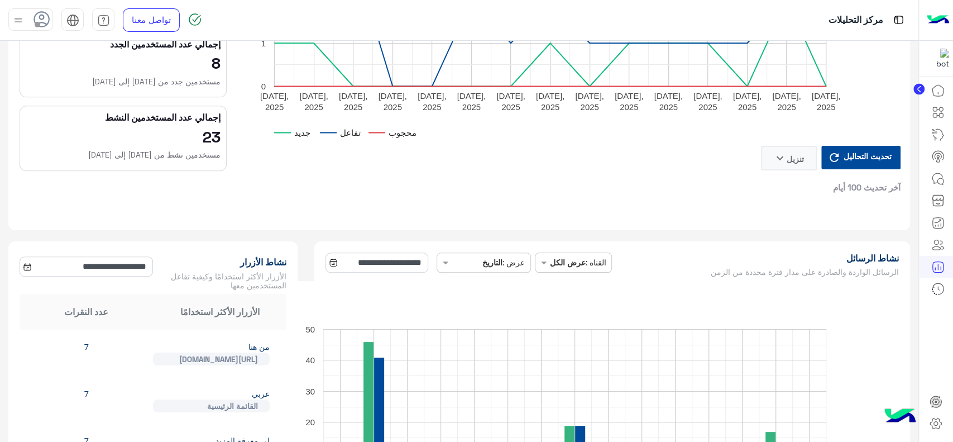
click at [795, 157] on button "تنزيل keyboard_arrow_down" at bounding box center [789, 158] width 56 height 25
type input "**********"
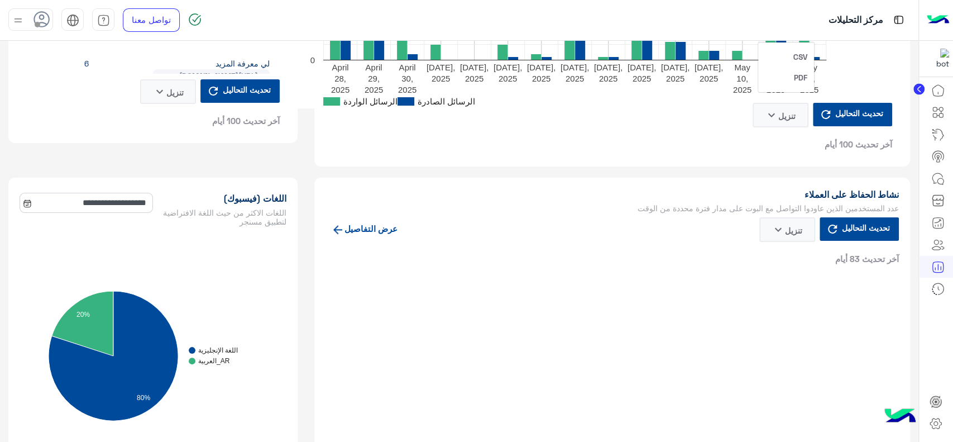
scroll to position [843, 0]
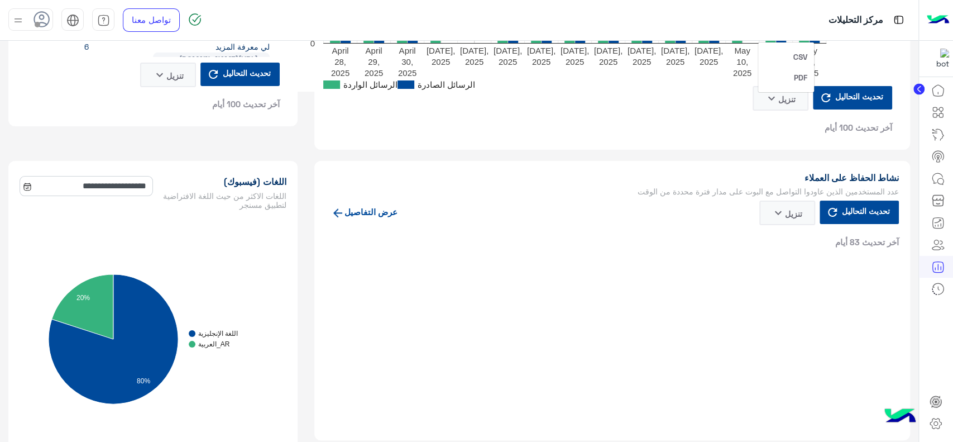
click at [782, 101] on button "تنزيل keyboard_arrow_down" at bounding box center [781, 98] width 56 height 25
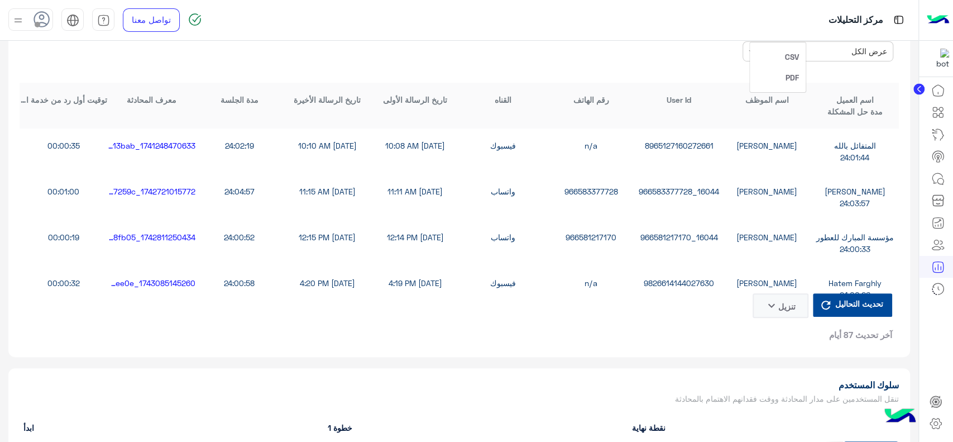
scroll to position [2991, 0]
click at [776, 303] on button "تنزيل keyboard_arrow_down" at bounding box center [781, 304] width 56 height 25
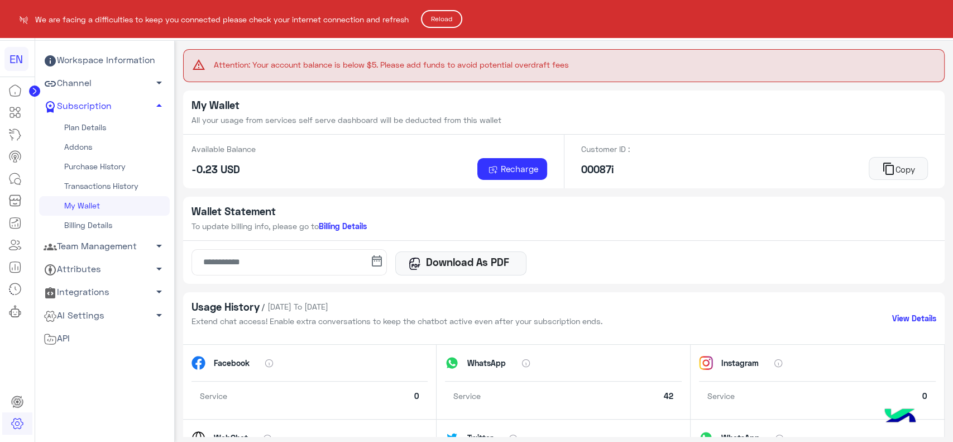
click at [443, 25] on button "Reload" at bounding box center [441, 19] width 41 height 18
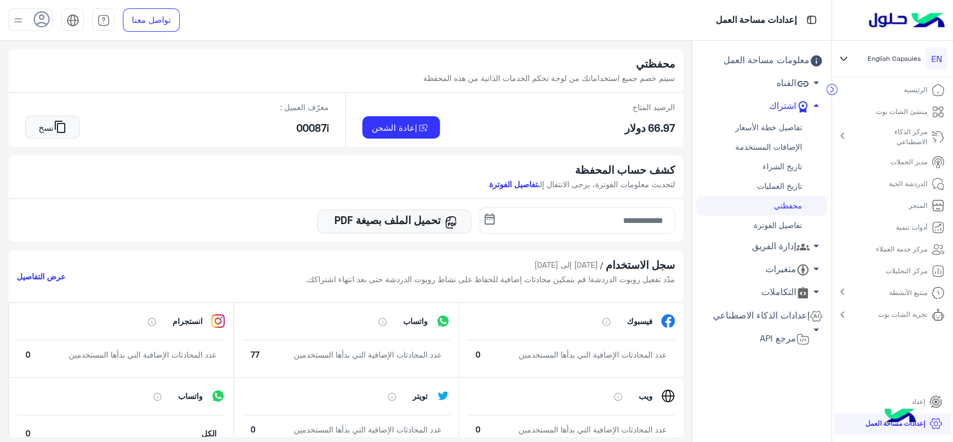
click at [905, 166] on p "مدير الحملات" at bounding box center [909, 162] width 37 height 10
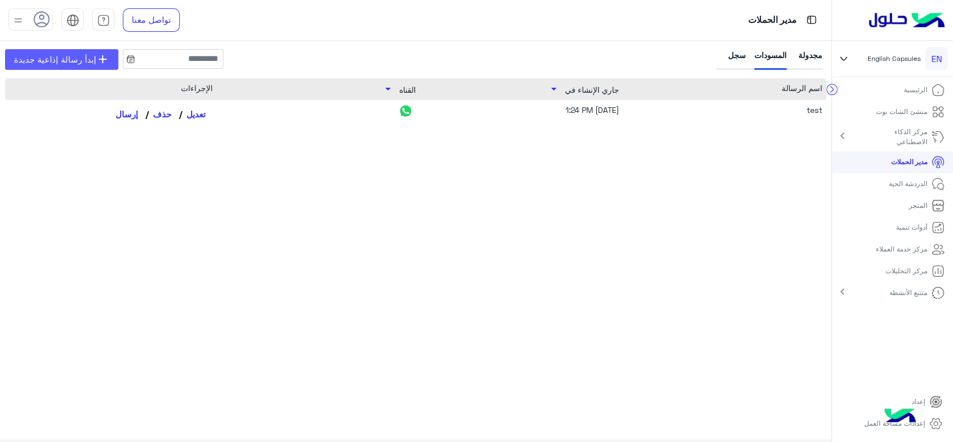
click at [102, 64] on span "add" at bounding box center [102, 58] width 13 height 13
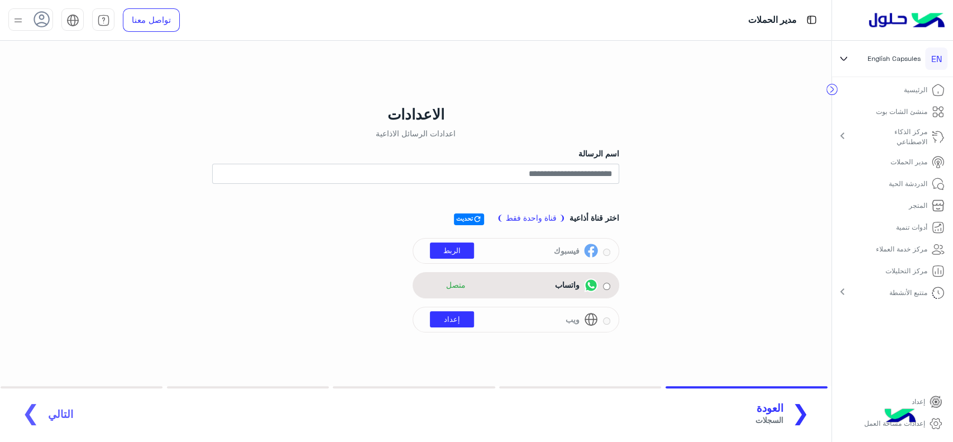
click at [443, 284] on span "متصل" at bounding box center [452, 284] width 44 height 17
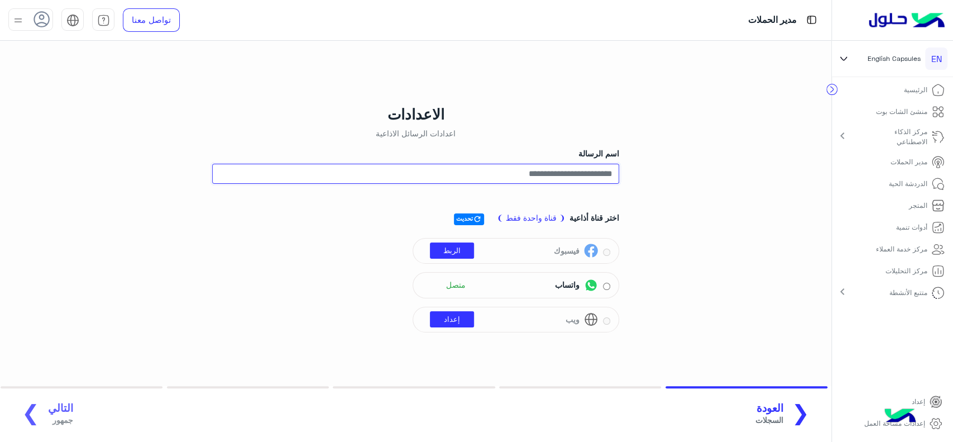
click at [559, 178] on input "اسم الرسالة" at bounding box center [415, 174] width 407 height 20
type input "***"
click at [316, 278] on div "اختر قناة أذاعية ❨ قناة واحدة فقط ❩ refresh تحديث فيسبوك الربط واتساب متصل ويب …" at bounding box center [415, 269] width 407 height 133
click at [58, 408] on span "التالي" at bounding box center [60, 407] width 25 height 13
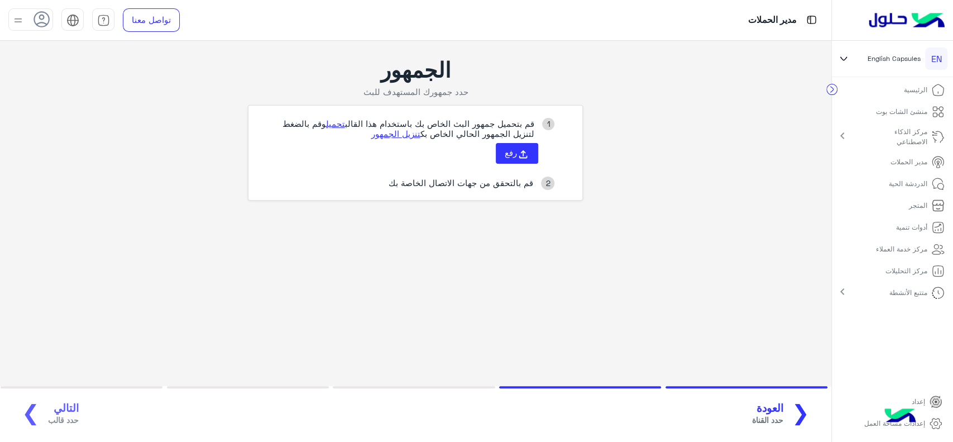
click at [799, 421] on span "❮" at bounding box center [801, 411] width 18 height 25
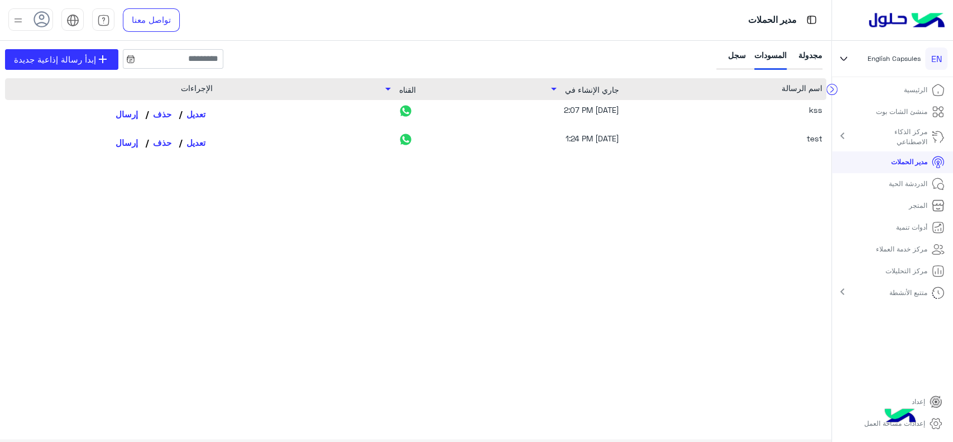
click at [917, 165] on p "مدير الحملات" at bounding box center [909, 162] width 36 height 10
click at [895, 168] on link "مدير الحملات" at bounding box center [918, 162] width 71 height 22
click at [899, 184] on p "الدردشة الحية" at bounding box center [908, 184] width 39 height 10
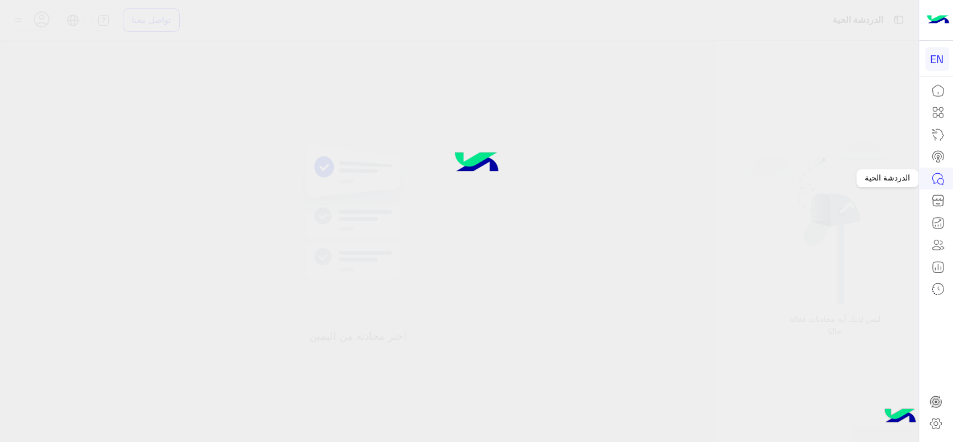
click at [935, 177] on icon at bounding box center [937, 178] width 13 height 13
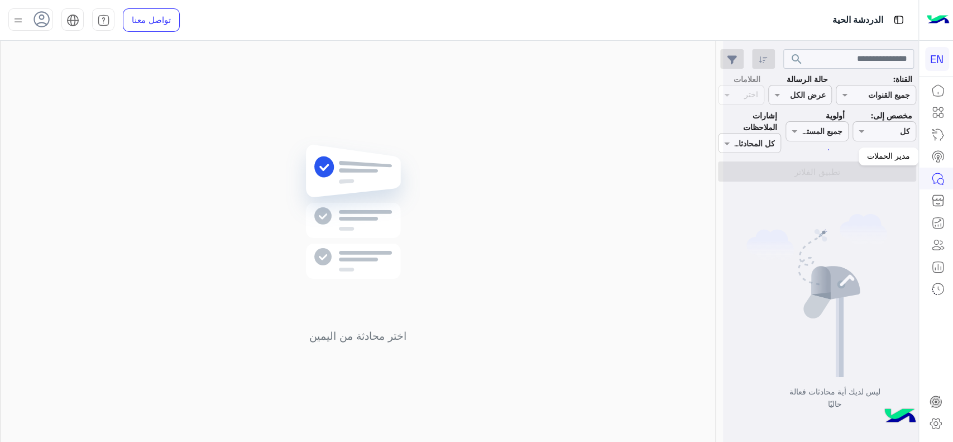
click at [935, 150] on icon at bounding box center [937, 156] width 13 height 13
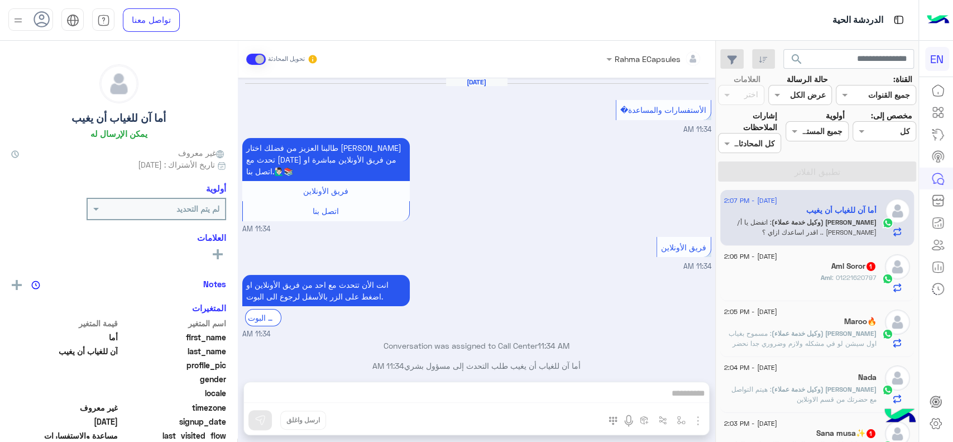
scroll to position [698, 0]
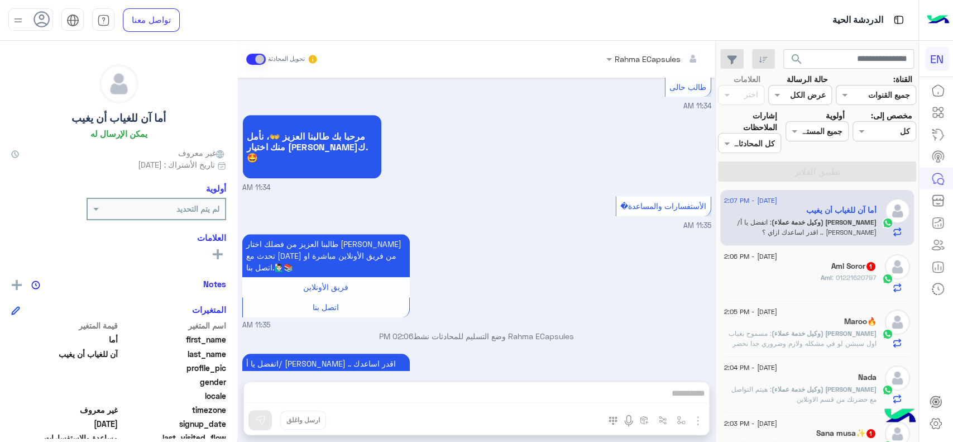
click at [935, 150] on icon at bounding box center [937, 156] width 13 height 13
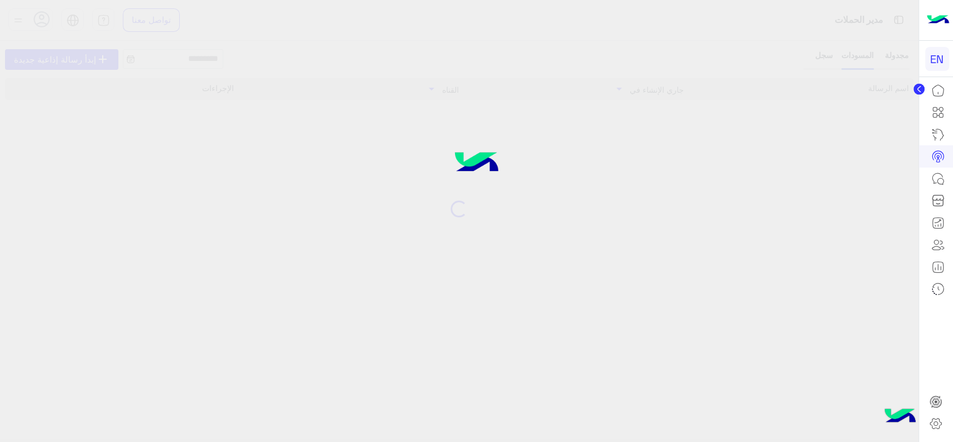
click at [940, 154] on icon at bounding box center [937, 156] width 13 height 13
